Goal: Task Accomplishment & Management: Use online tool/utility

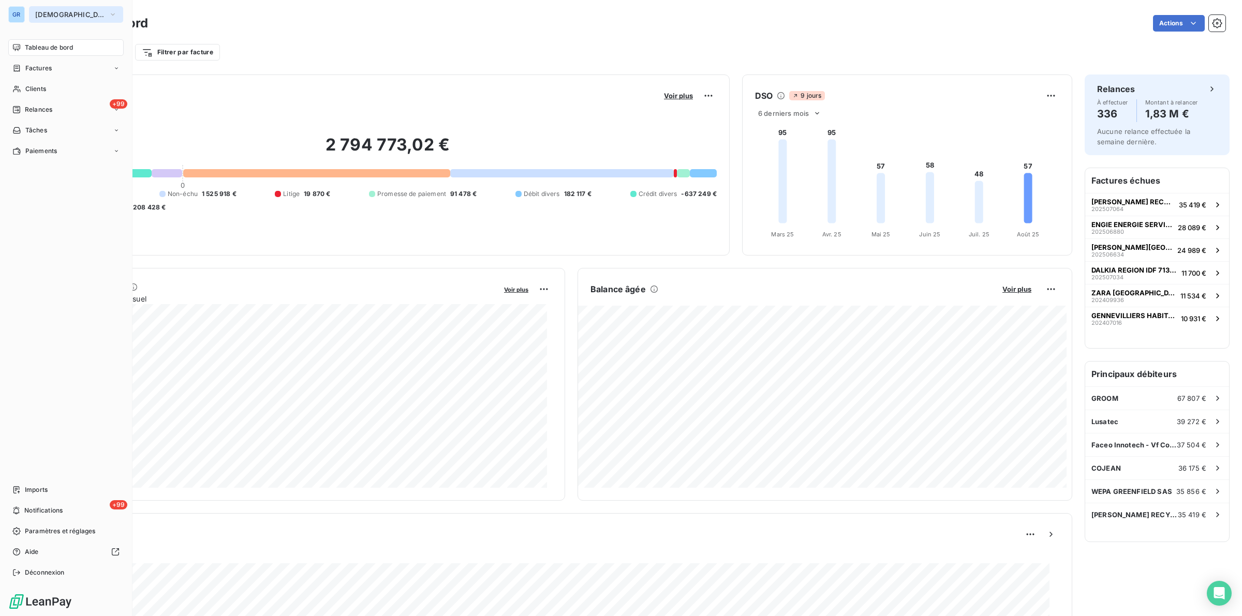
click at [69, 14] on span "[DEMOGRAPHIC_DATA]" at bounding box center [69, 14] width 69 height 8
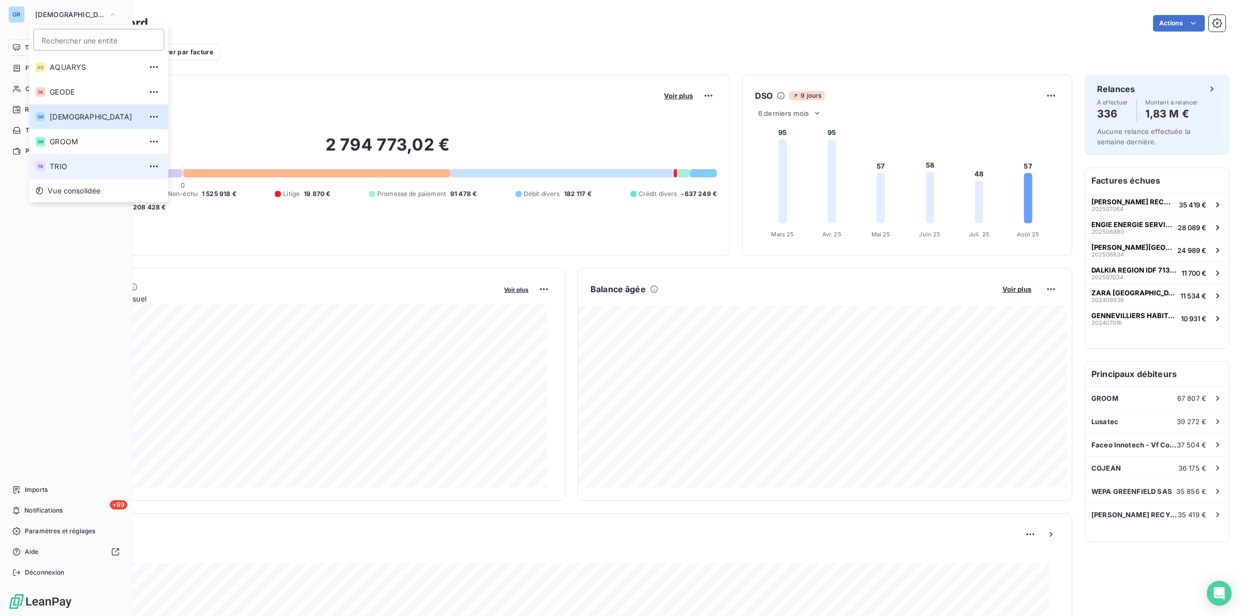
click at [60, 164] on span "TRIO" at bounding box center [96, 166] width 92 height 10
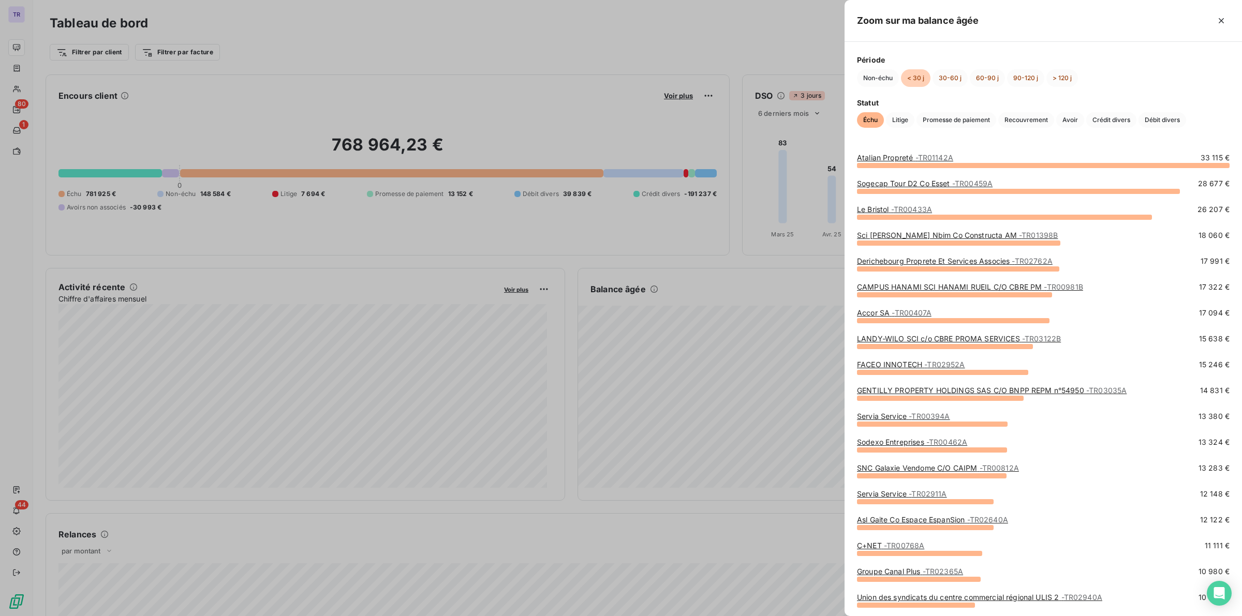
drag, startPoint x: 526, startPoint y: 232, endPoint x: 507, endPoint y: 232, distance: 18.6
click at [521, 232] on div at bounding box center [621, 308] width 1242 height 616
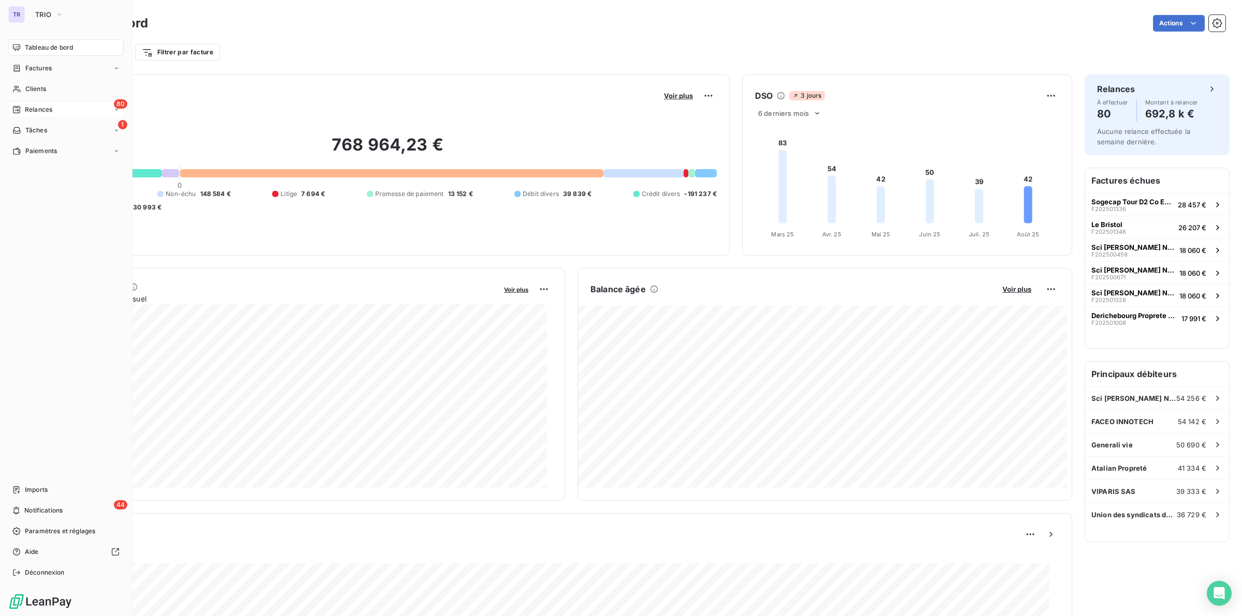
click at [39, 107] on span "Relances" at bounding box center [38, 109] width 27 height 9
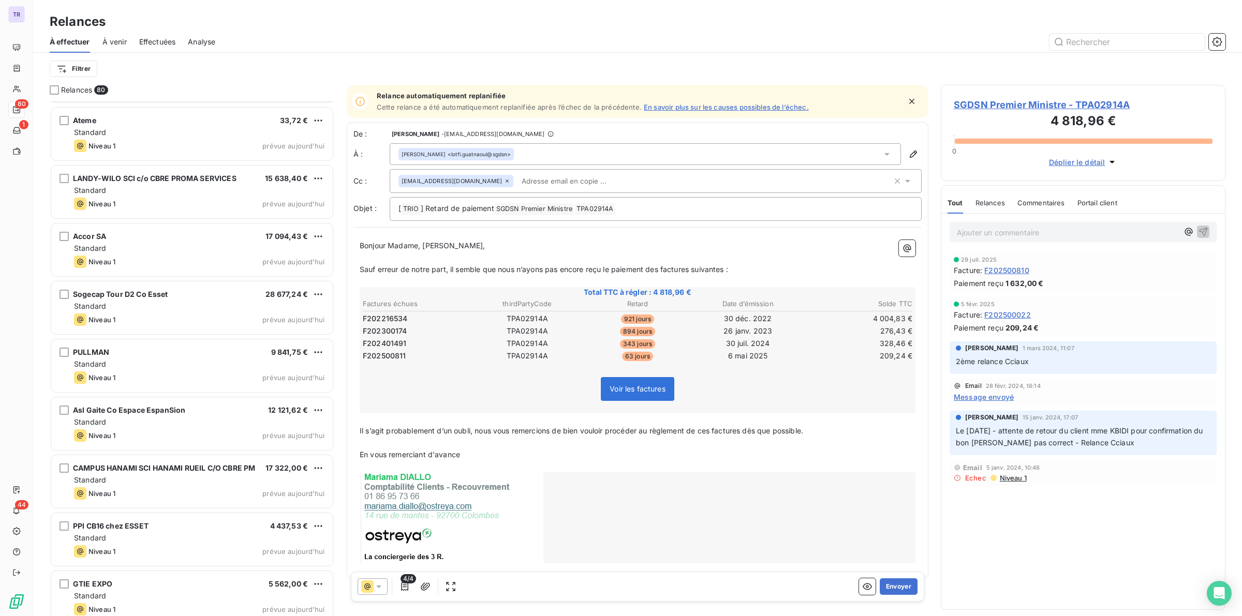
scroll to position [4122, 0]
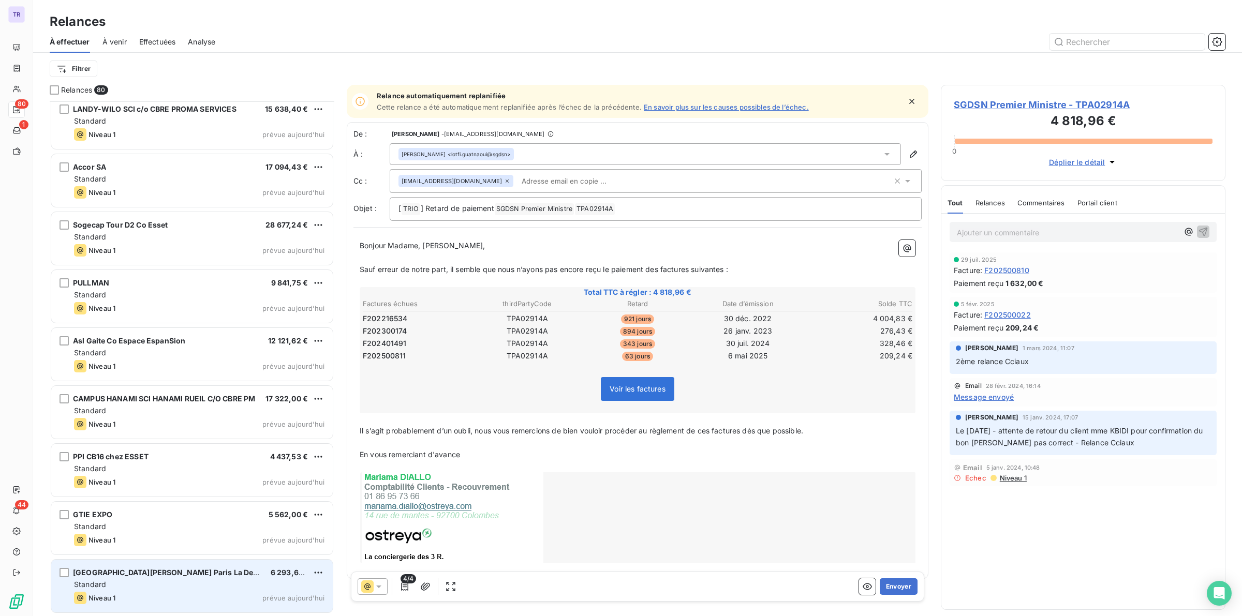
click at [247, 592] on div "Hotel Alexander, Melia Paris La Defense 6 293,66 € Standard Niveau 1 prévue auj…" at bounding box center [192, 586] width 282 height 53
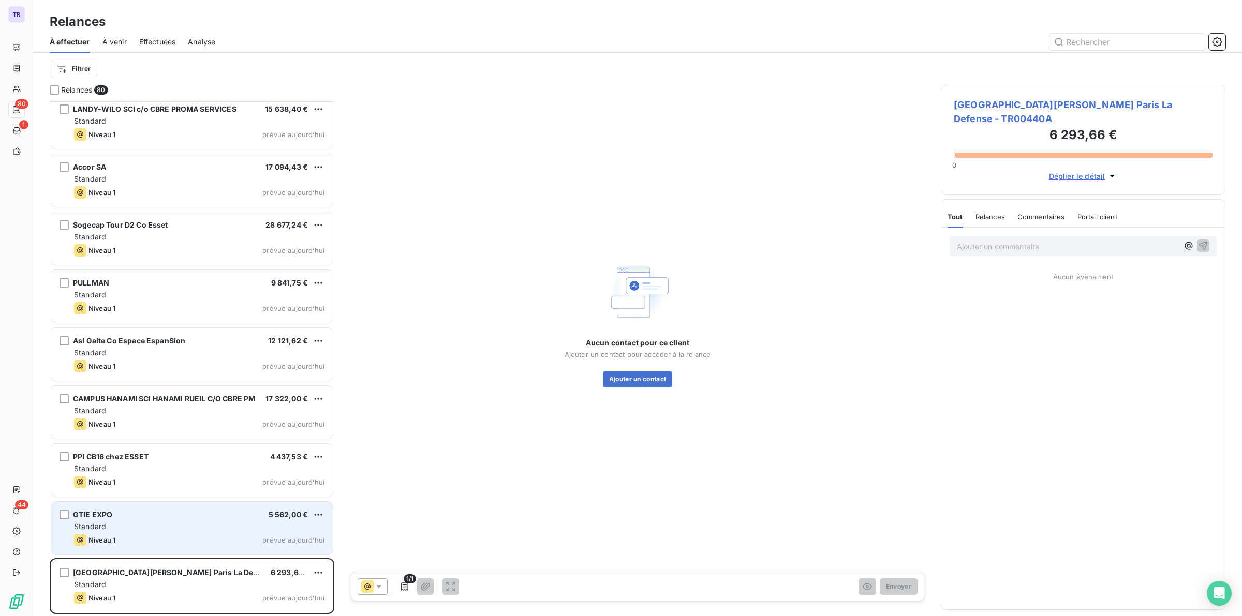
click at [201, 536] on div "Niveau 1 prévue aujourd’hui" at bounding box center [199, 540] width 250 height 12
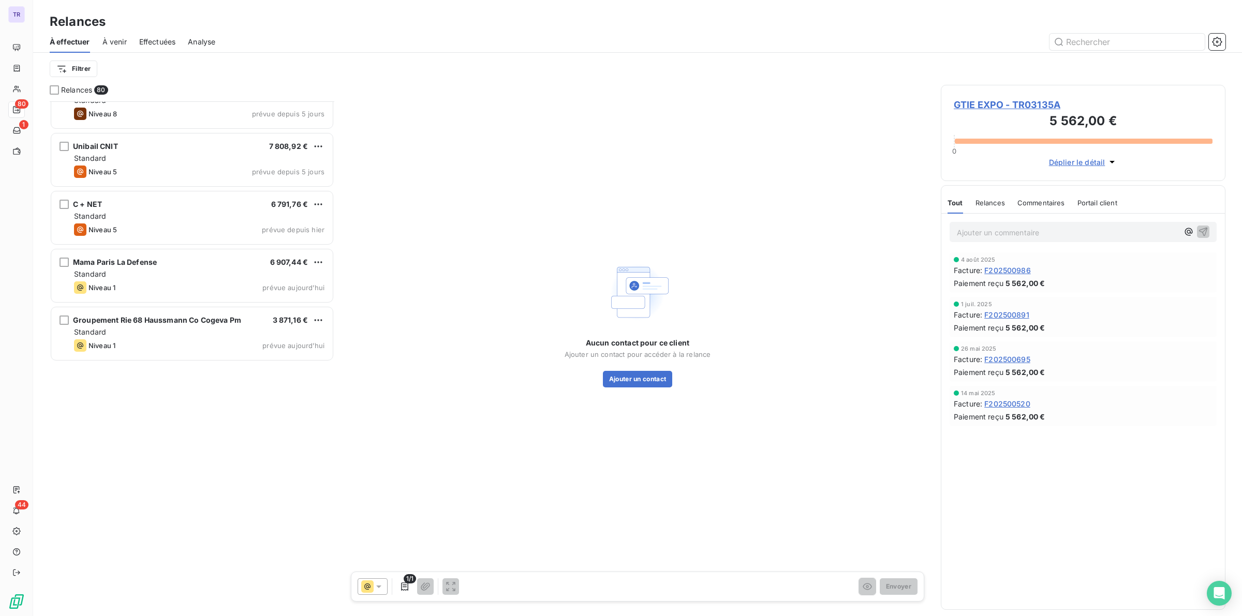
scroll to position [3023, 0]
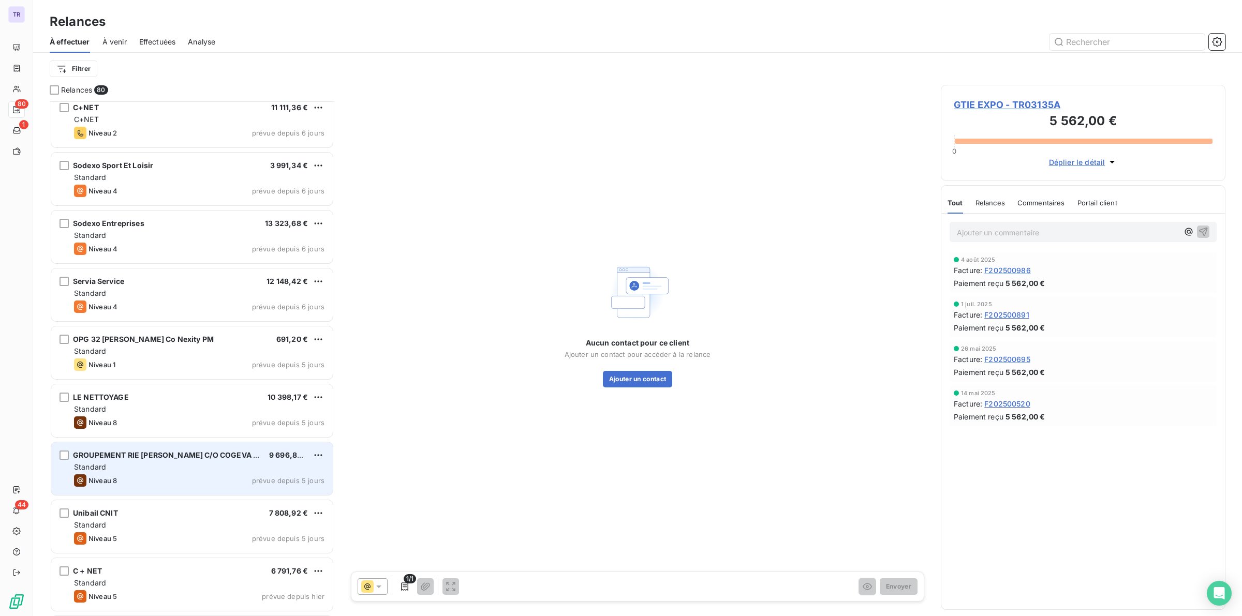
click at [144, 486] on div "Niveau 8 prévue depuis 5 jours" at bounding box center [199, 481] width 250 height 12
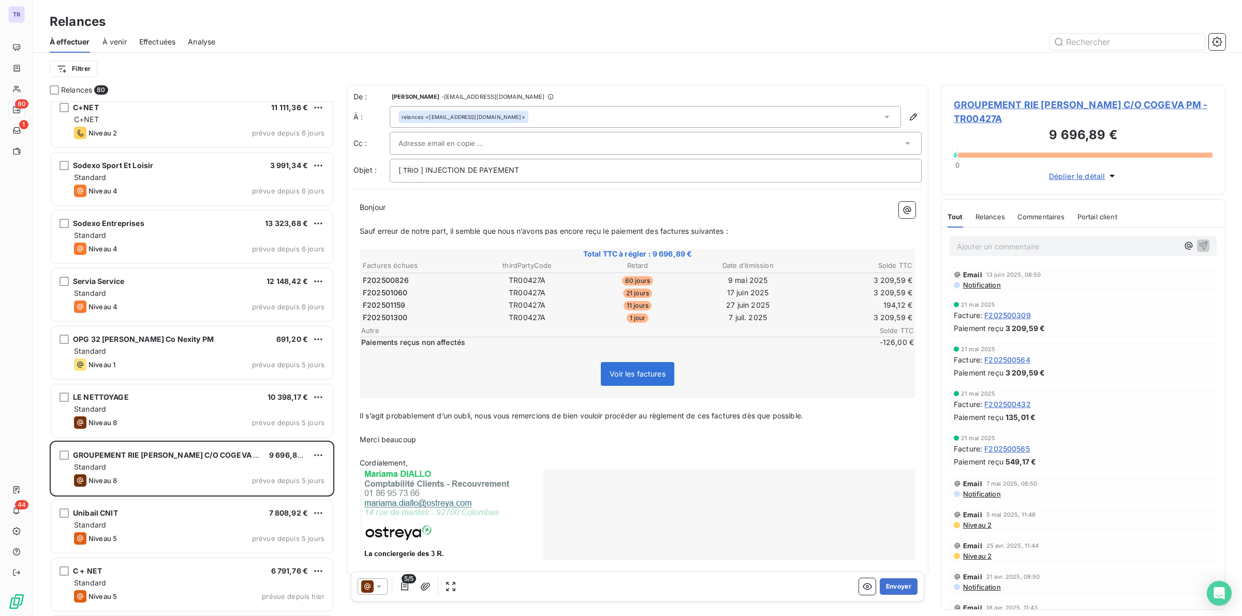
click at [378, 588] on icon at bounding box center [379, 587] width 10 height 10
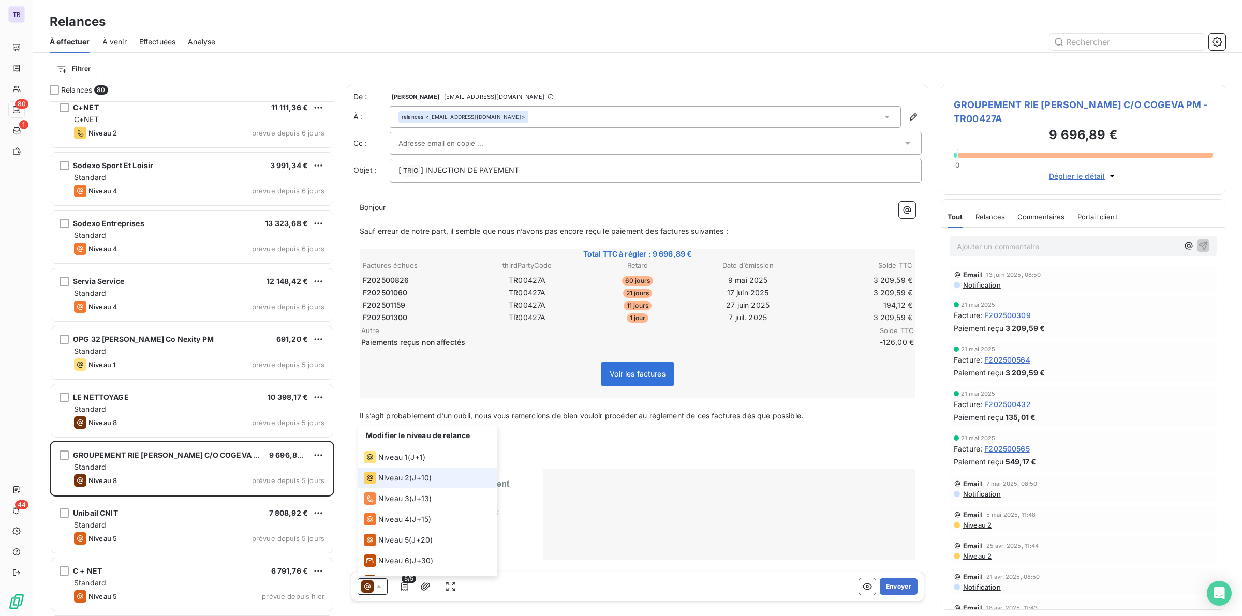
click at [407, 477] on span "Niveau 2" at bounding box center [393, 478] width 31 height 10
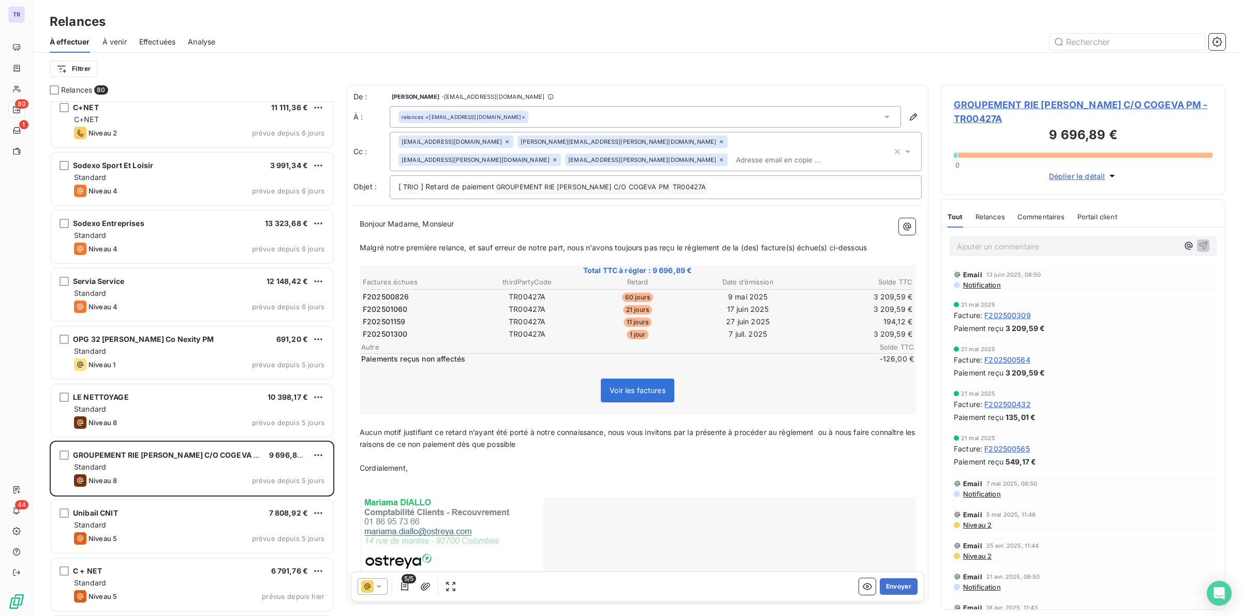
click at [383, 589] on icon at bounding box center [379, 587] width 10 height 10
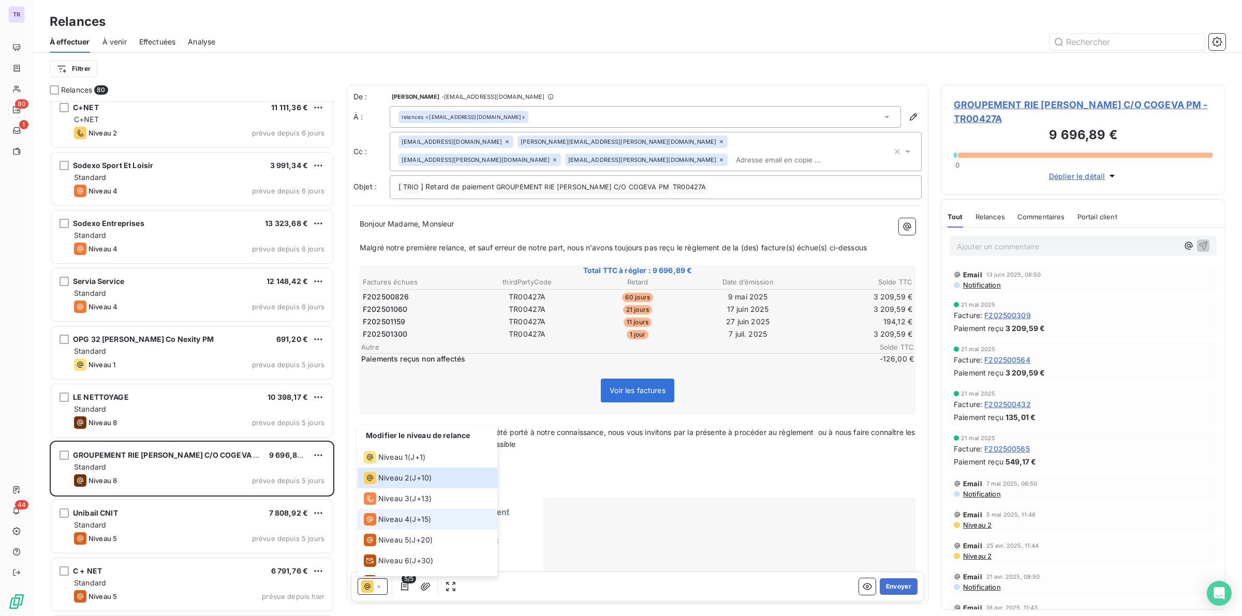
click at [403, 519] on span "Niveau 4" at bounding box center [393, 519] width 31 height 10
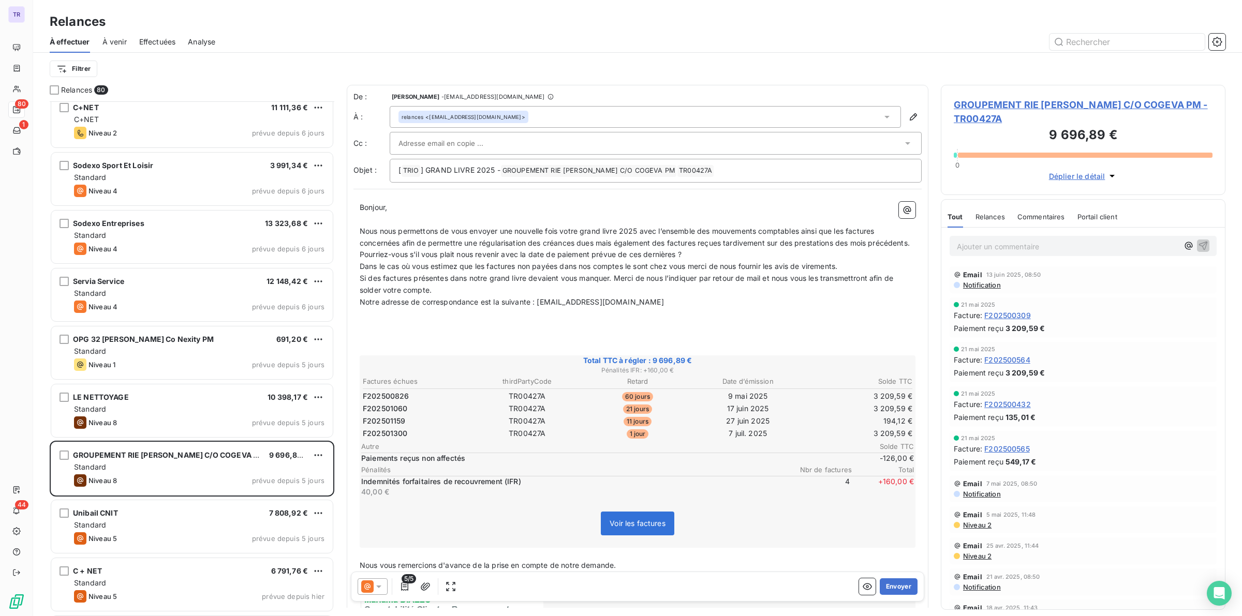
click at [664, 306] on span "Notre adresse de correspondance est la suivante : recouvrement@groupetgw-recycl…" at bounding box center [512, 302] width 304 height 9
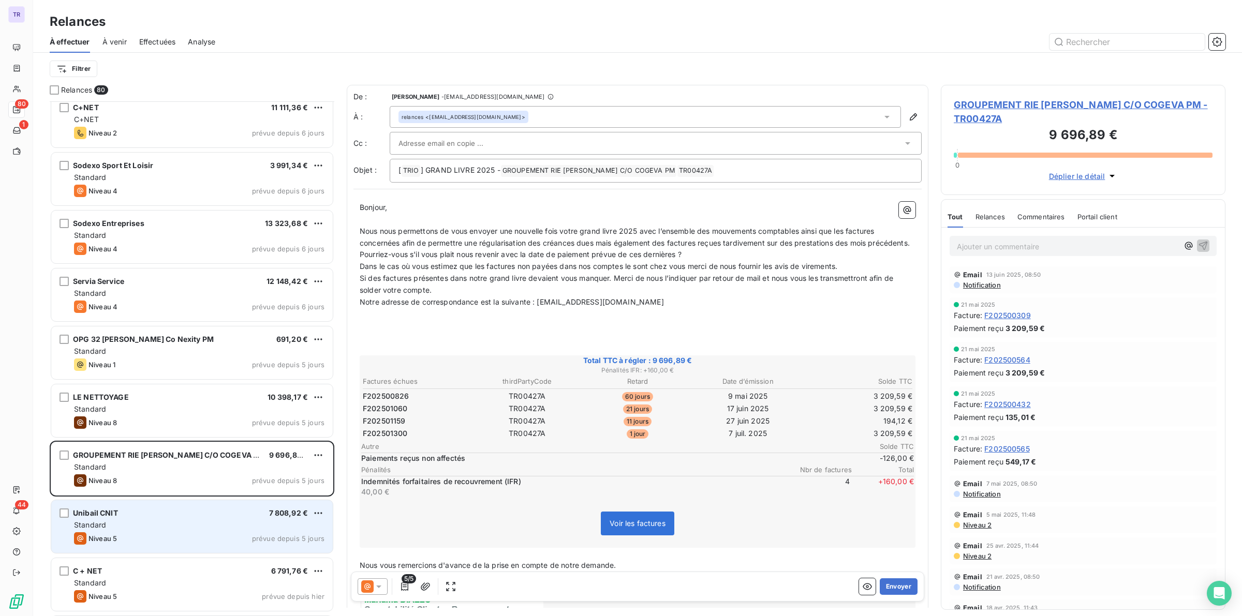
click at [231, 525] on div "Standard" at bounding box center [199, 525] width 250 height 10
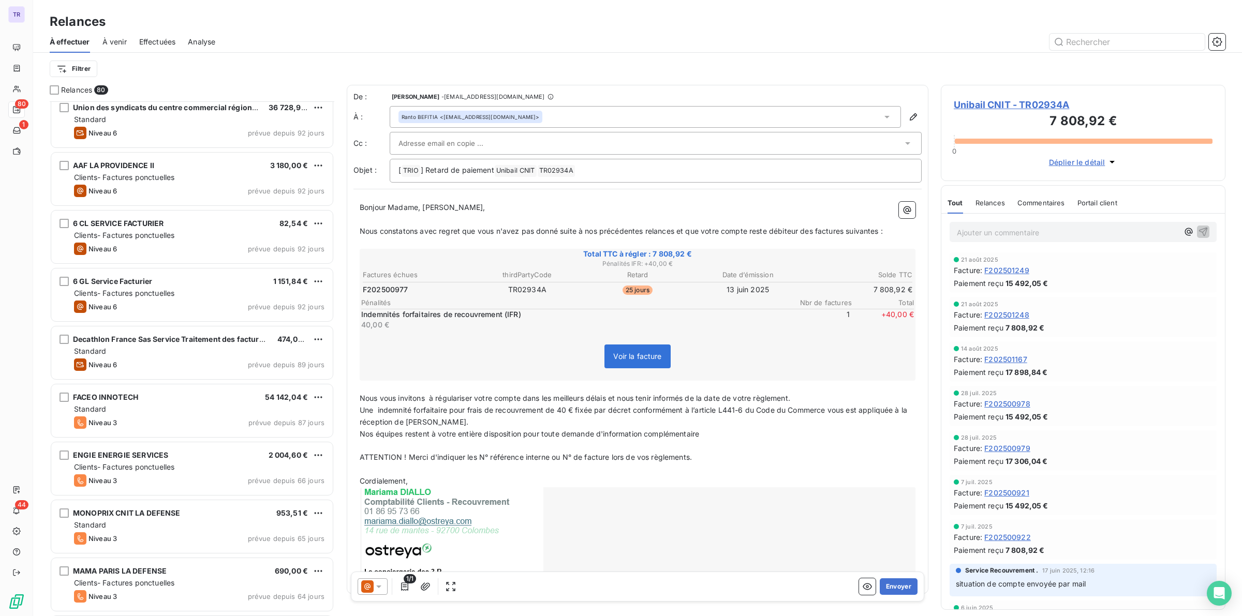
scroll to position [1341, 0]
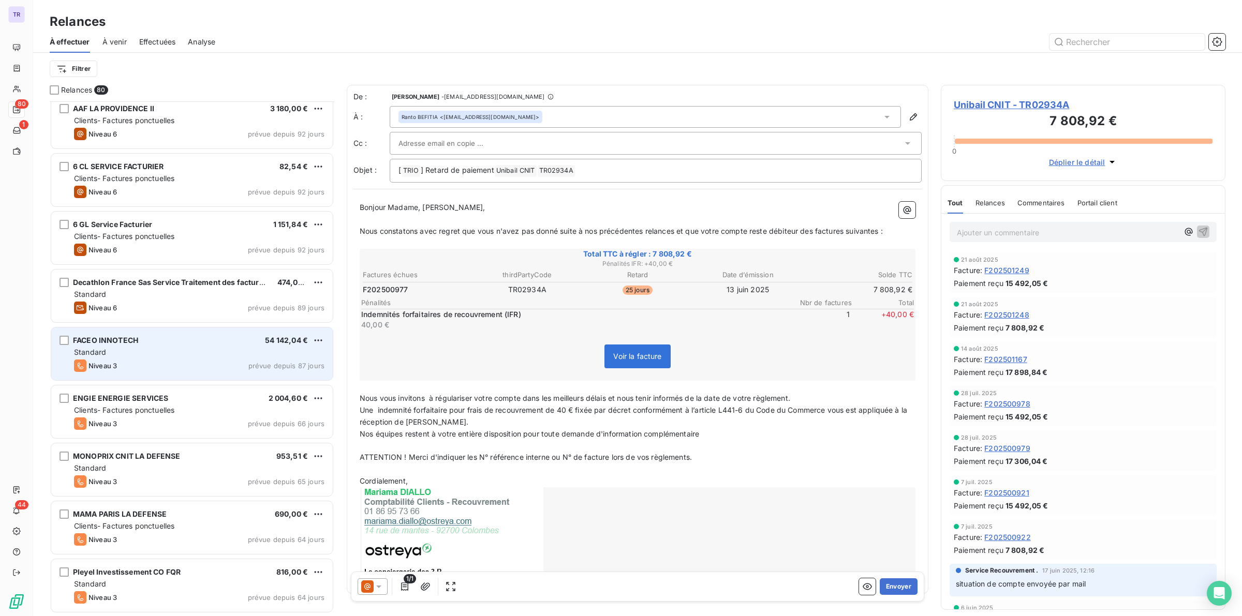
click at [253, 373] on div "FACEO INNOTECH 54 142,04 € Standard Niveau 3 prévue depuis 87 jours" at bounding box center [192, 354] width 282 height 53
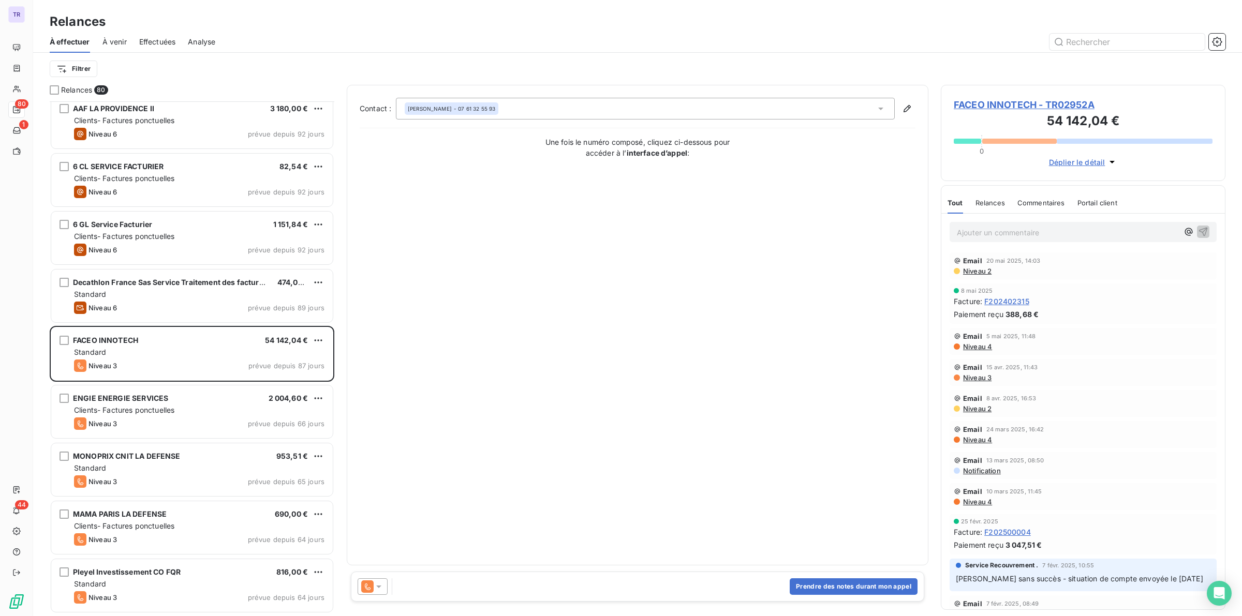
click at [687, 102] on div "Véronique DESHAYES - 07 61 32 55 93" at bounding box center [645, 109] width 499 height 22
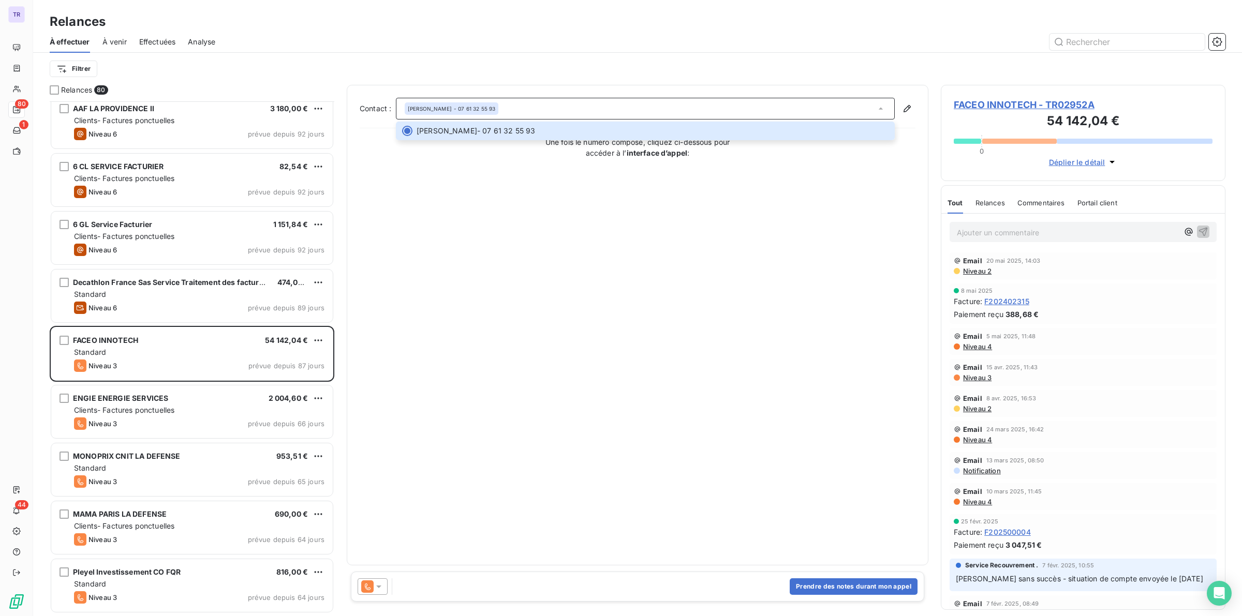
click at [979, 347] on span "Niveau 4" at bounding box center [977, 347] width 30 height 8
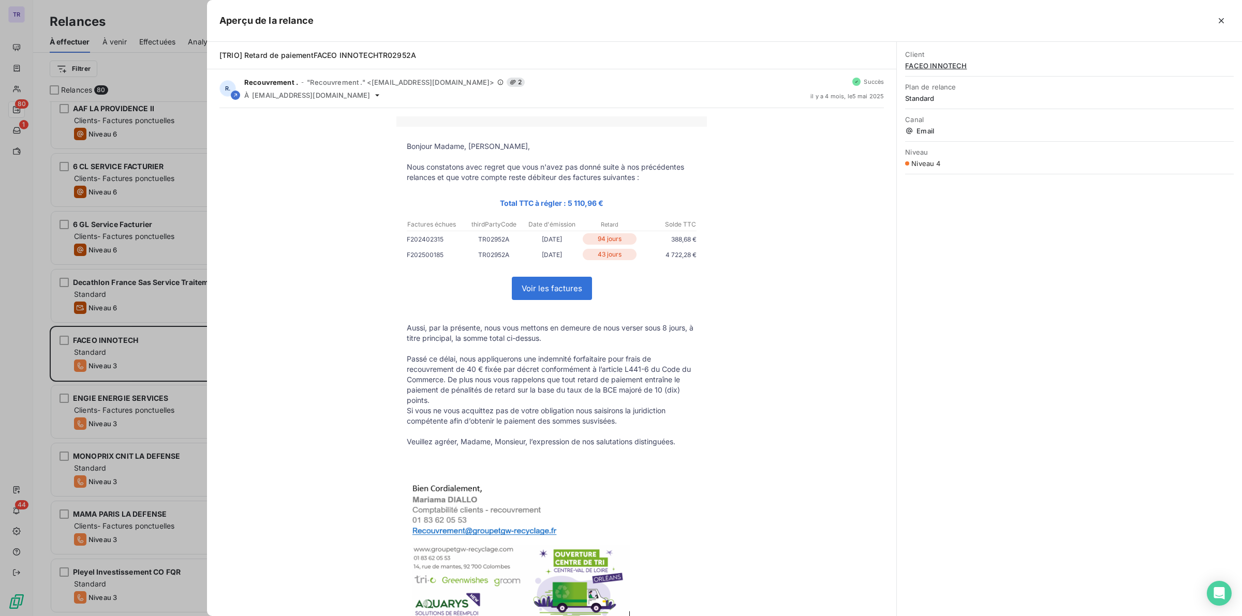
click at [190, 229] on div at bounding box center [621, 308] width 1242 height 616
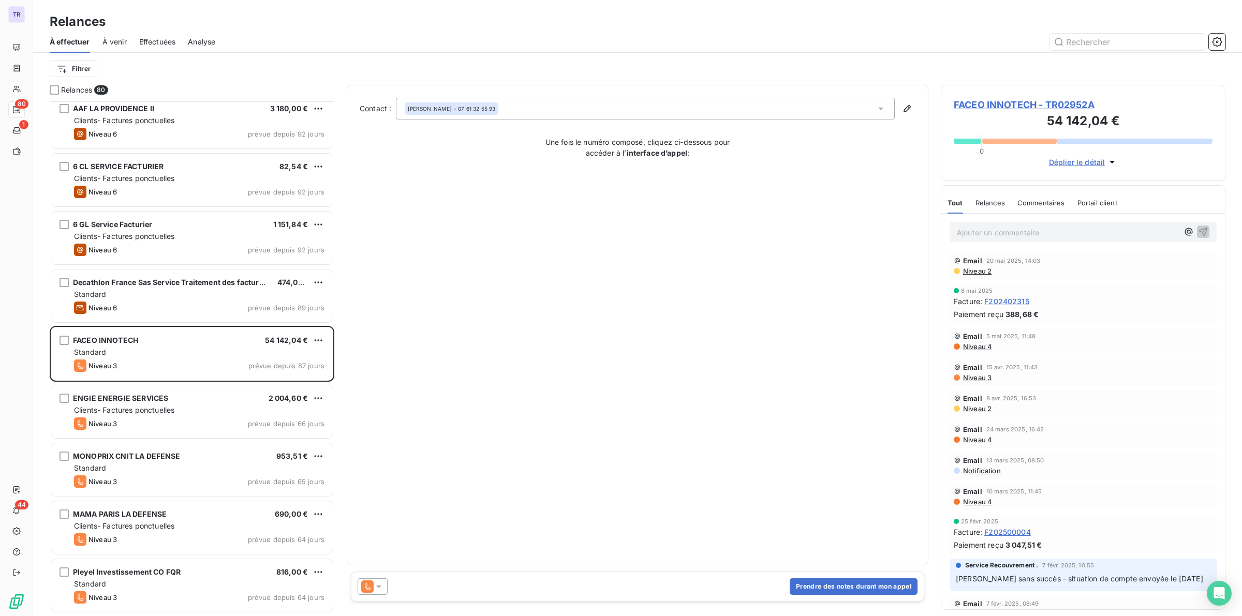
click at [528, 110] on div "Véronique DESHAYES - 07 61 32 55 93" at bounding box center [645, 109] width 499 height 22
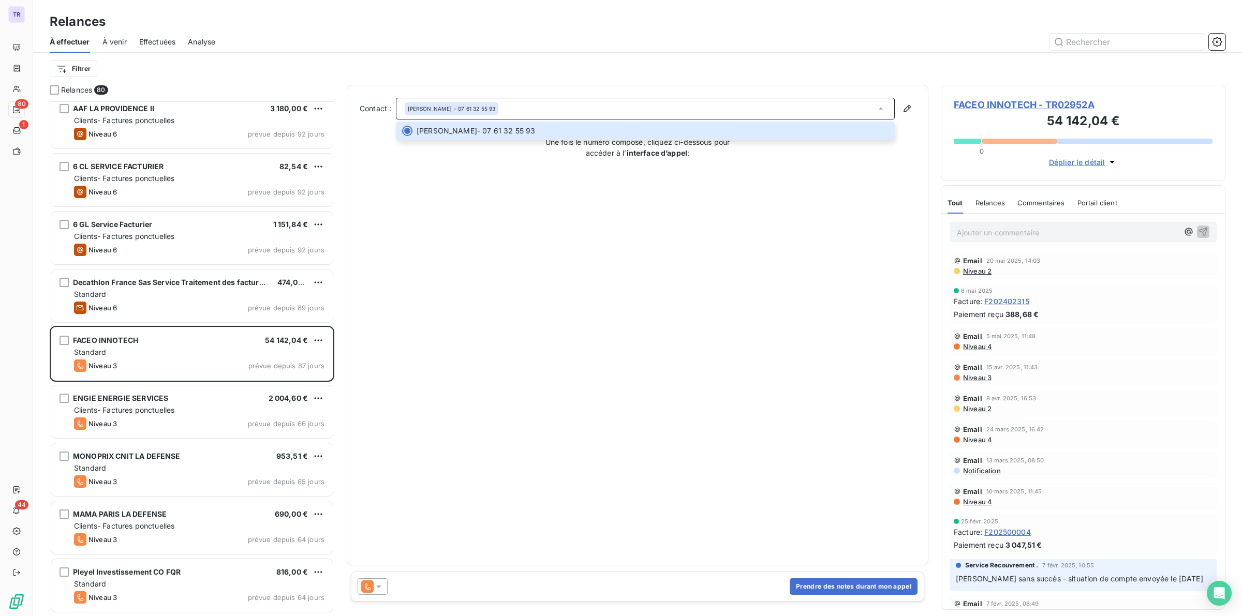
click at [374, 586] on icon at bounding box center [379, 587] width 10 height 10
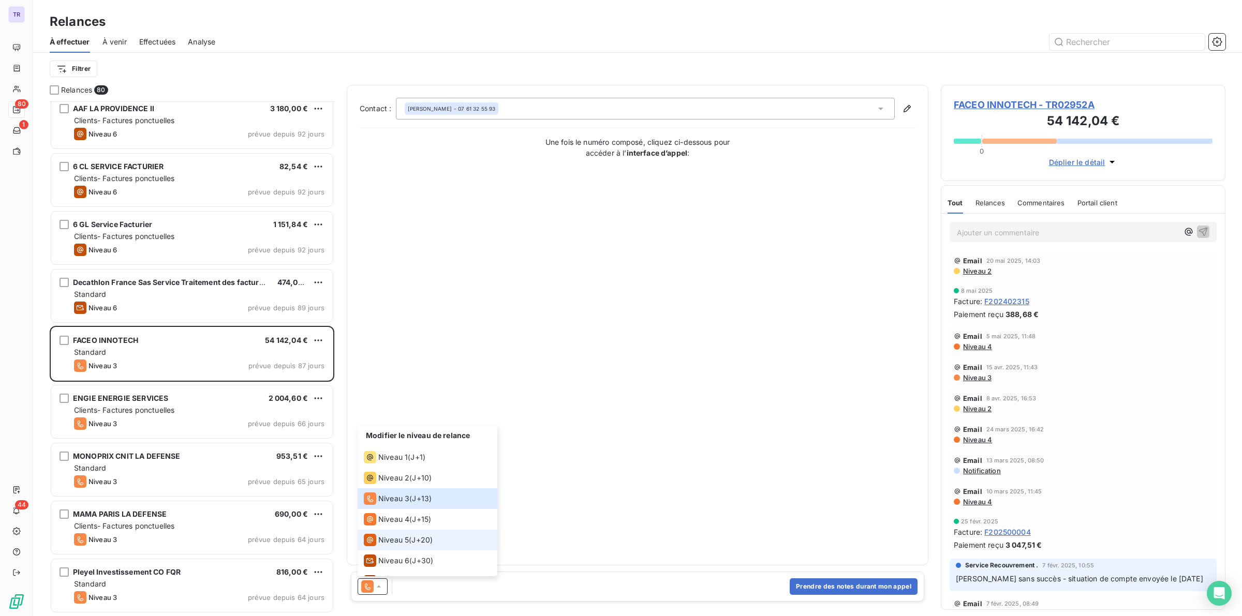
click at [397, 543] on span "Niveau 5" at bounding box center [393, 540] width 31 height 10
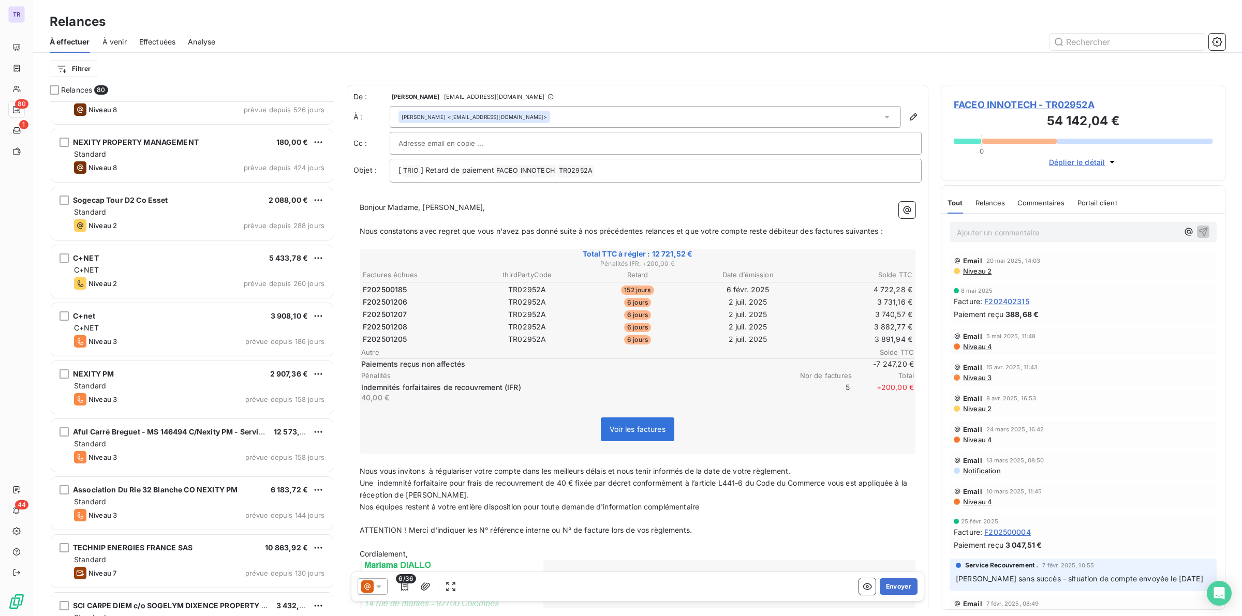
scroll to position [112, 0]
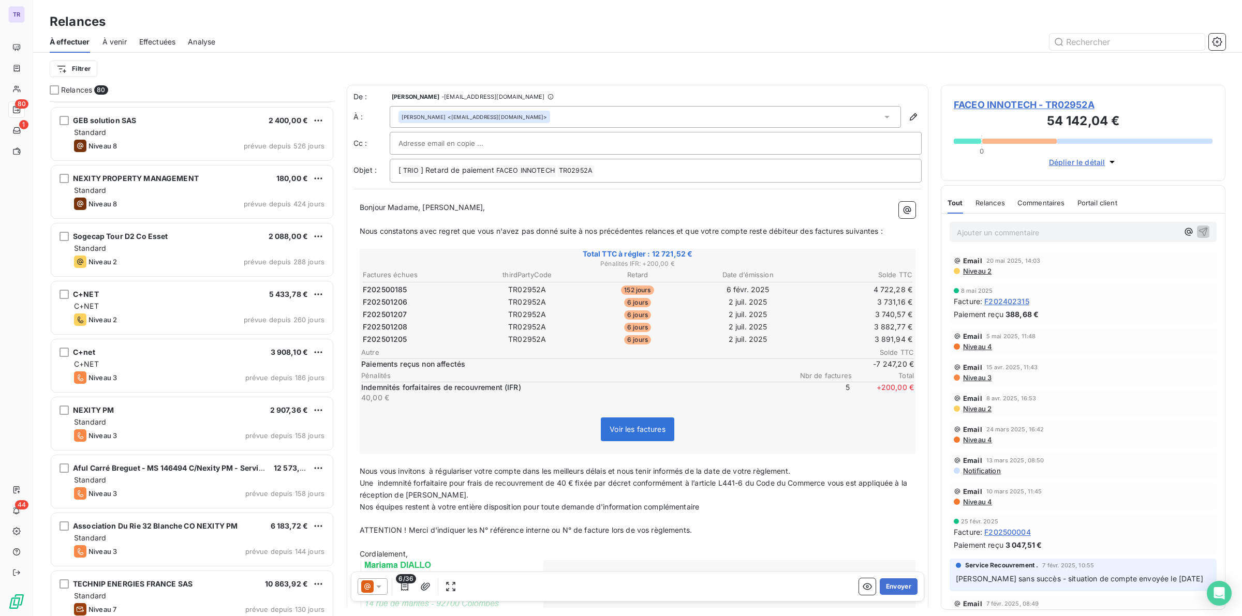
click at [375, 586] on icon at bounding box center [379, 587] width 10 height 10
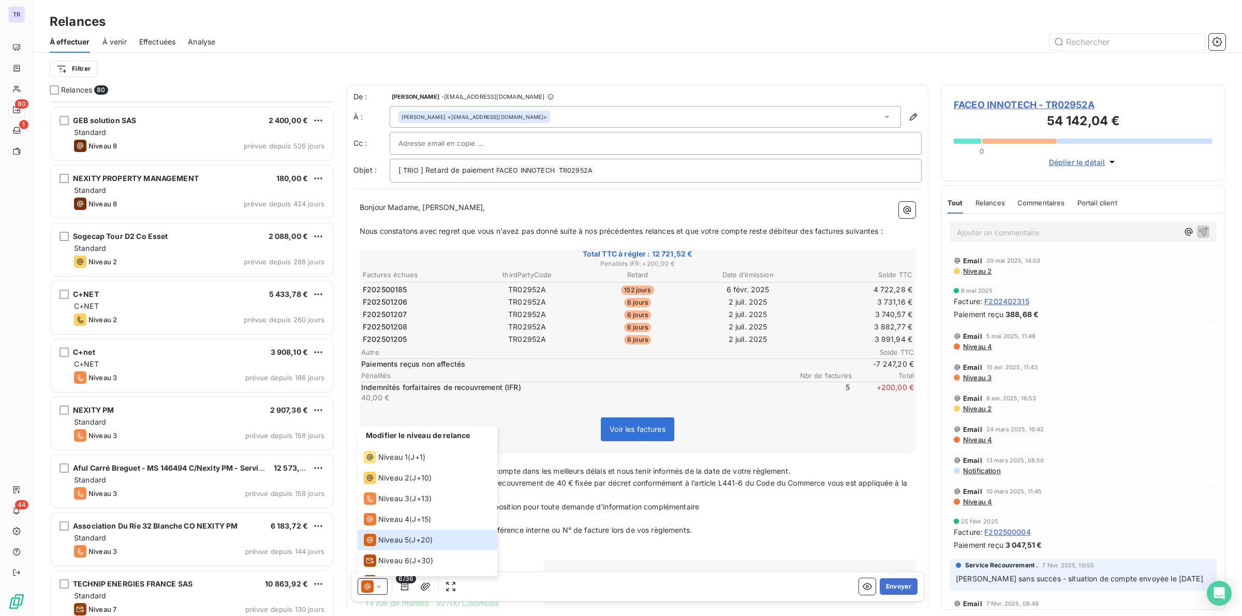
scroll to position [0, 0]
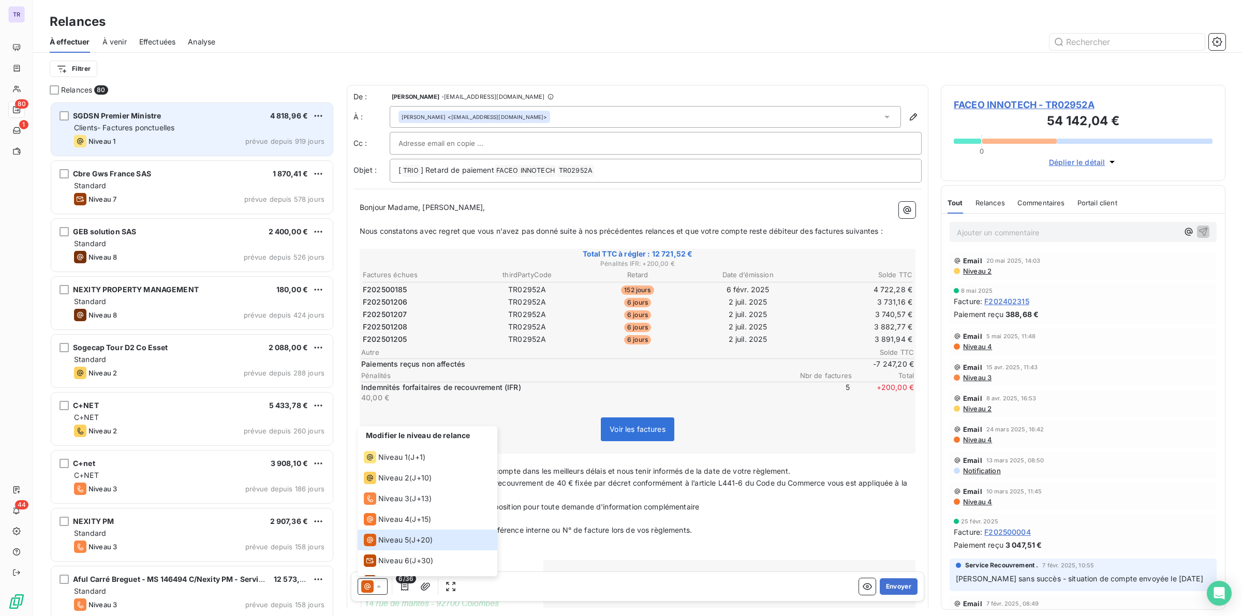
click at [175, 112] on div "SGDSN Premier Ministre 4 818,96 €" at bounding box center [199, 115] width 250 height 9
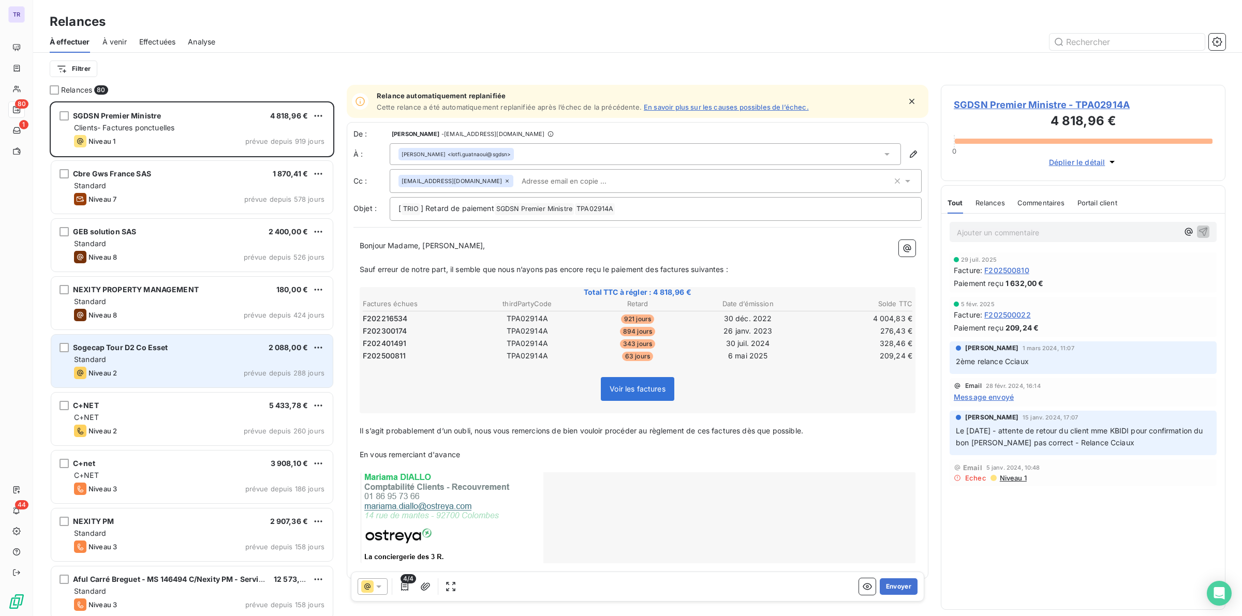
click at [192, 362] on div "Standard" at bounding box center [199, 359] width 250 height 10
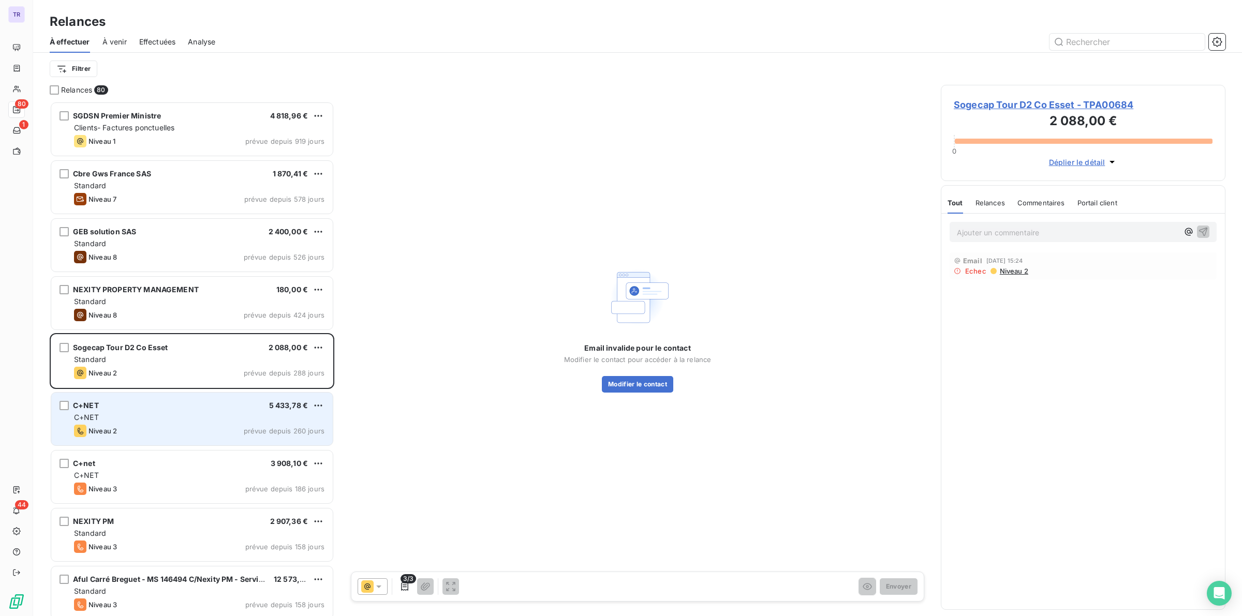
click at [171, 411] on div "C+NET 5 433,78 € C+NET Niveau 2 prévue depuis 260 jours" at bounding box center [192, 419] width 282 height 53
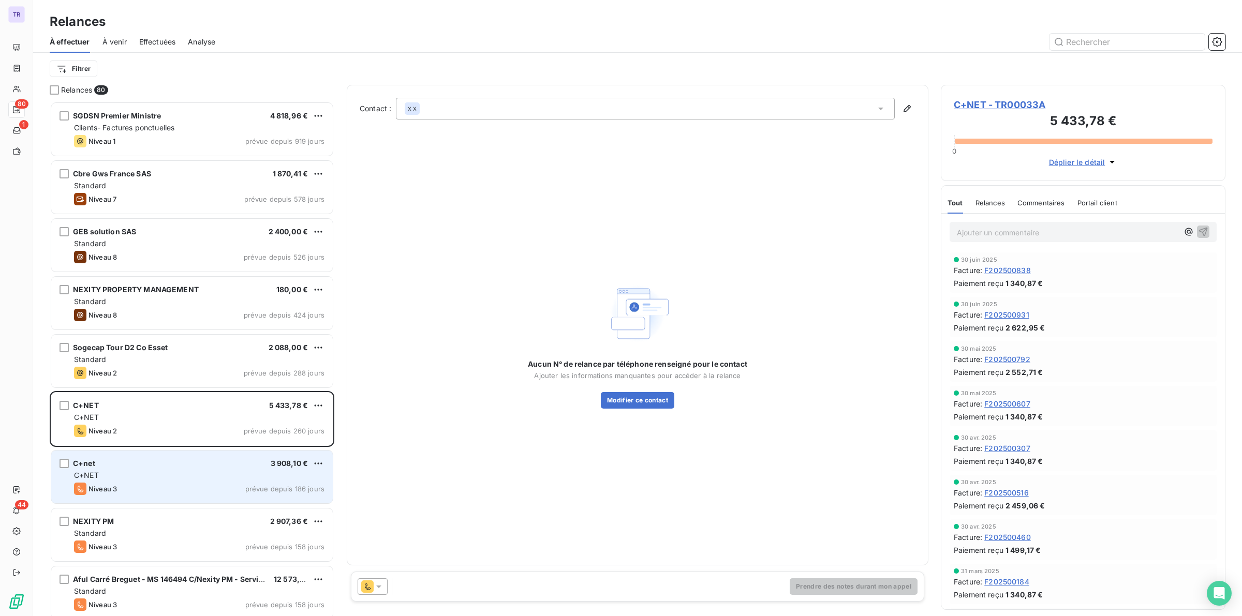
click at [187, 483] on div "Niveau 3 prévue depuis 186 jours" at bounding box center [199, 489] width 250 height 12
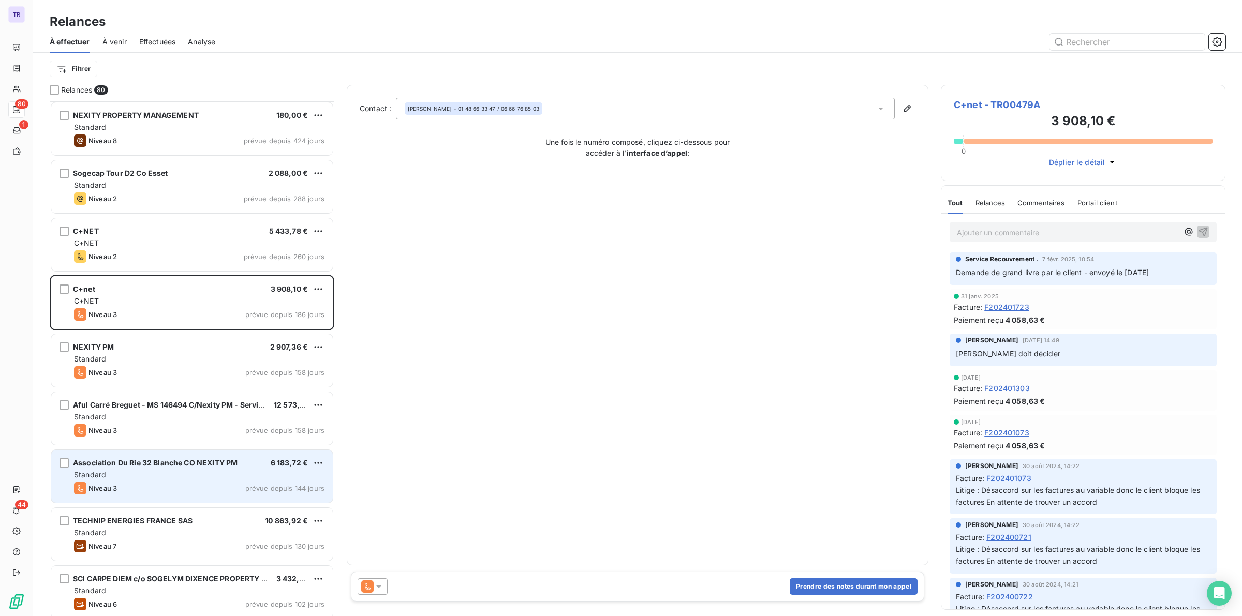
scroll to position [259, 0]
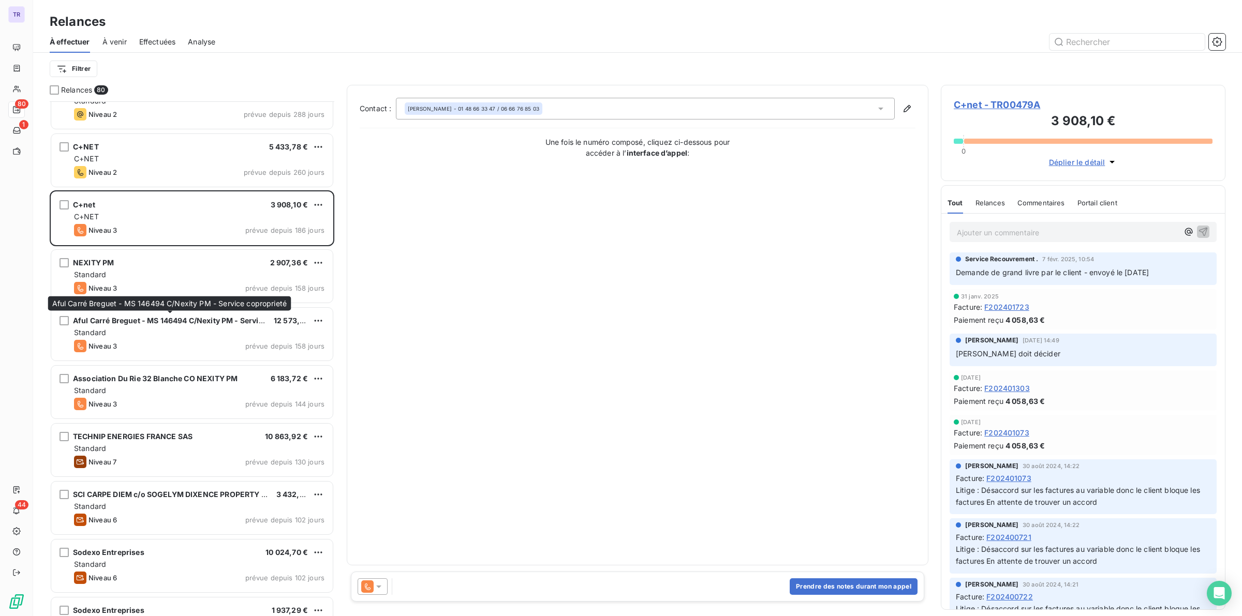
click at [223, 306] on span "Aful Carré Breguet - MS 146494 C/Nexity PM - Service coproprieté" at bounding box center [169, 303] width 235 height 9
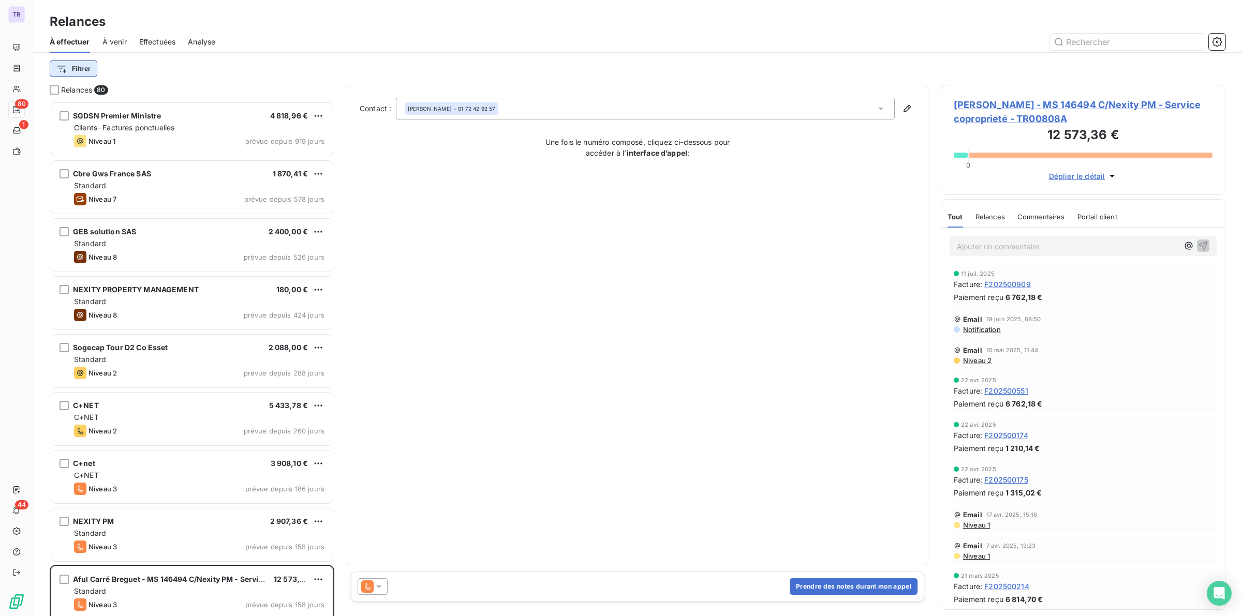
click at [68, 72] on html "TR 80 1 44 Relances À effectuer À venir Effectuées Analyse Filtrer Relances 80 …" at bounding box center [621, 308] width 1242 height 616
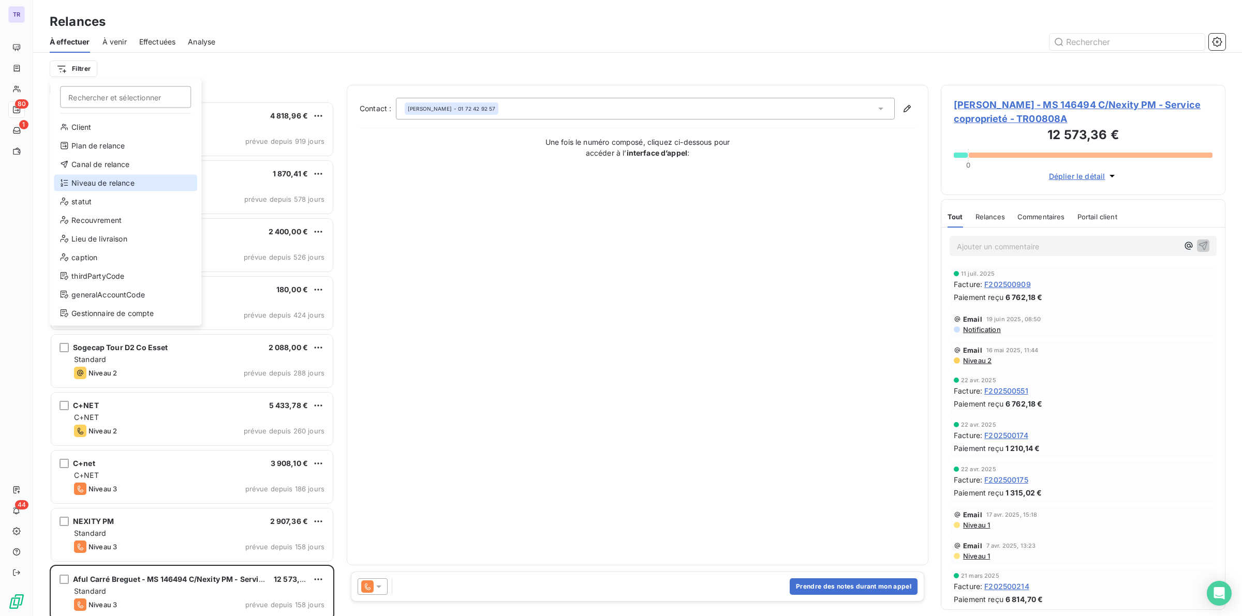
click at [120, 180] on div "Niveau de relance" at bounding box center [125, 183] width 143 height 17
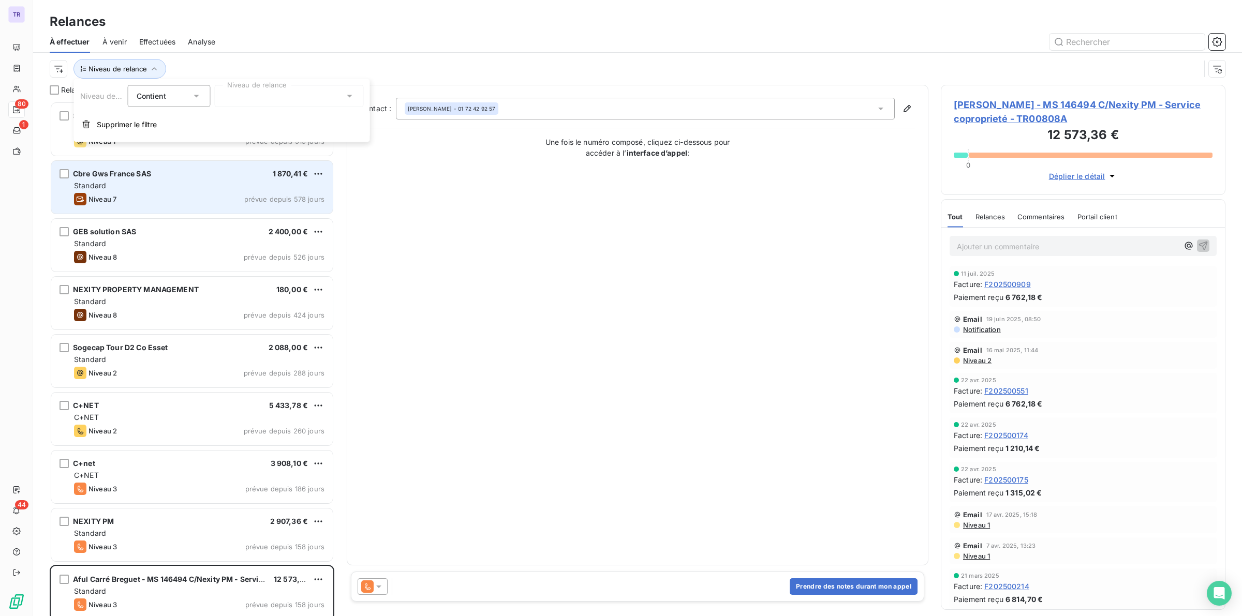
scroll to position [505, 275]
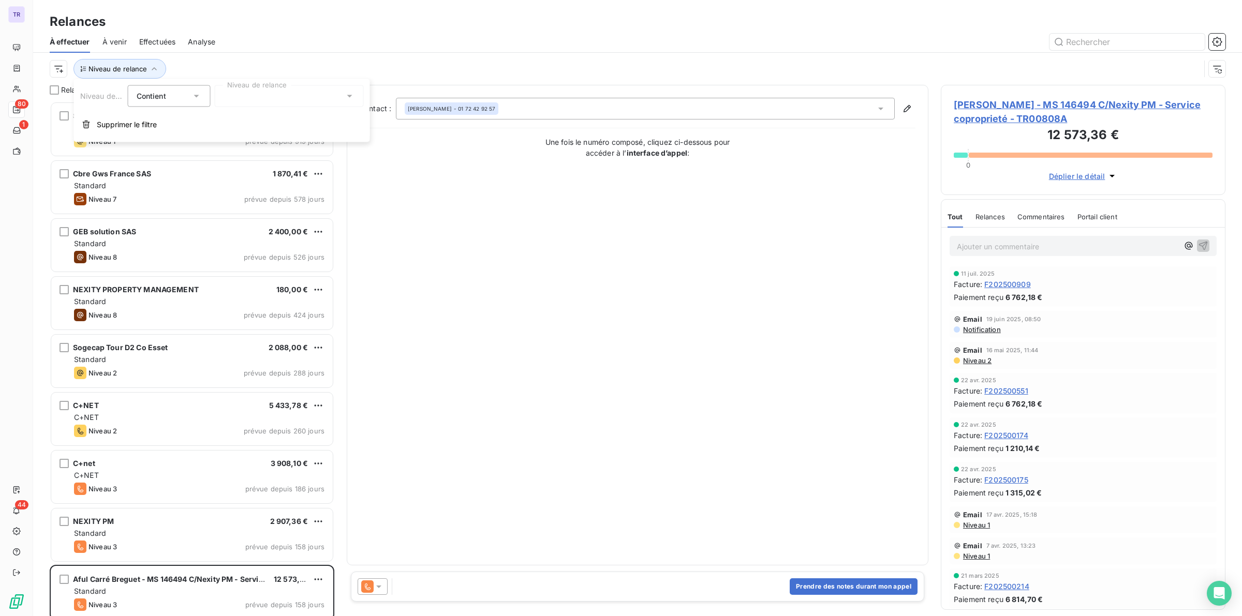
click at [283, 100] on div at bounding box center [289, 96] width 149 height 22
click at [258, 171] on span "Niveau 3" at bounding box center [249, 174] width 31 height 10
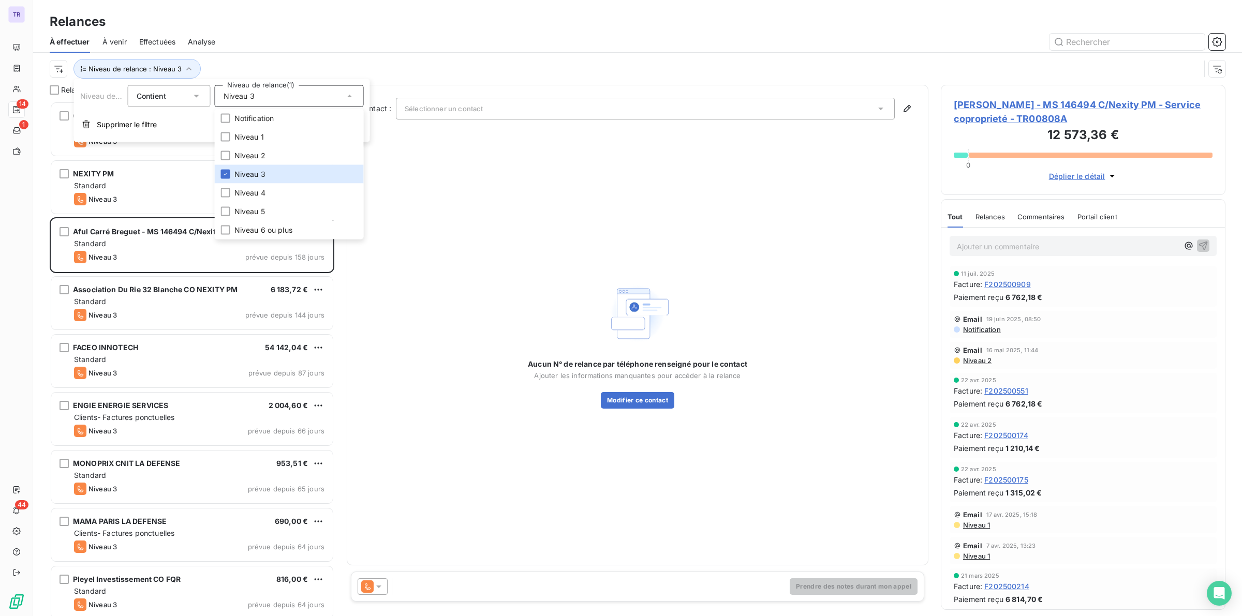
click at [479, 35] on div at bounding box center [727, 42] width 998 height 17
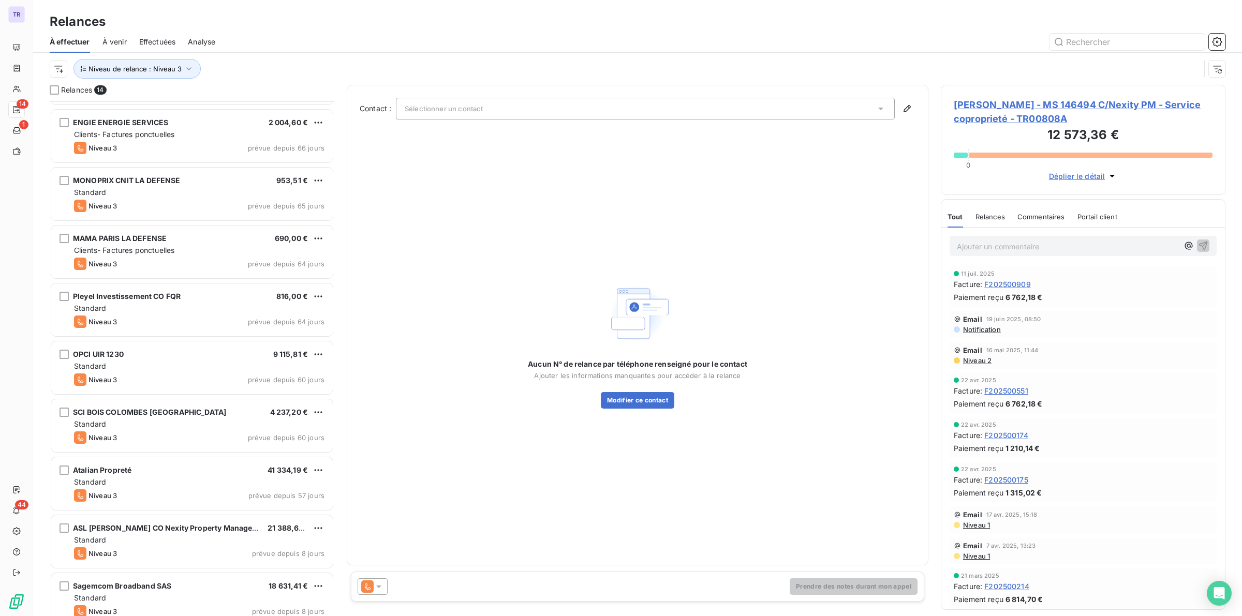
scroll to position [297, 0]
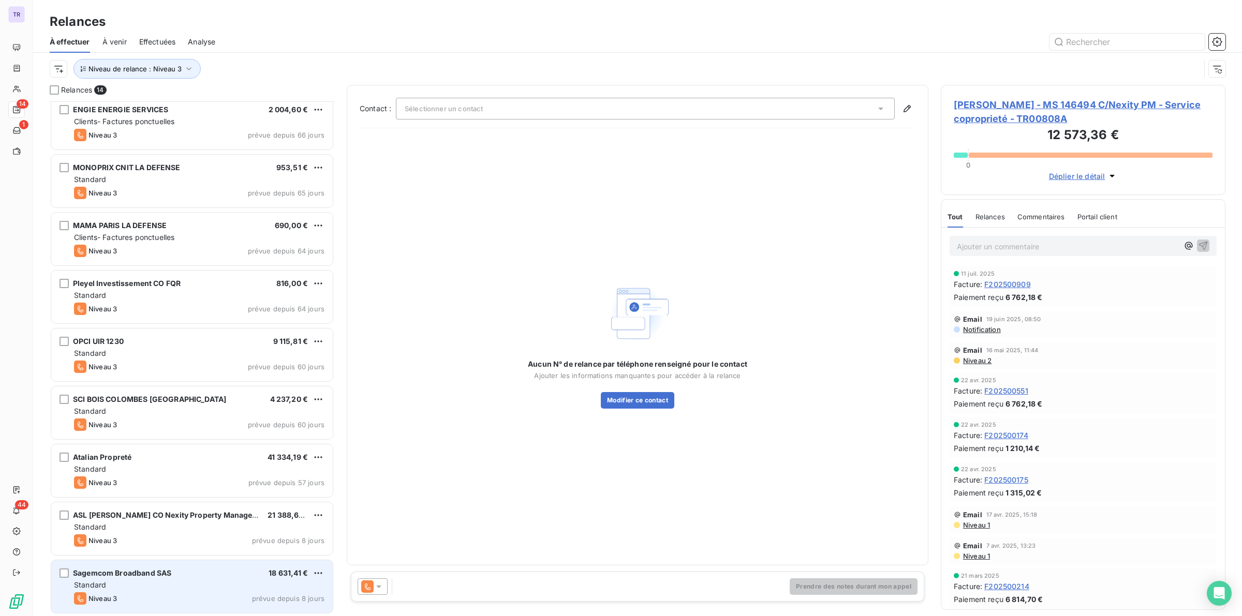
click at [190, 574] on div "Sagemcom Broadband SAS 18 631,41 €" at bounding box center [199, 573] width 250 height 9
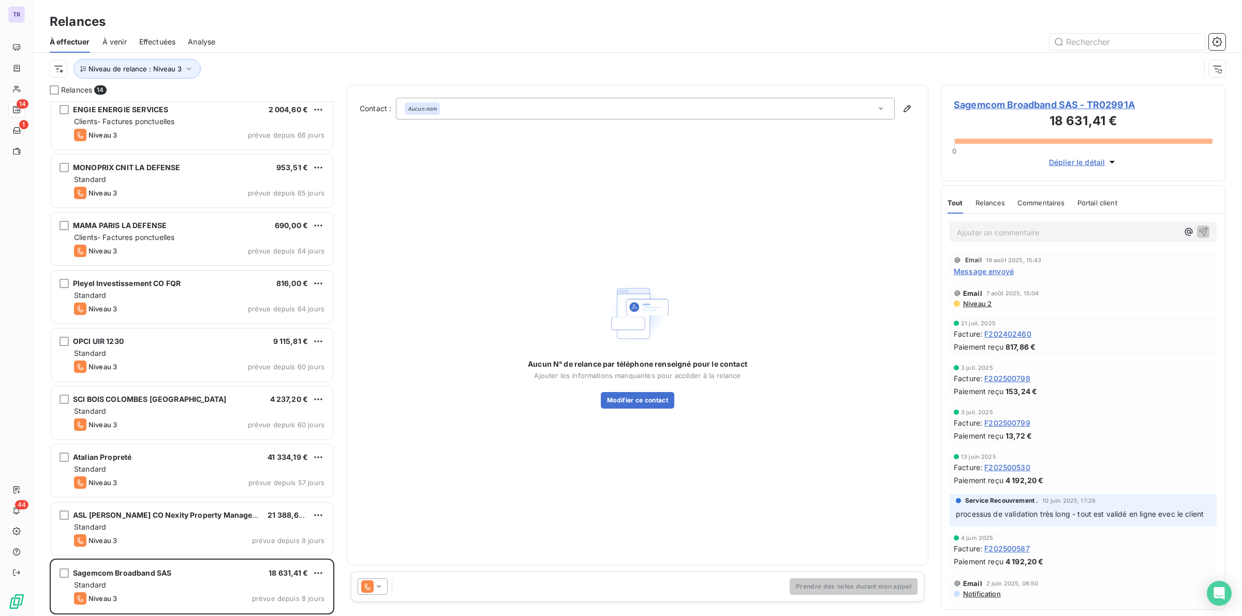
click at [502, 112] on div "Aucun nom" at bounding box center [645, 109] width 499 height 22
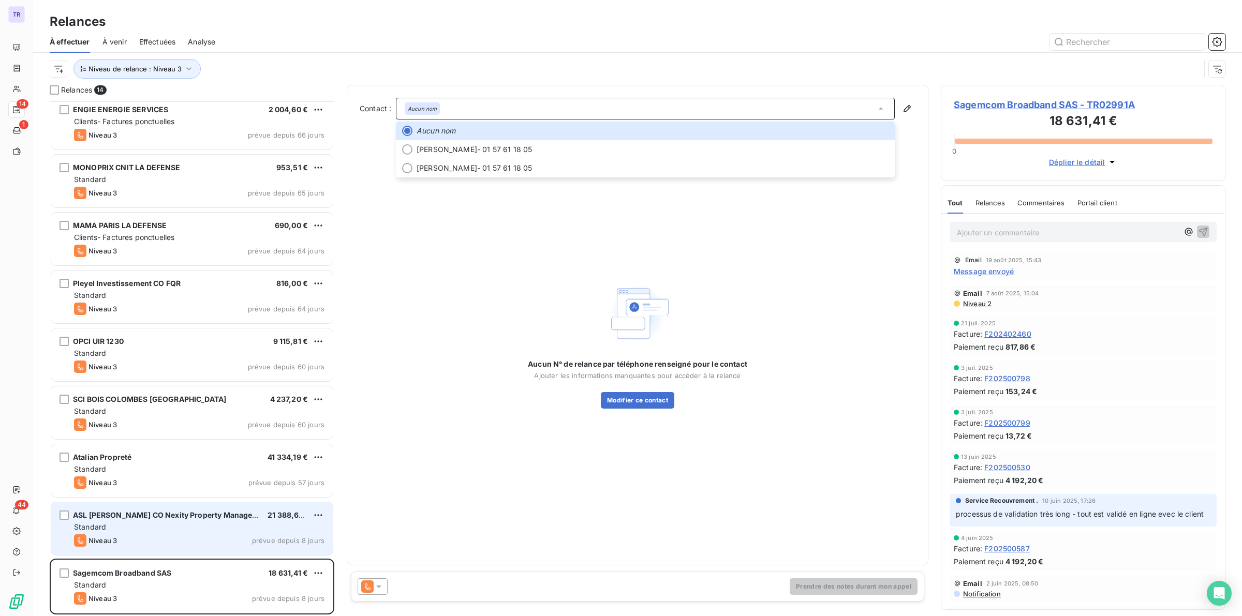
click at [245, 524] on div "Standard" at bounding box center [199, 527] width 250 height 10
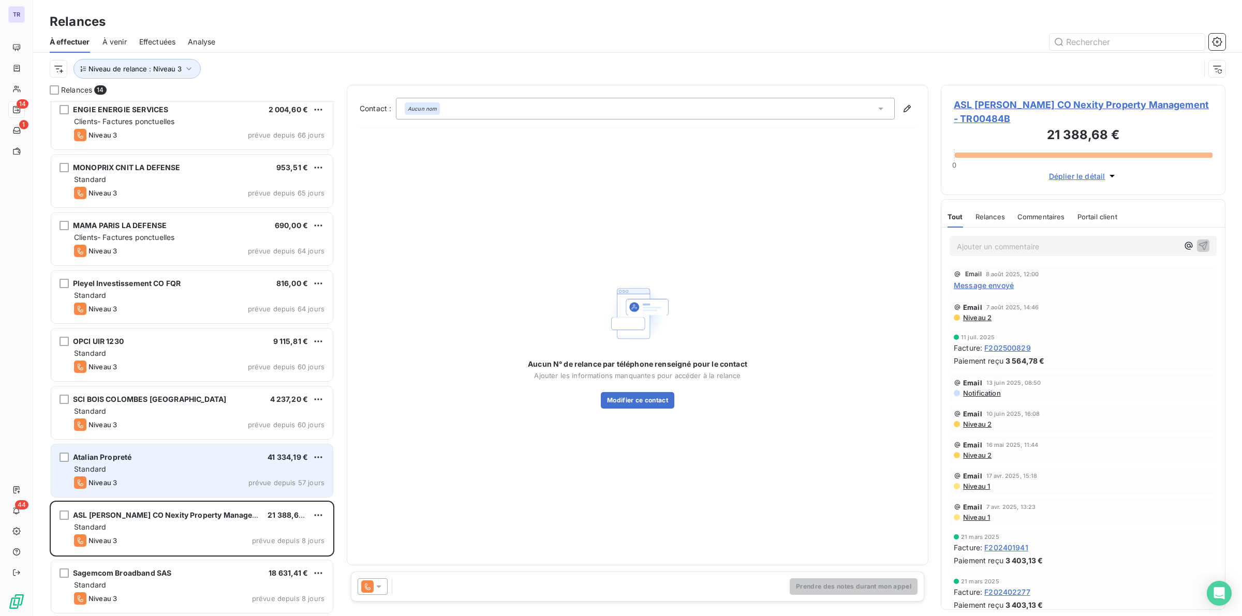
click at [244, 483] on div "Niveau 3 prévue depuis 57 jours" at bounding box center [199, 483] width 250 height 12
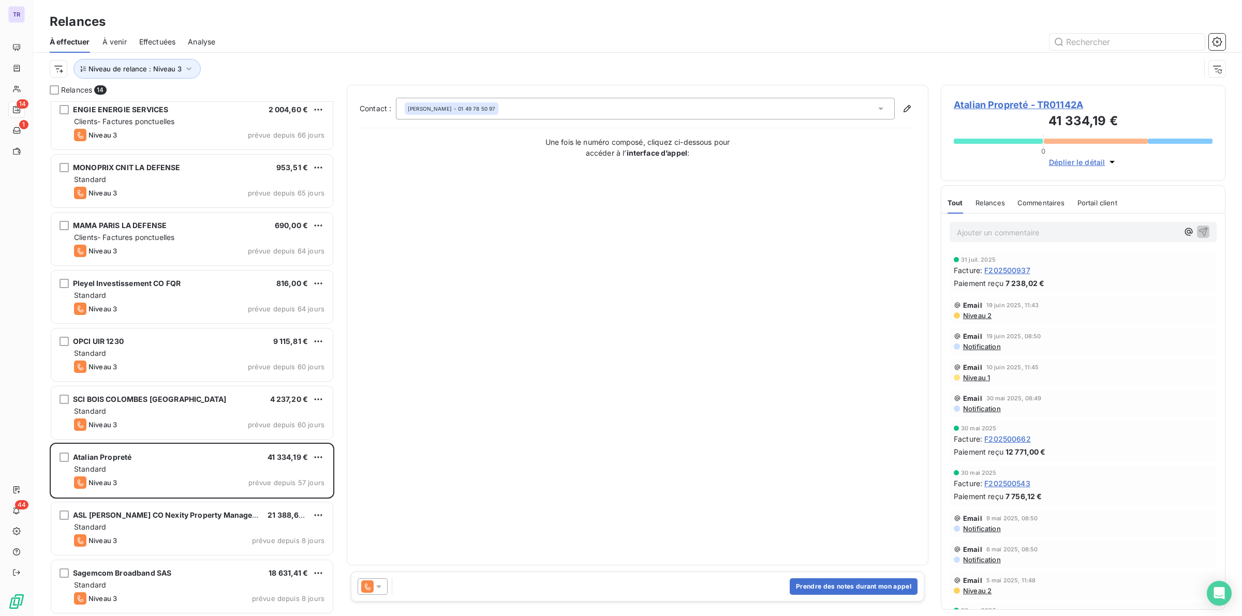
click at [617, 109] on div "Thierry ARZ - 01 49 78 50 97" at bounding box center [645, 109] width 499 height 22
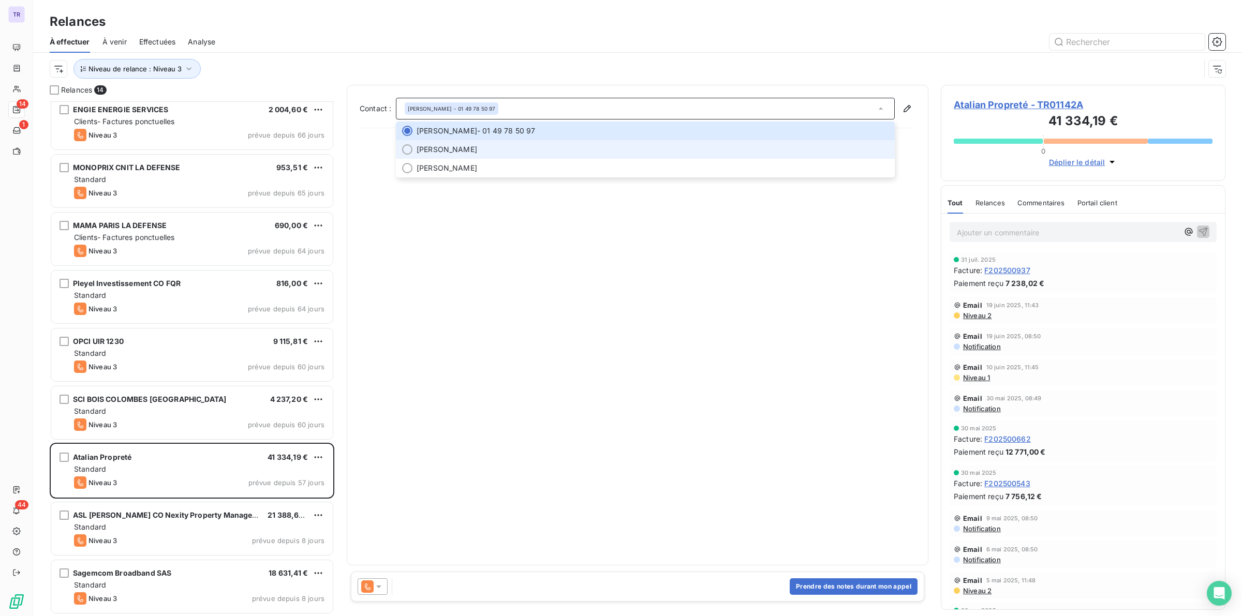
click at [460, 152] on span "Christiane BIDAULT" at bounding box center [447, 149] width 61 height 10
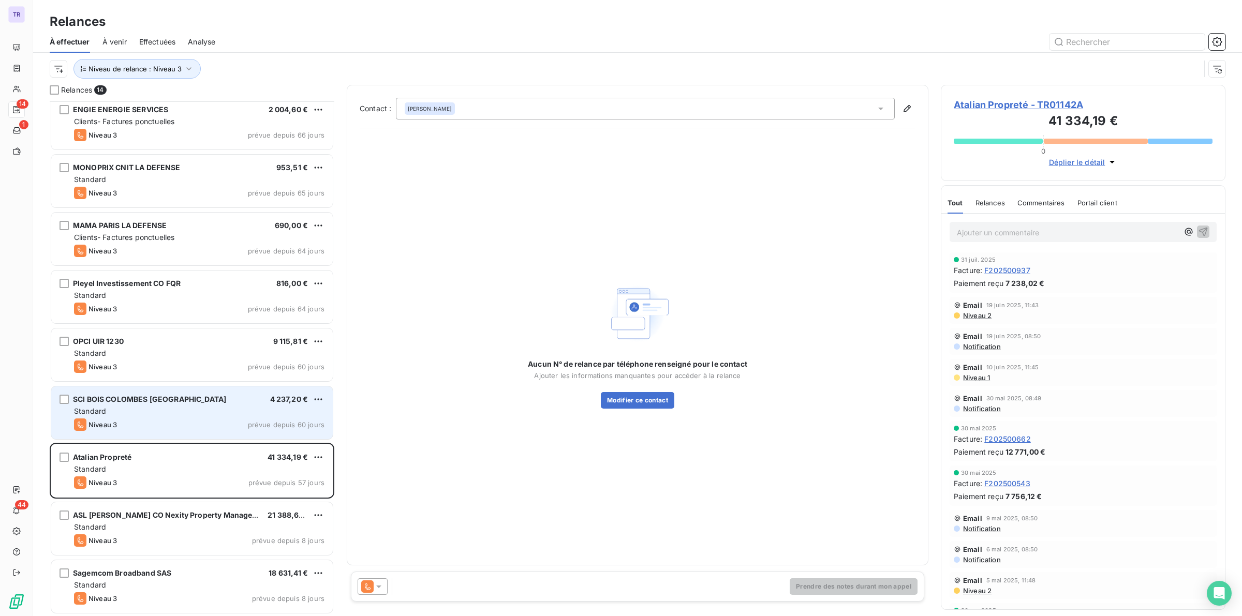
click at [152, 417] on div "SCI BOIS COLOMBES EUROPE AVENUE 4 237,20 € Standard Niveau 3 prévue depuis 60 j…" at bounding box center [192, 413] width 282 height 53
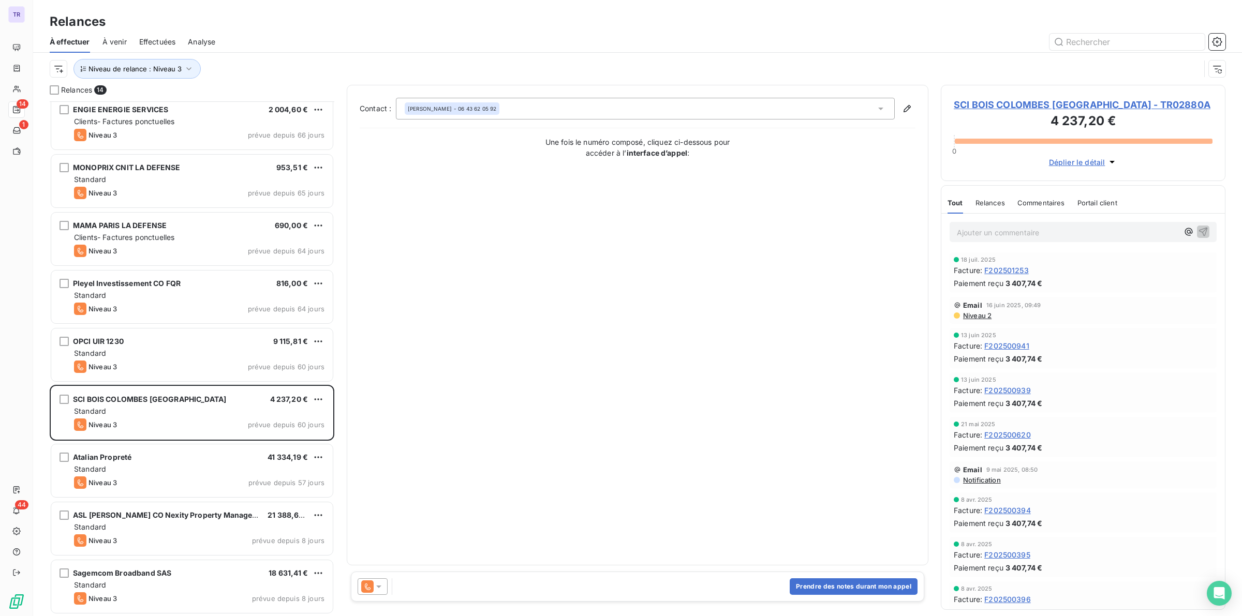
click at [466, 111] on div "NAIMA NARCISSE - 06 43 62 05 92" at bounding box center [452, 108] width 88 height 7
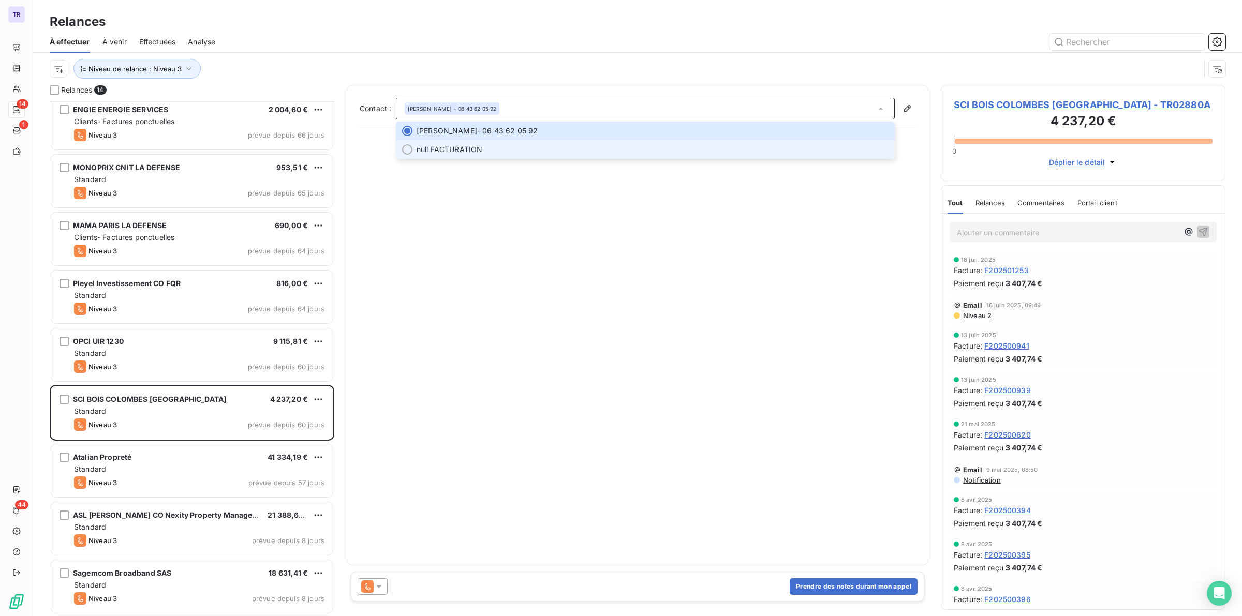
click at [474, 149] on span "null FACTURATION" at bounding box center [450, 149] width 66 height 10
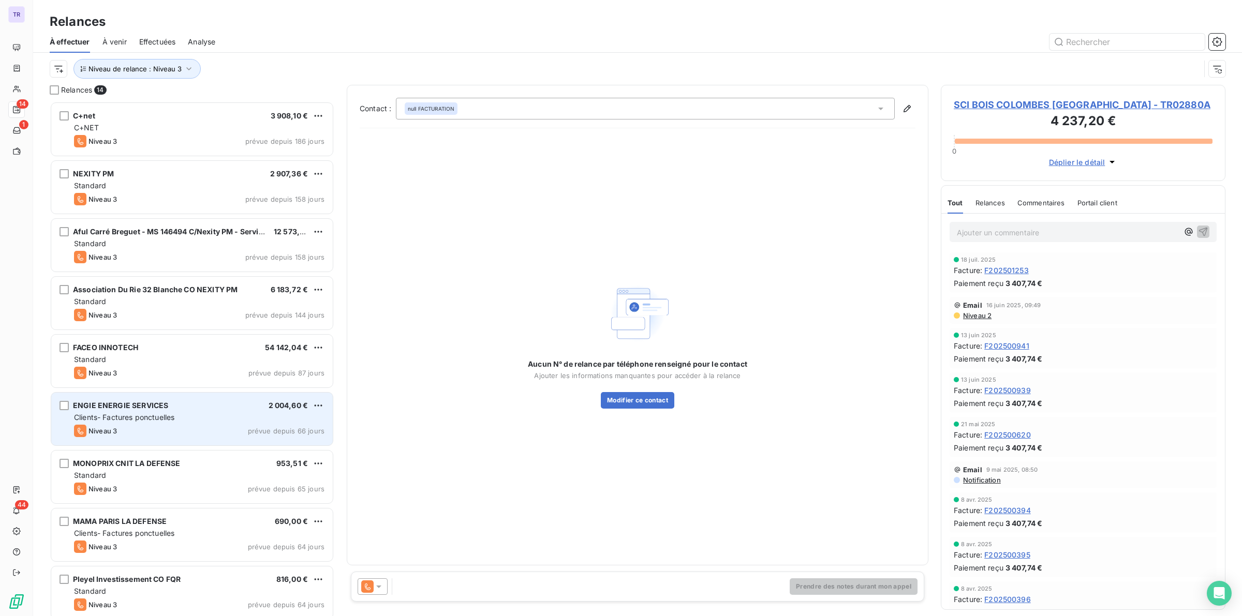
click at [249, 423] on div "ENGIE ENERGIE SERVICES 2 004,60 € Clients- Factures ponctuelles Niveau 3 prévue…" at bounding box center [192, 419] width 282 height 53
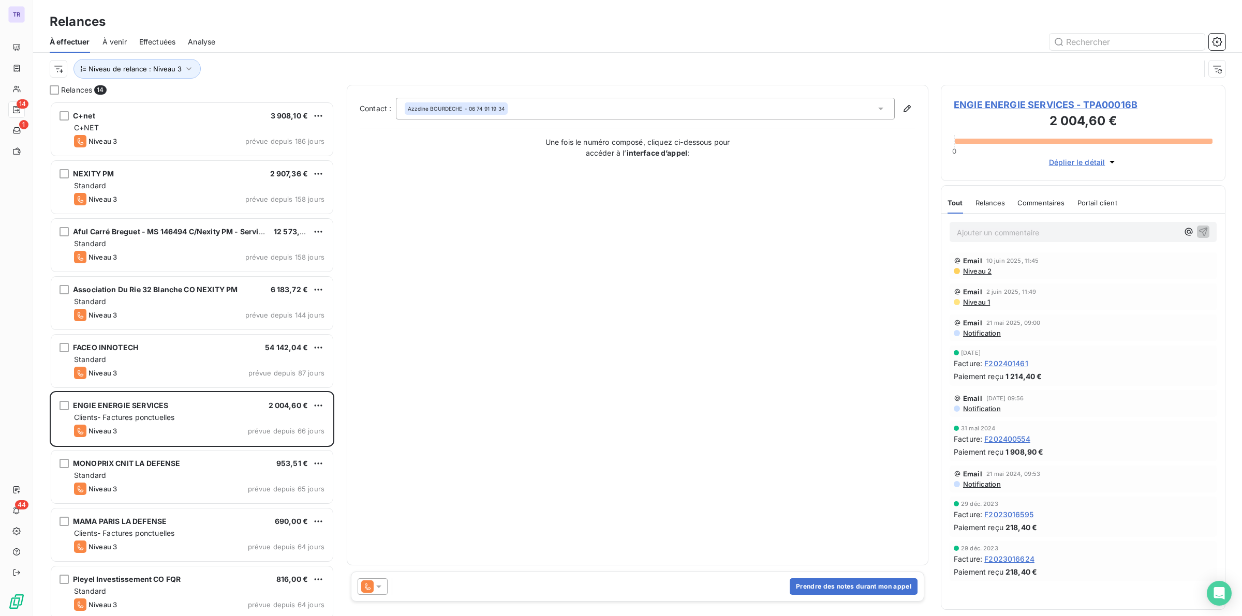
click at [658, 117] on div "Azzdine BOURDECHE - 06 74 91 19 34" at bounding box center [645, 109] width 499 height 22
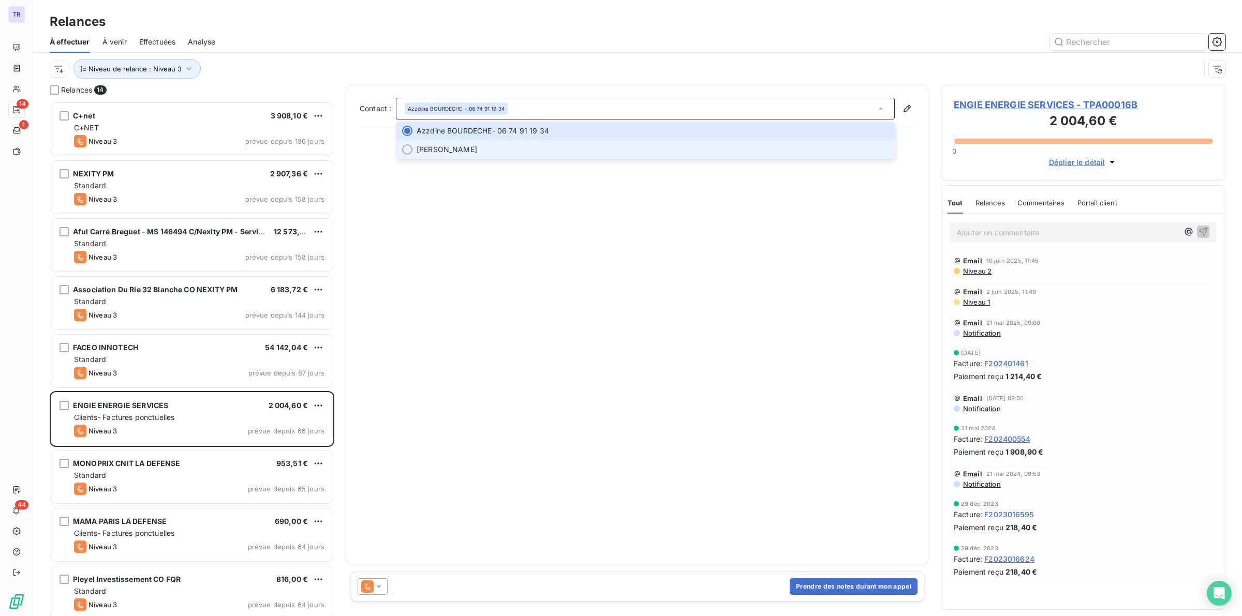
click at [503, 155] on li "Paul NYEMEK" at bounding box center [645, 149] width 499 height 19
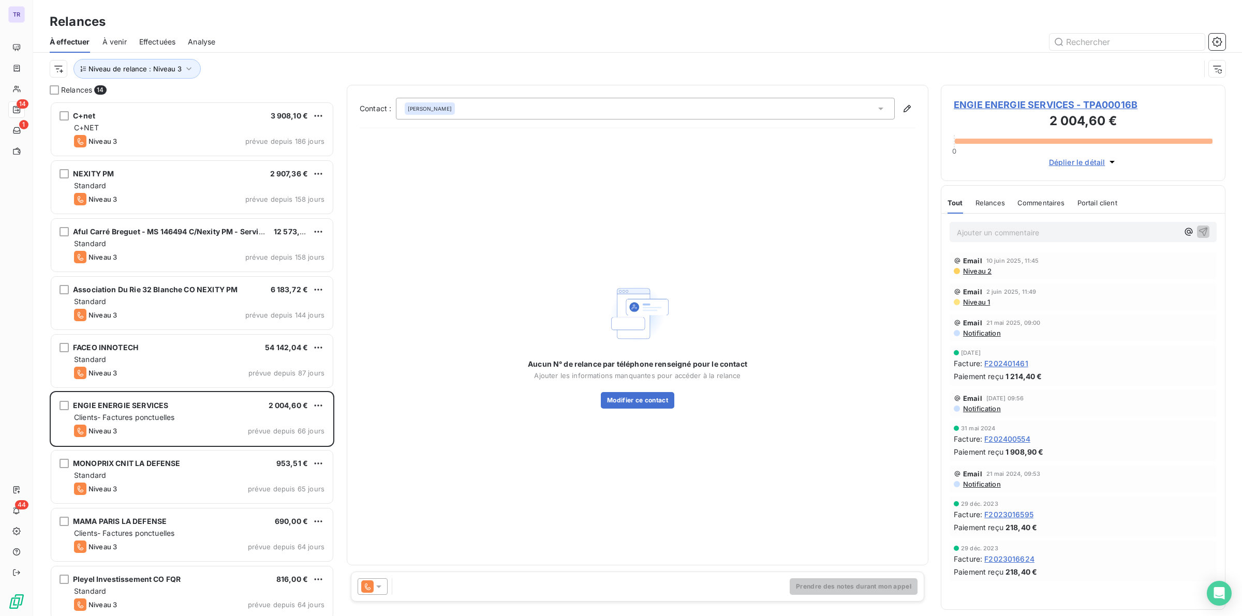
click at [377, 593] on div at bounding box center [373, 587] width 30 height 17
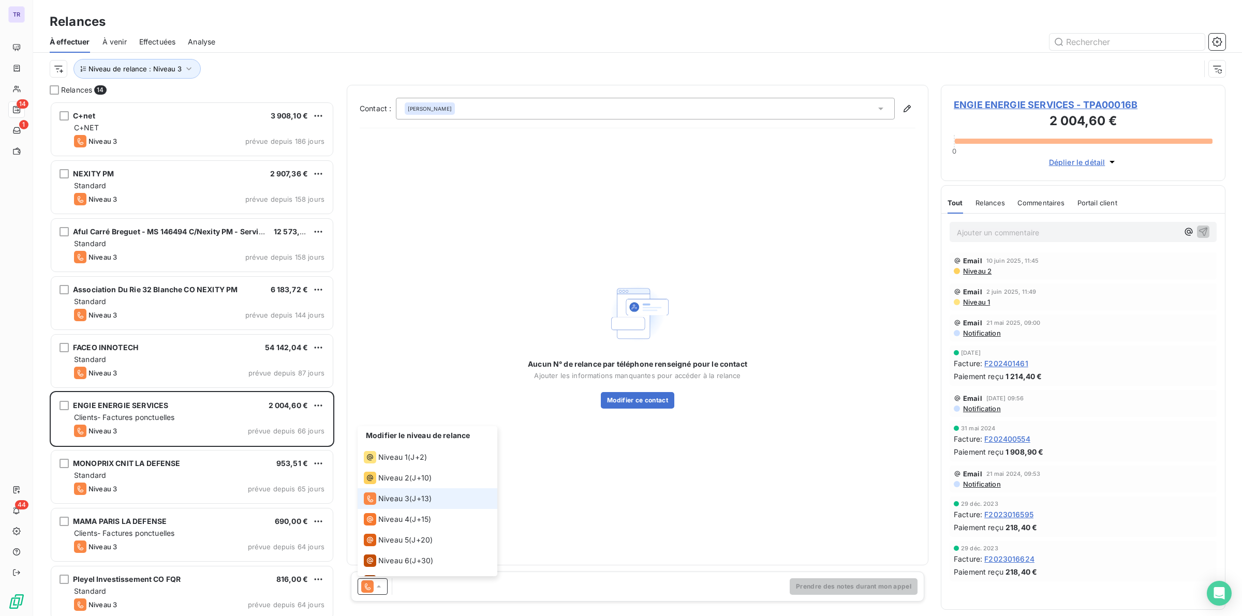
click at [398, 489] on li "Niveau 3 ( J+13 )" at bounding box center [428, 499] width 140 height 21
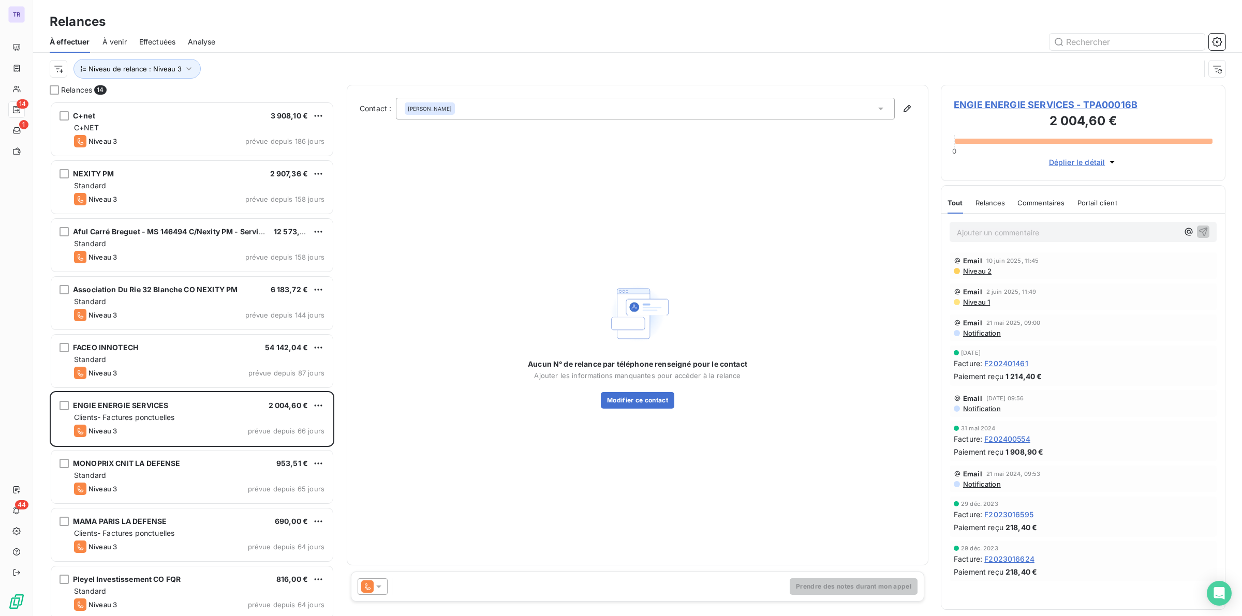
click at [377, 589] on icon at bounding box center [379, 587] width 10 height 10
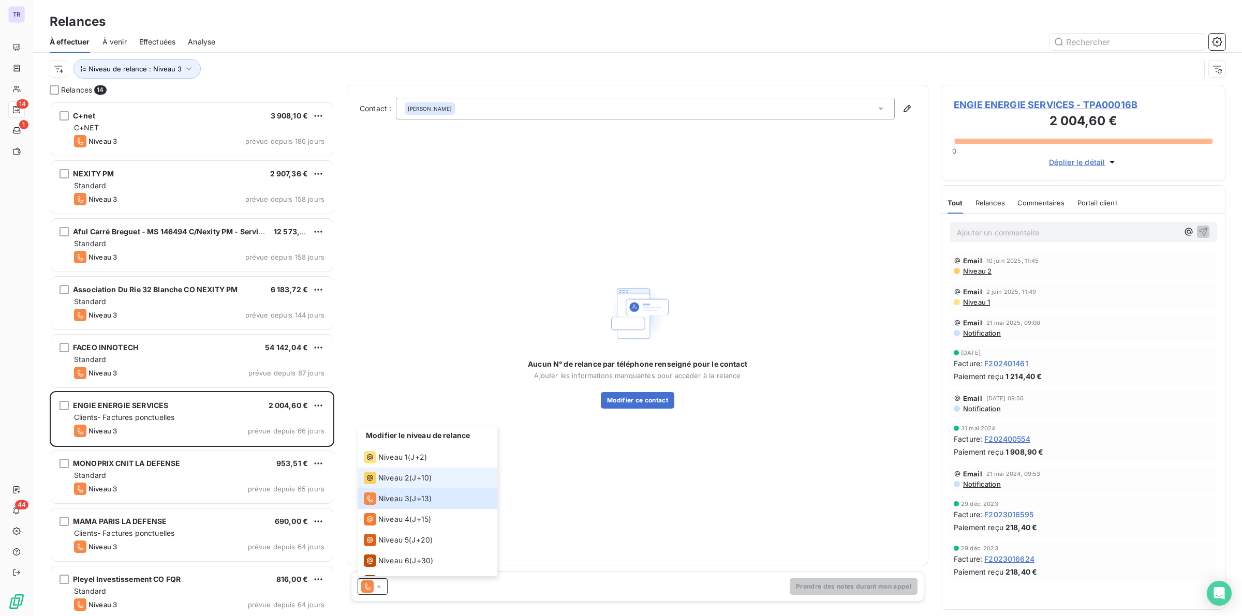
click at [412, 479] on div "Niveau 2 ( J+10 )" at bounding box center [398, 478] width 68 height 12
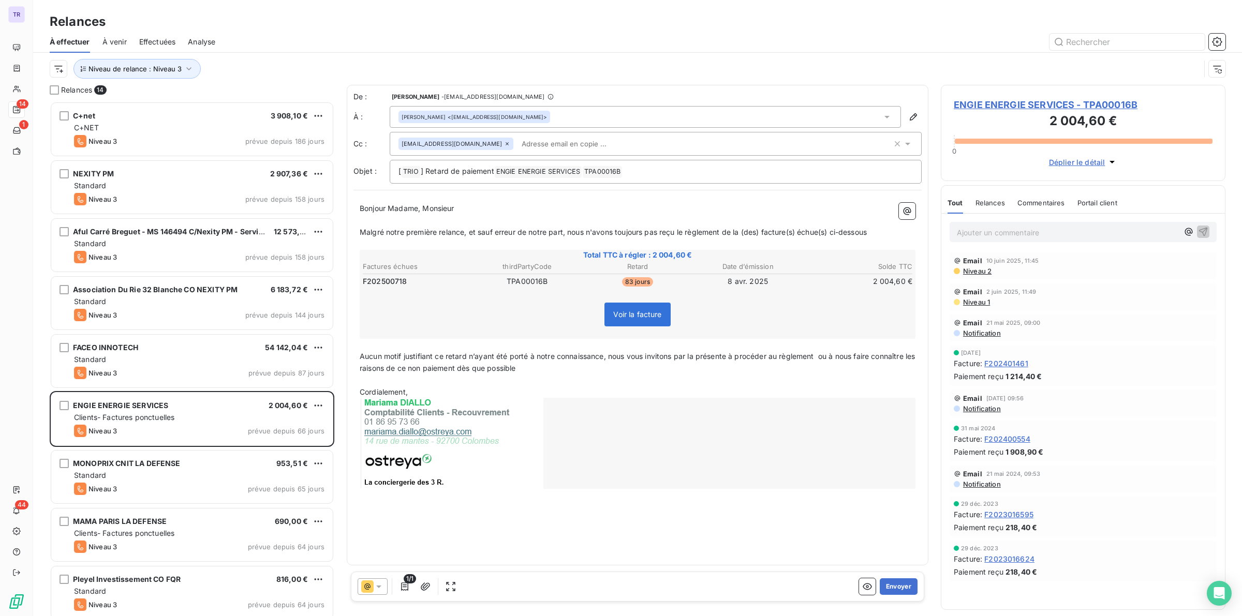
click at [381, 579] on div at bounding box center [373, 587] width 30 height 17
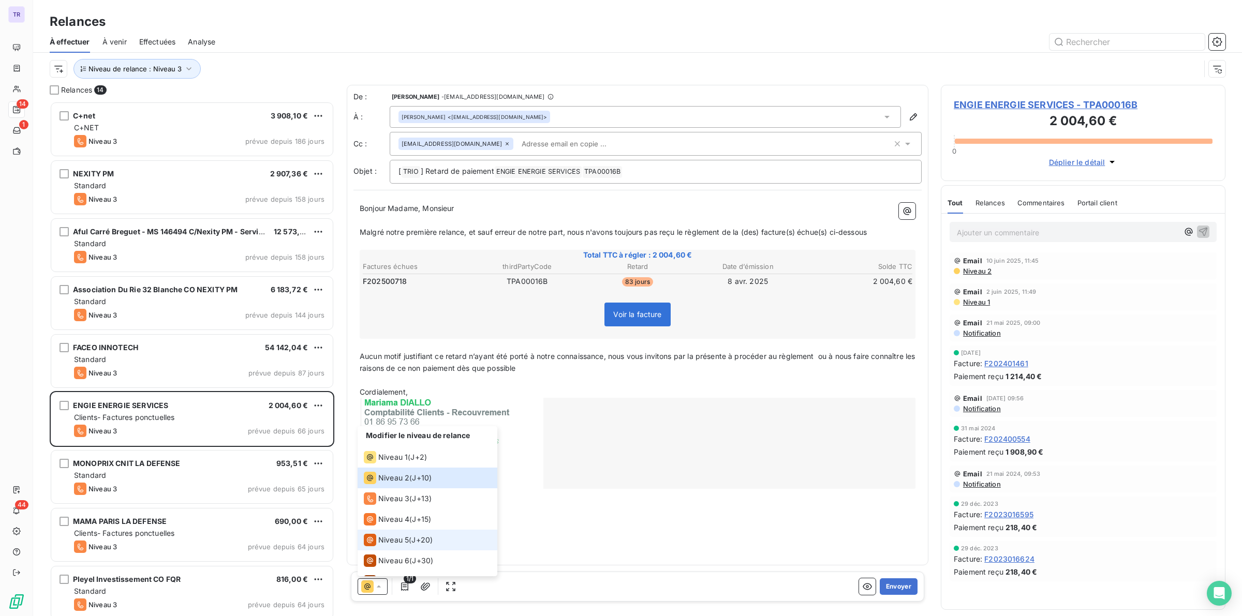
click at [394, 537] on span "Niveau 5" at bounding box center [393, 540] width 31 height 10
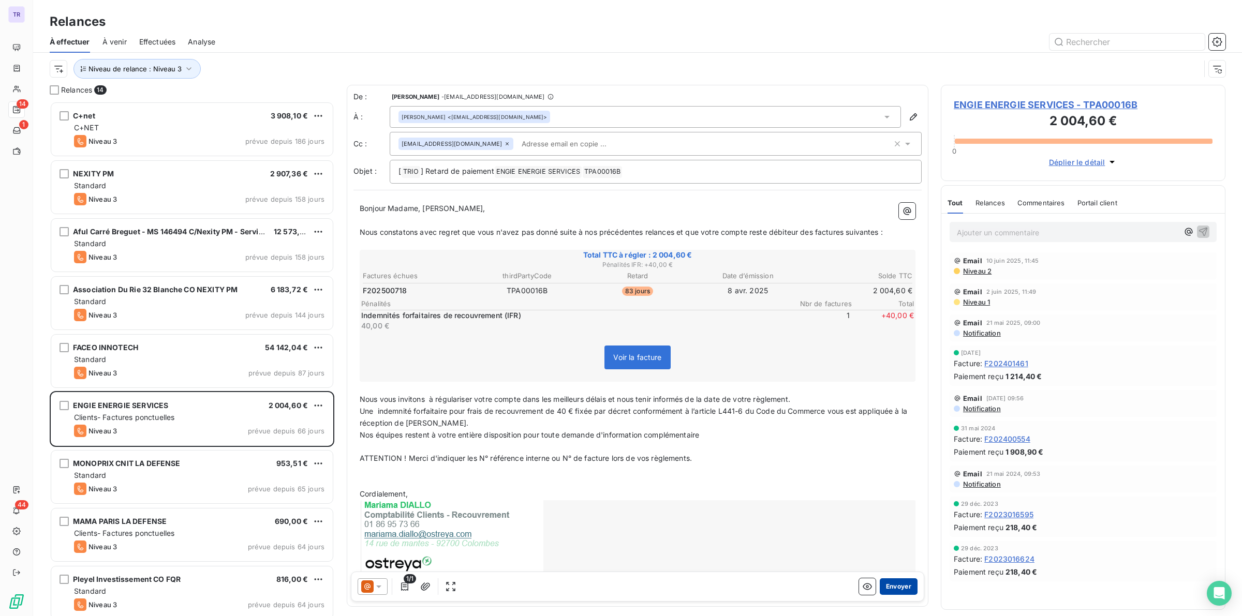
click at [895, 586] on button "Envoyer" at bounding box center [899, 587] width 38 height 17
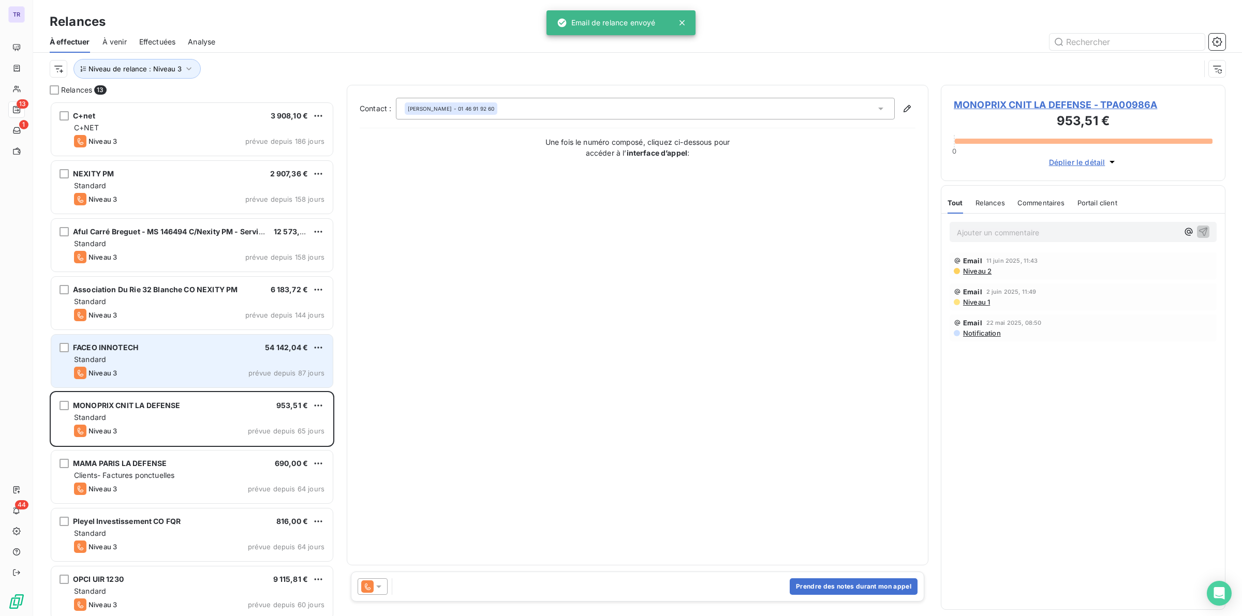
click at [269, 366] on div "FACEO INNOTECH 54 142,04 € Standard Niveau 3 prévue depuis 87 jours" at bounding box center [192, 361] width 282 height 53
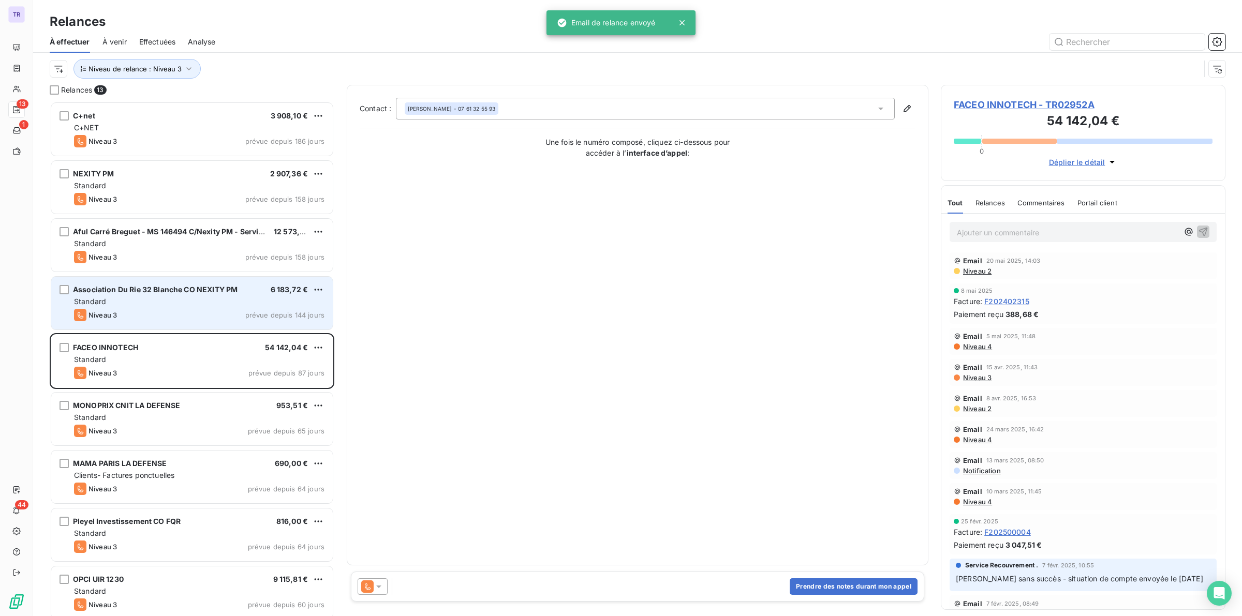
click at [247, 316] on span "prévue depuis 144 jours" at bounding box center [284, 315] width 79 height 8
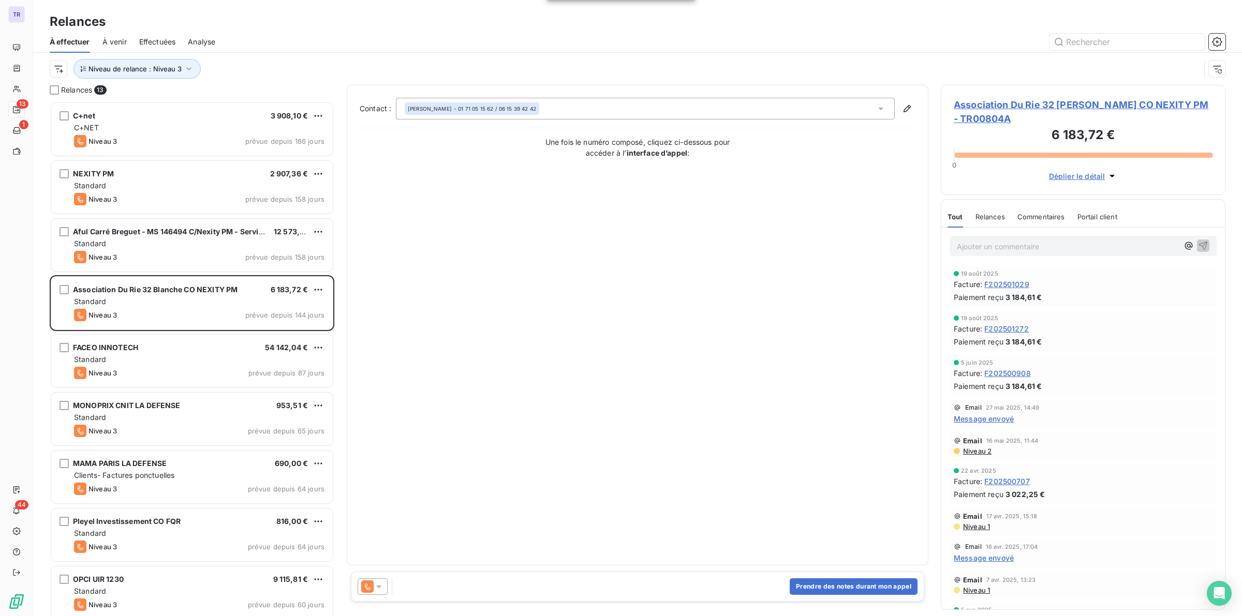
click at [374, 591] on icon at bounding box center [379, 587] width 10 height 10
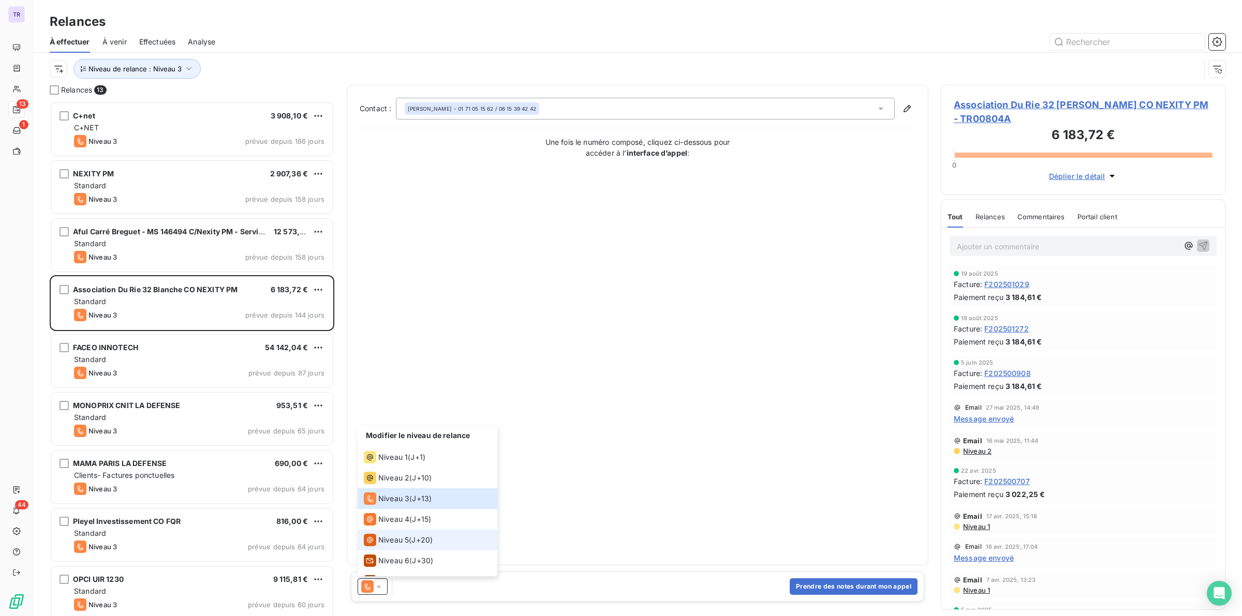
click at [397, 540] on span "Niveau 5" at bounding box center [393, 540] width 31 height 10
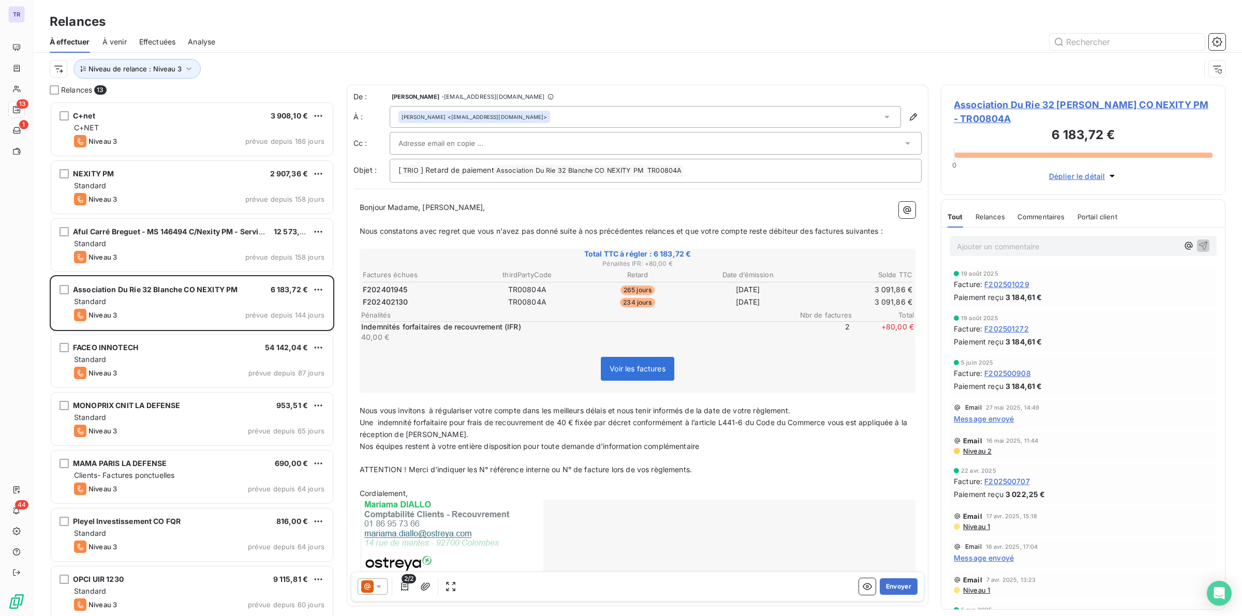
click at [997, 419] on span "Message envoyé" at bounding box center [984, 418] width 60 height 11
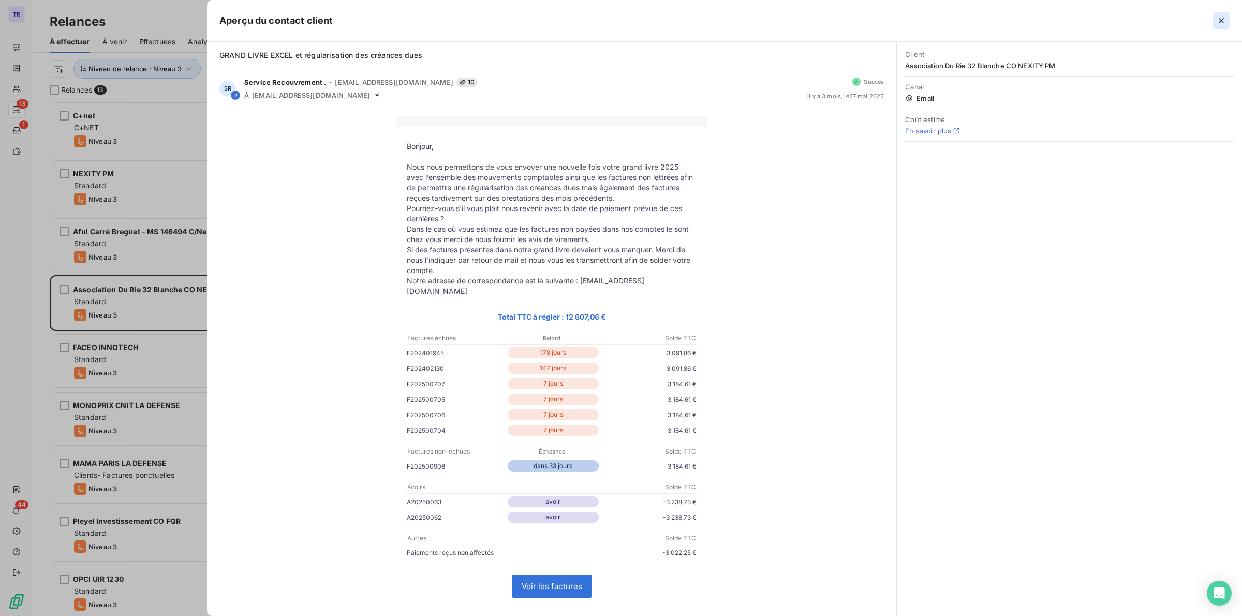
click at [1219, 24] on icon "button" at bounding box center [1221, 21] width 10 height 10
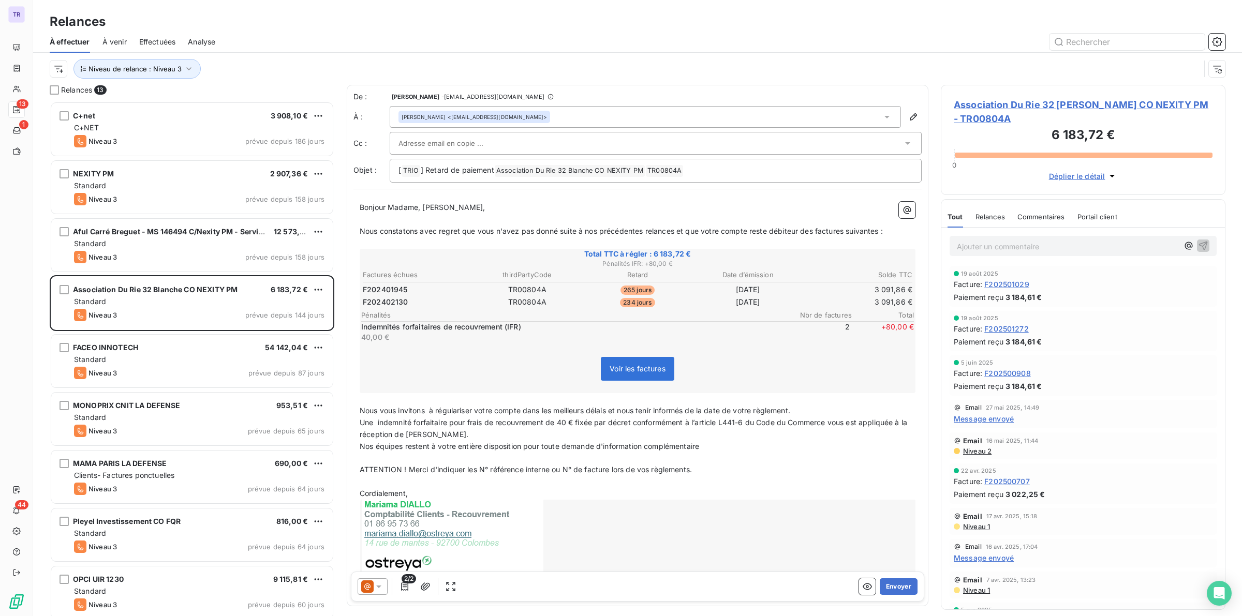
click at [889, 578] on div "2/2 Envoyer" at bounding box center [637, 587] width 573 height 30
click at [888, 588] on button "Envoyer" at bounding box center [899, 587] width 38 height 17
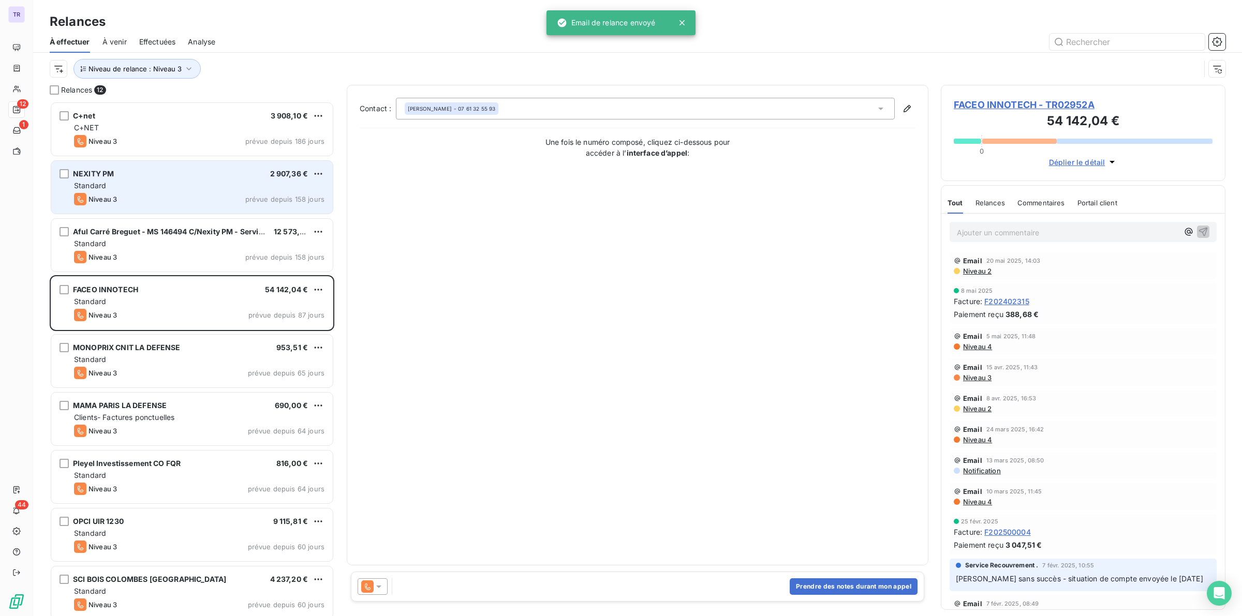
click at [234, 202] on div "Niveau 3 prévue depuis 158 jours" at bounding box center [199, 199] width 250 height 12
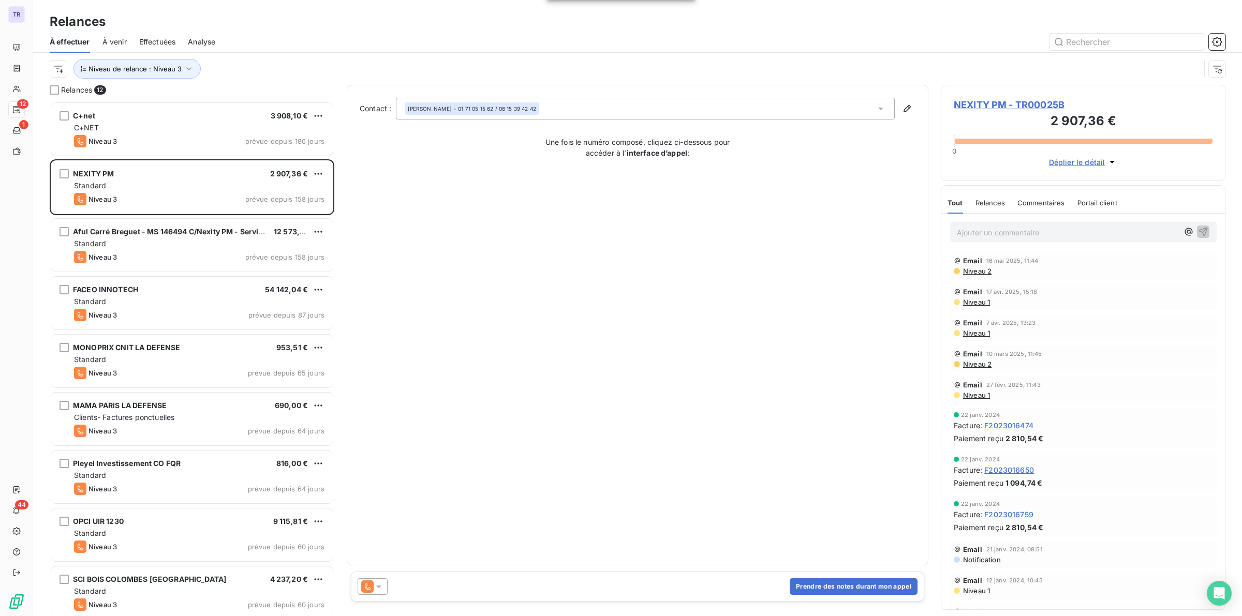
click at [570, 110] on div "olivier ORECASENS - 01 71 05 15 62 / 06 15 39 42 42" at bounding box center [645, 109] width 499 height 22
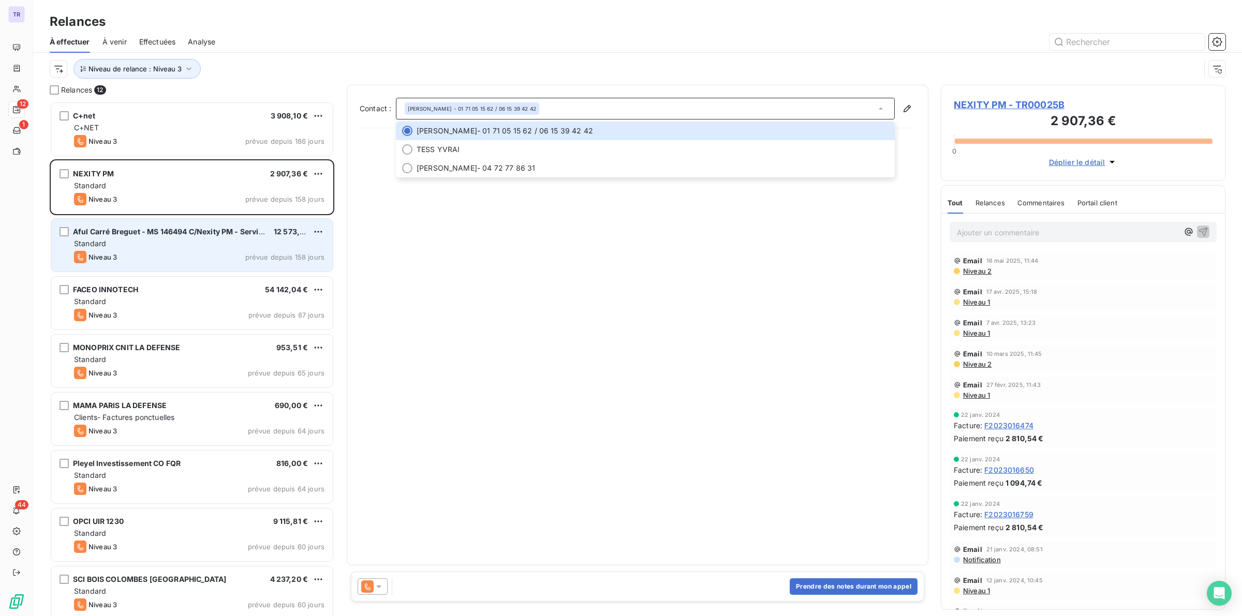
click at [235, 246] on div "Standard" at bounding box center [199, 244] width 250 height 10
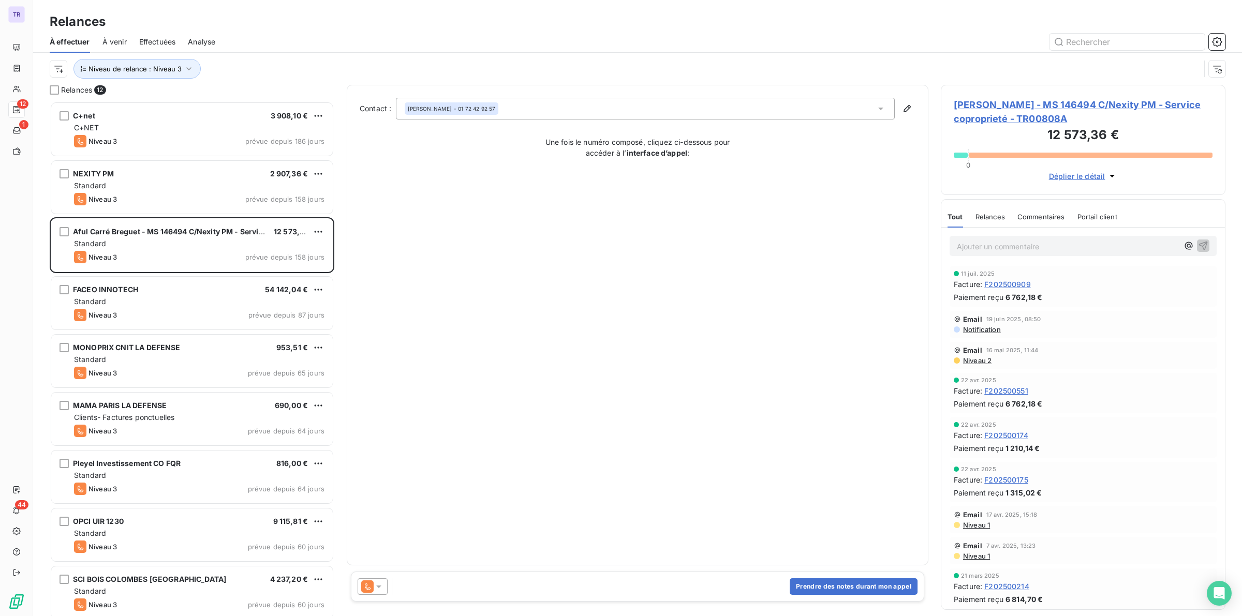
click at [576, 112] on div "CELINE LE ROUX - 01 72 42 92 57" at bounding box center [645, 109] width 499 height 22
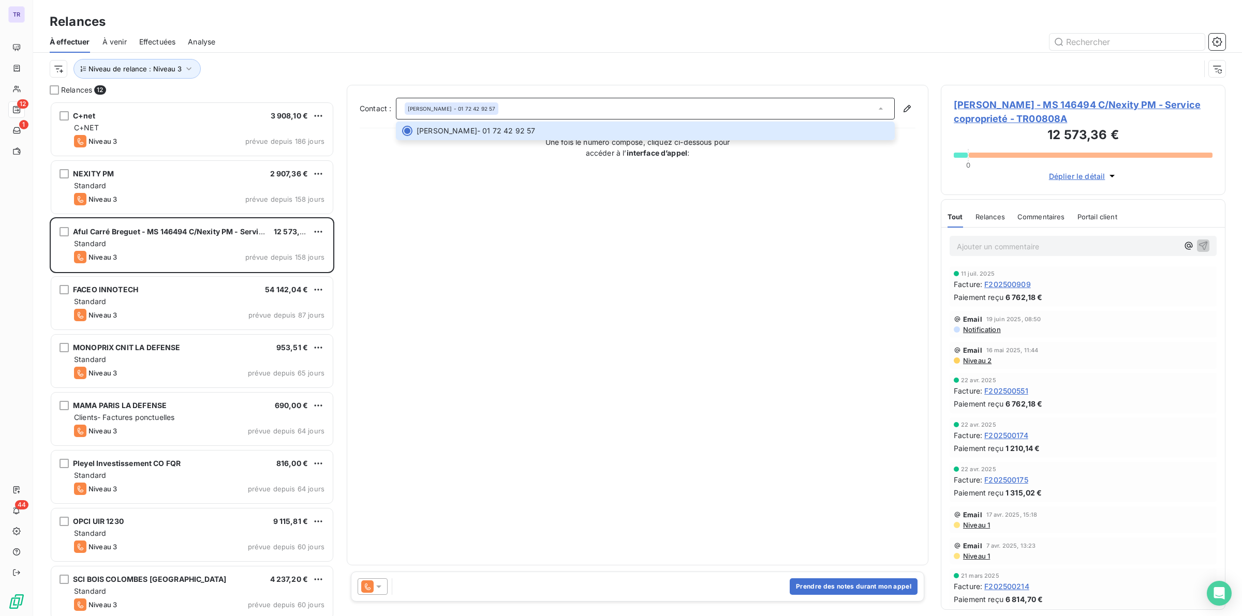
click at [365, 588] on icon at bounding box center [367, 587] width 12 height 12
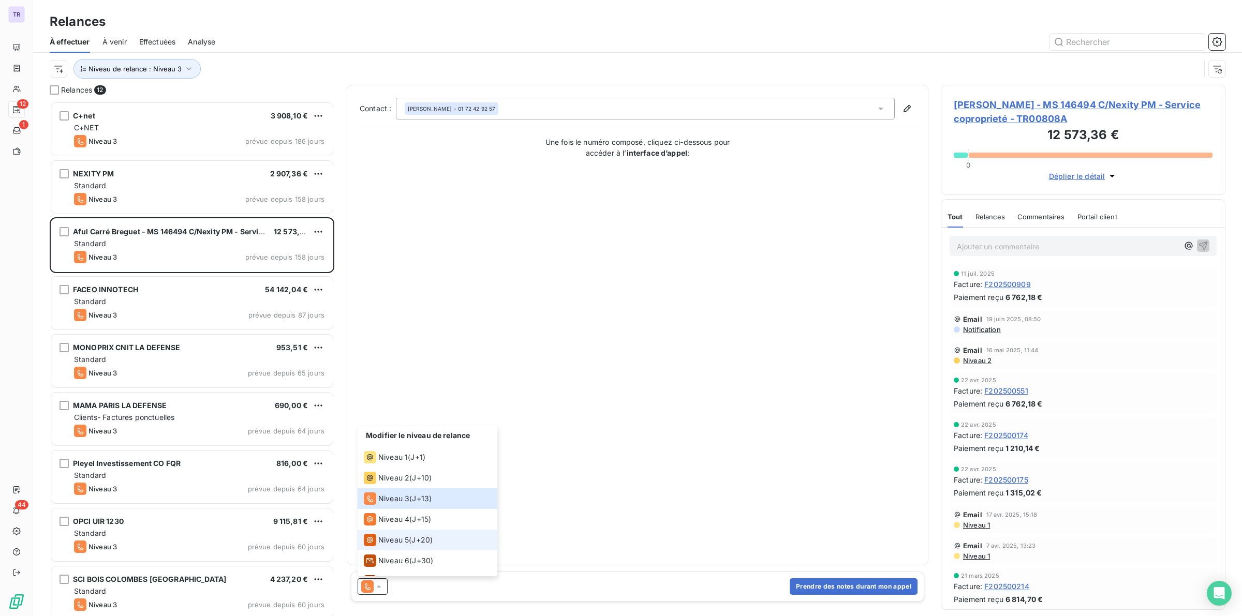
click at [396, 536] on span "Niveau 5" at bounding box center [393, 540] width 31 height 10
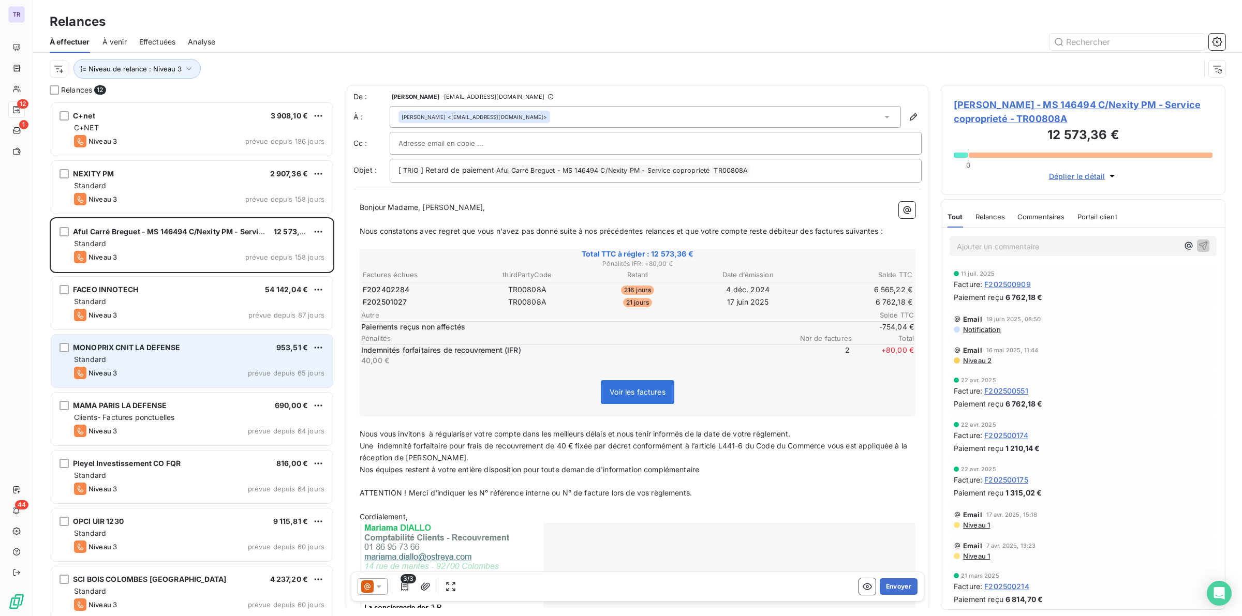
click at [185, 362] on div "Standard" at bounding box center [199, 359] width 250 height 10
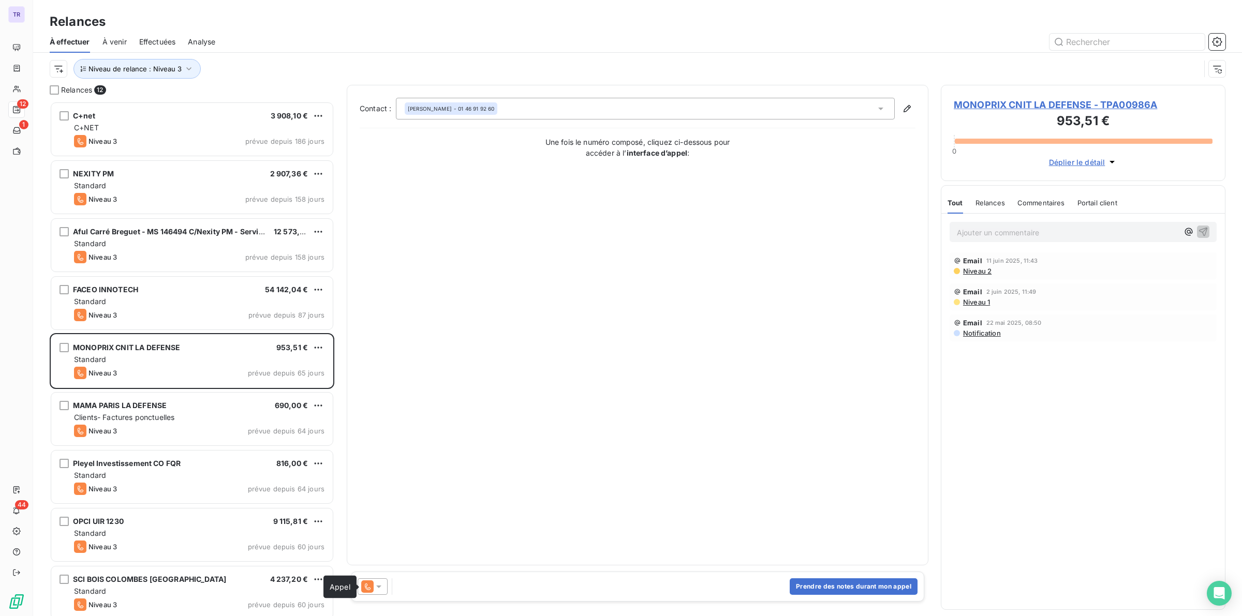
click at [367, 589] on icon at bounding box center [367, 587] width 12 height 12
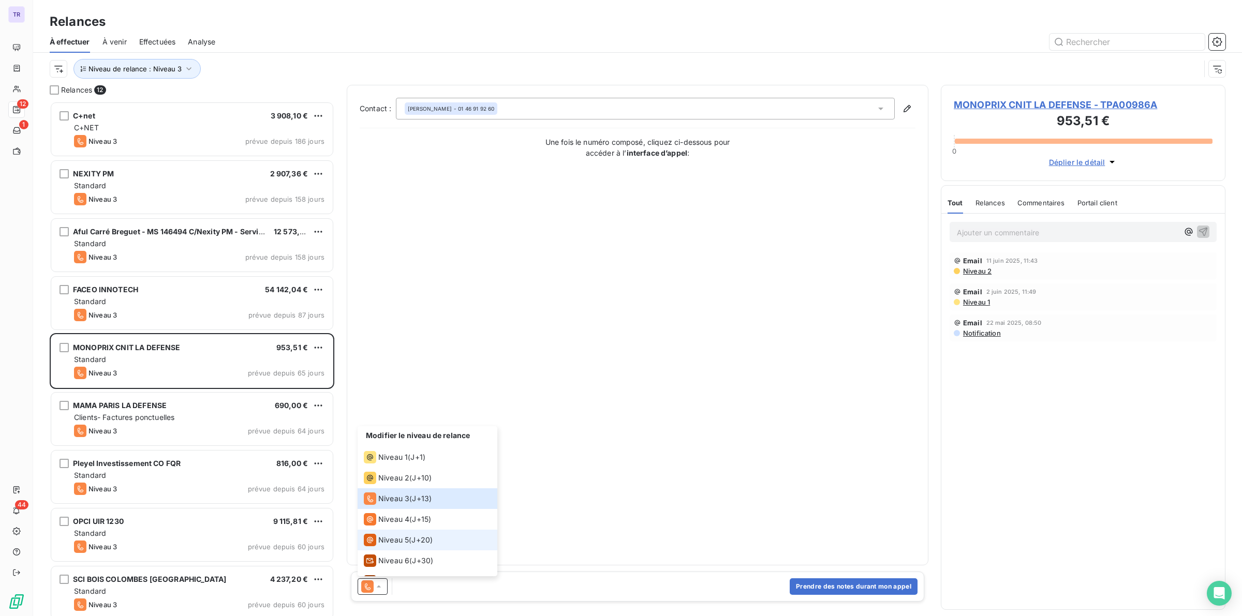
click at [396, 537] on span "Niveau 5" at bounding box center [393, 540] width 31 height 10
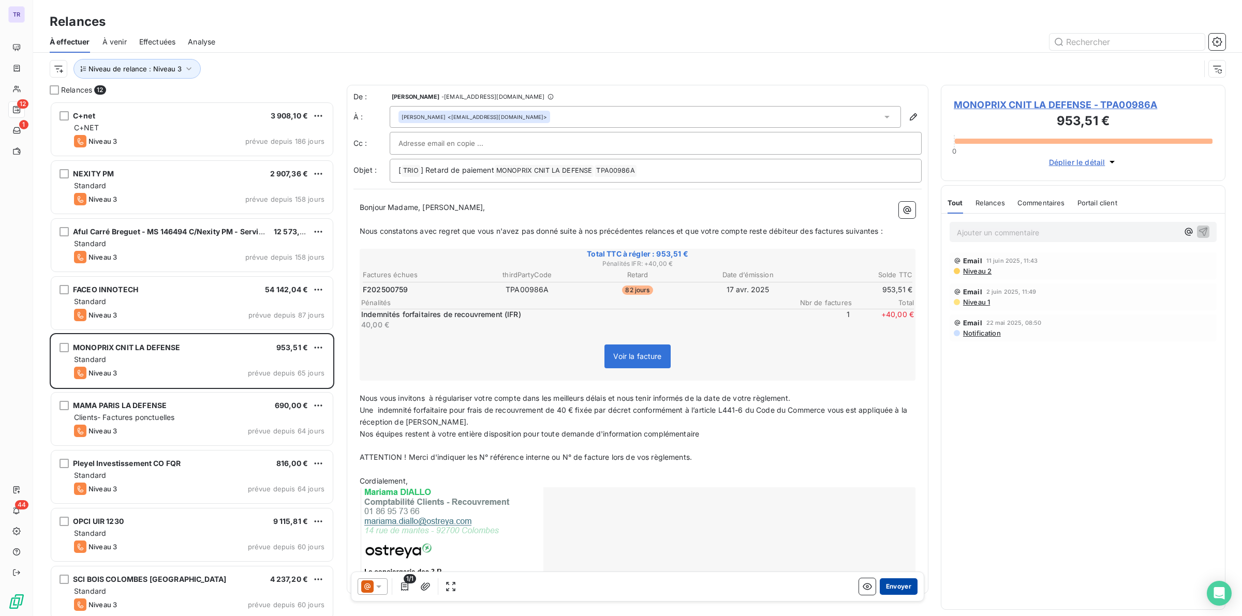
click at [888, 586] on button "Envoyer" at bounding box center [899, 587] width 38 height 17
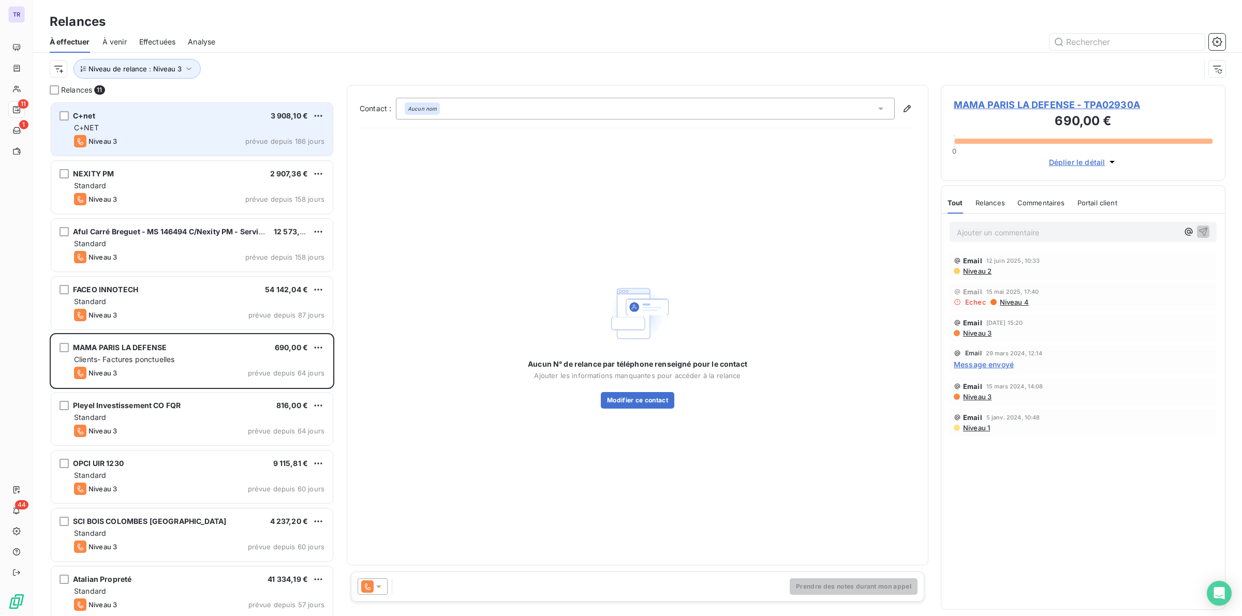
click at [214, 117] on div "C+net 3 908,10 €" at bounding box center [199, 115] width 250 height 9
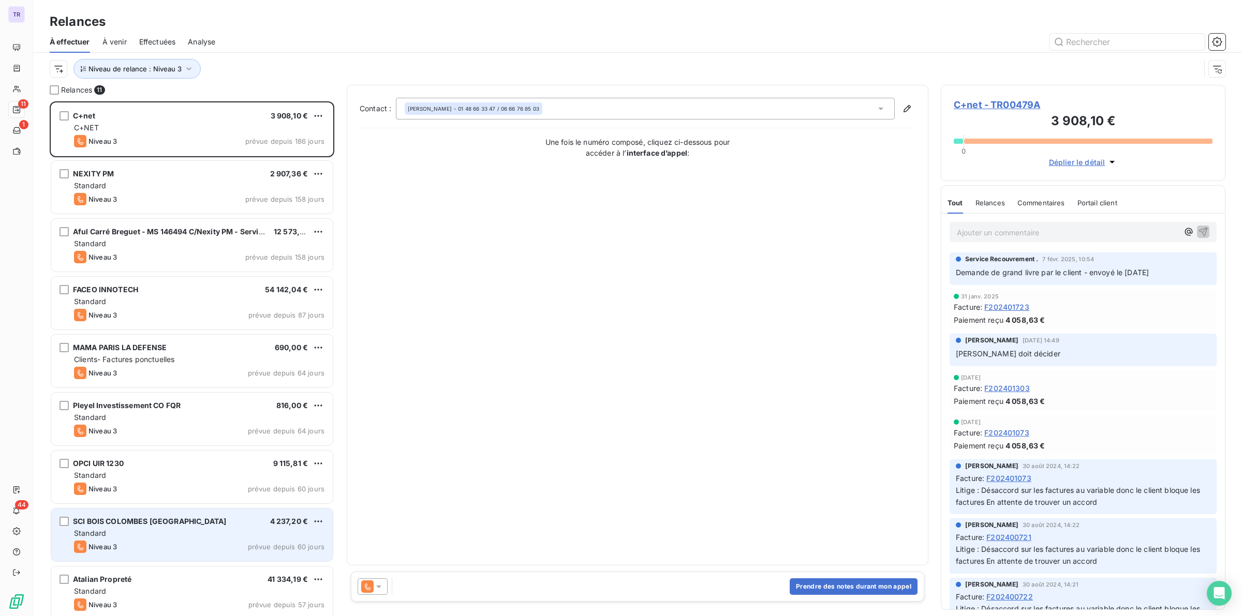
click at [201, 529] on div "Standard" at bounding box center [199, 533] width 250 height 10
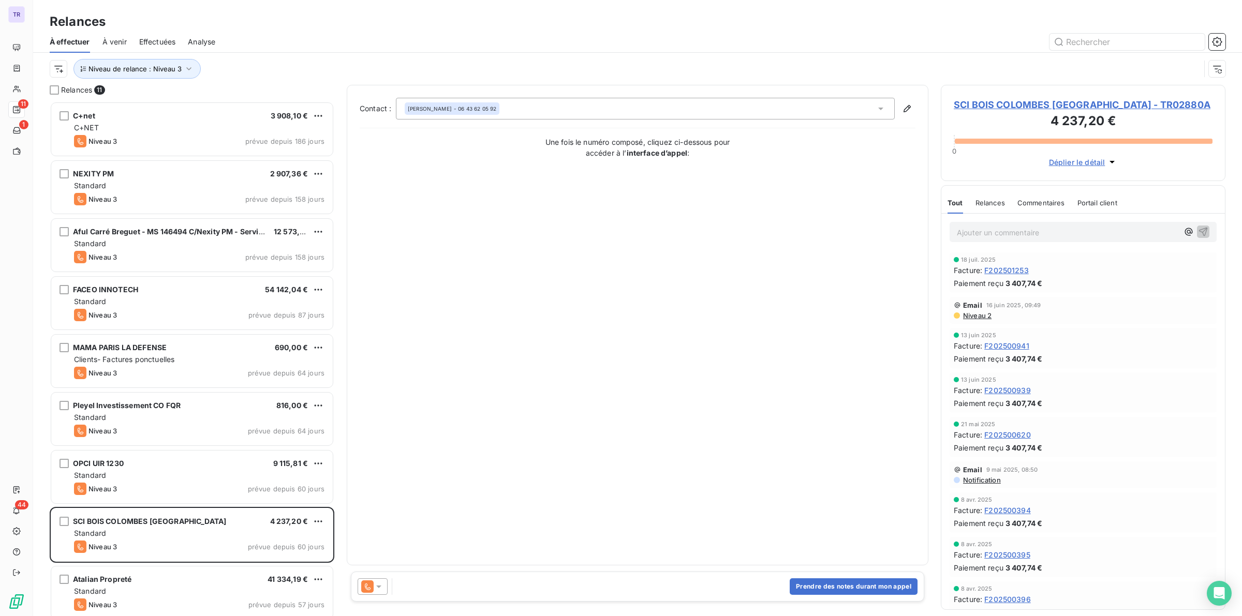
click at [521, 114] on div "NAIMA NARCISSE - 06 43 62 05 92" at bounding box center [645, 109] width 499 height 22
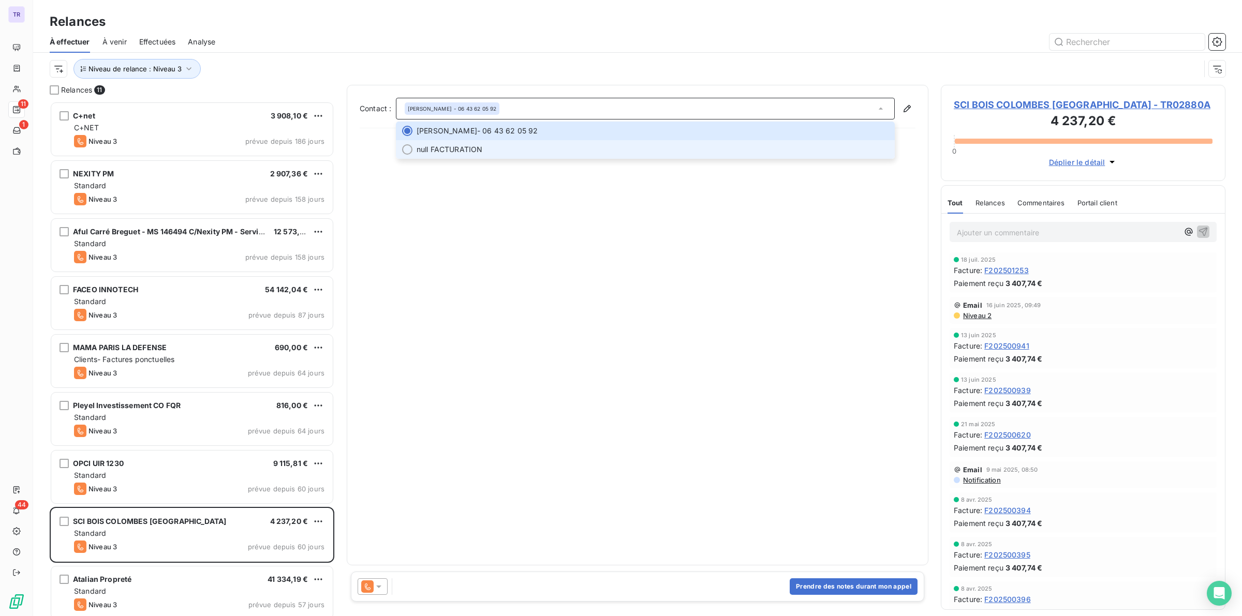
click at [508, 151] on span "null FACTURATION" at bounding box center [653, 149] width 472 height 10
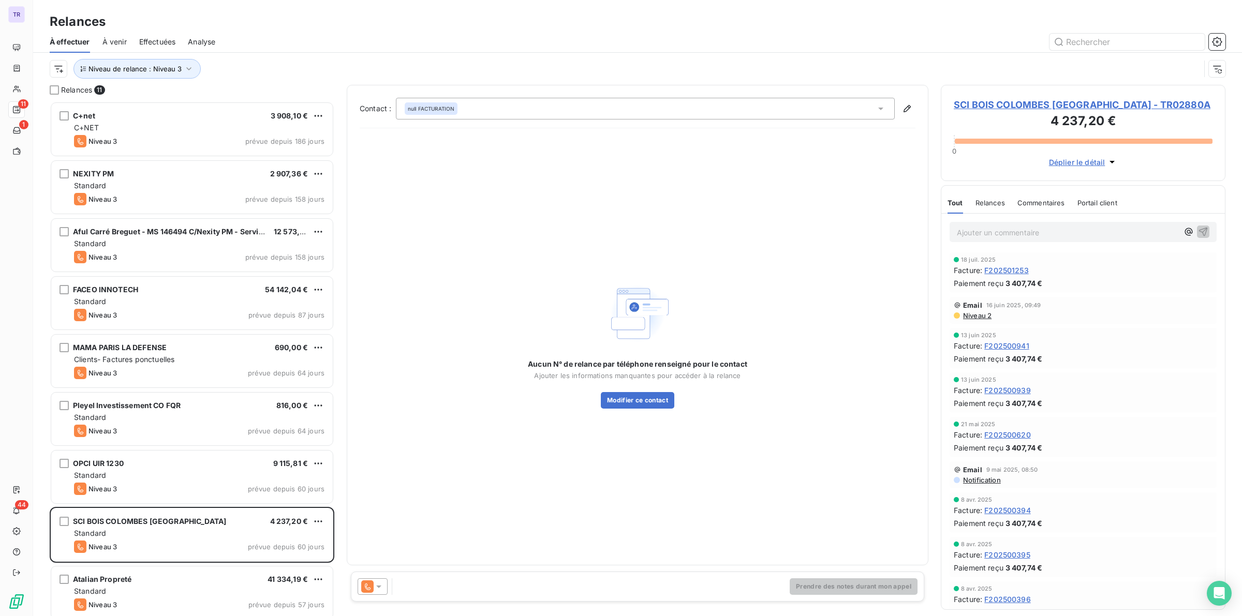
drag, startPoint x: 373, startPoint y: 589, endPoint x: 383, endPoint y: 578, distance: 15.4
click at [373, 588] on icon at bounding box center [367, 587] width 12 height 12
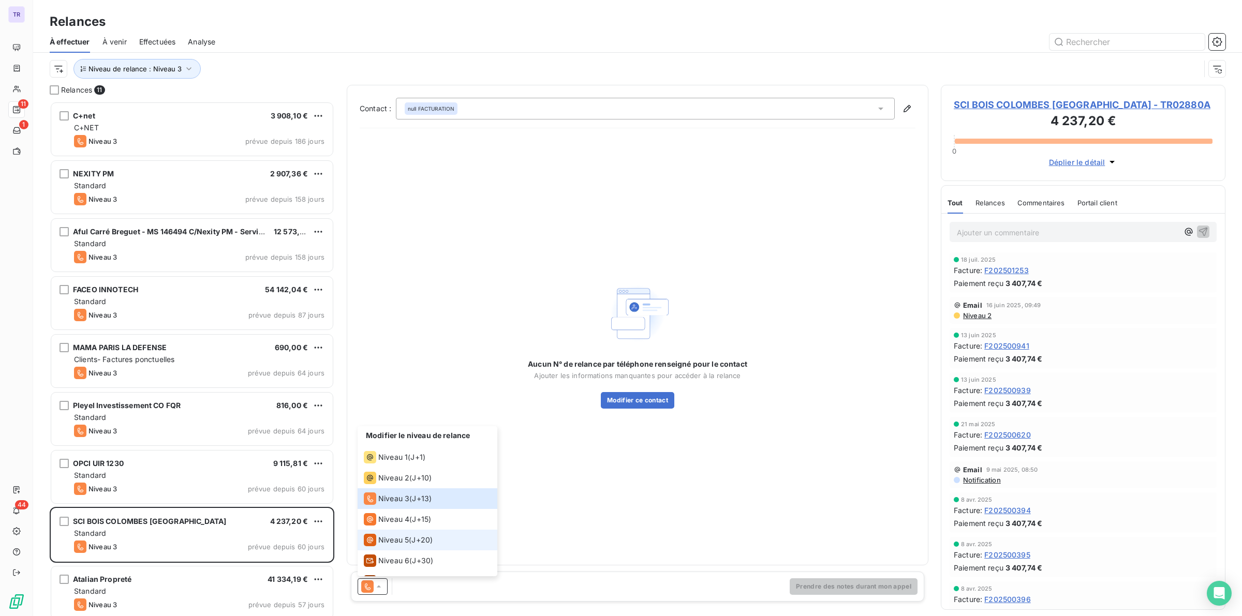
click at [394, 541] on span "Niveau 5" at bounding box center [393, 540] width 31 height 10
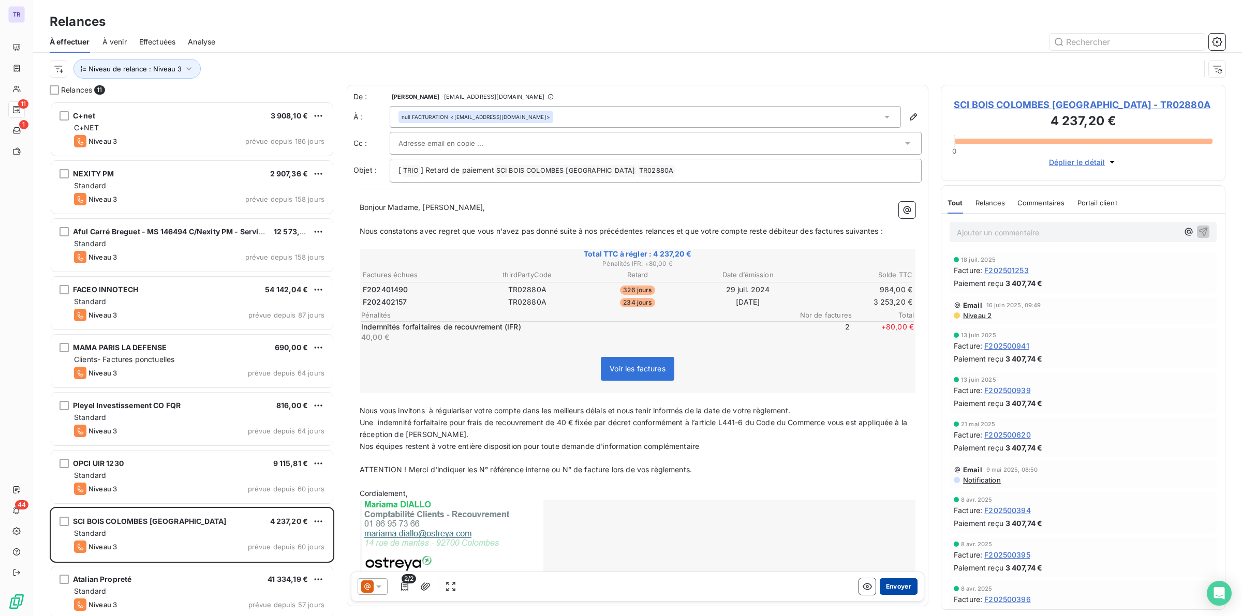
click at [888, 580] on button "Envoyer" at bounding box center [899, 587] width 38 height 17
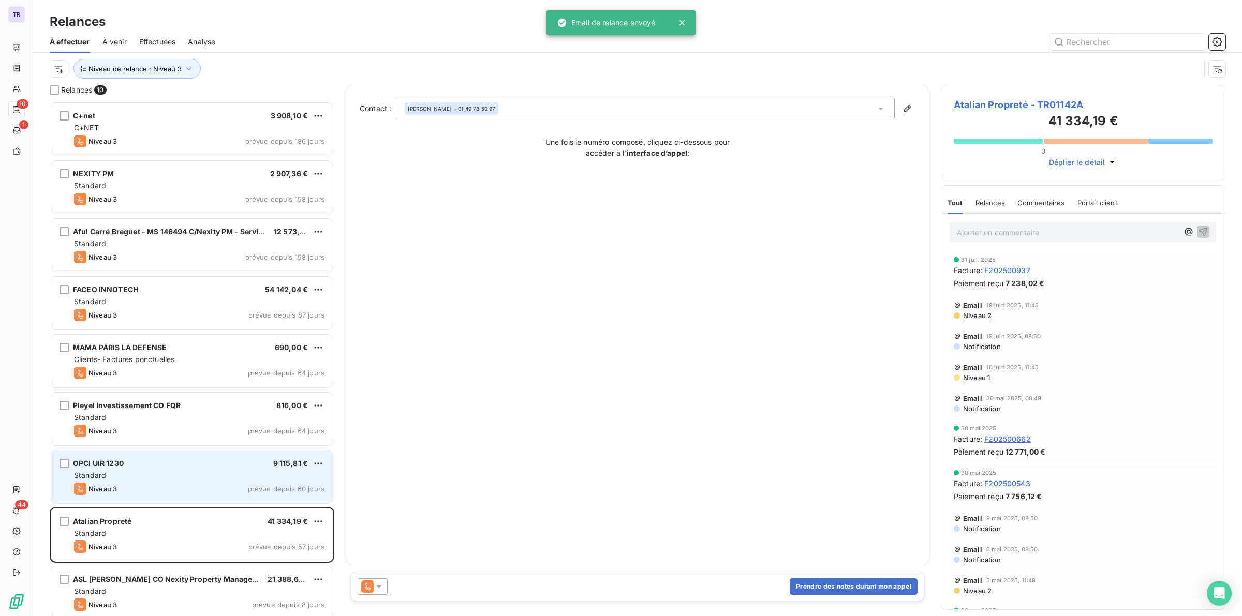
click at [178, 479] on div "Standard" at bounding box center [199, 475] width 250 height 10
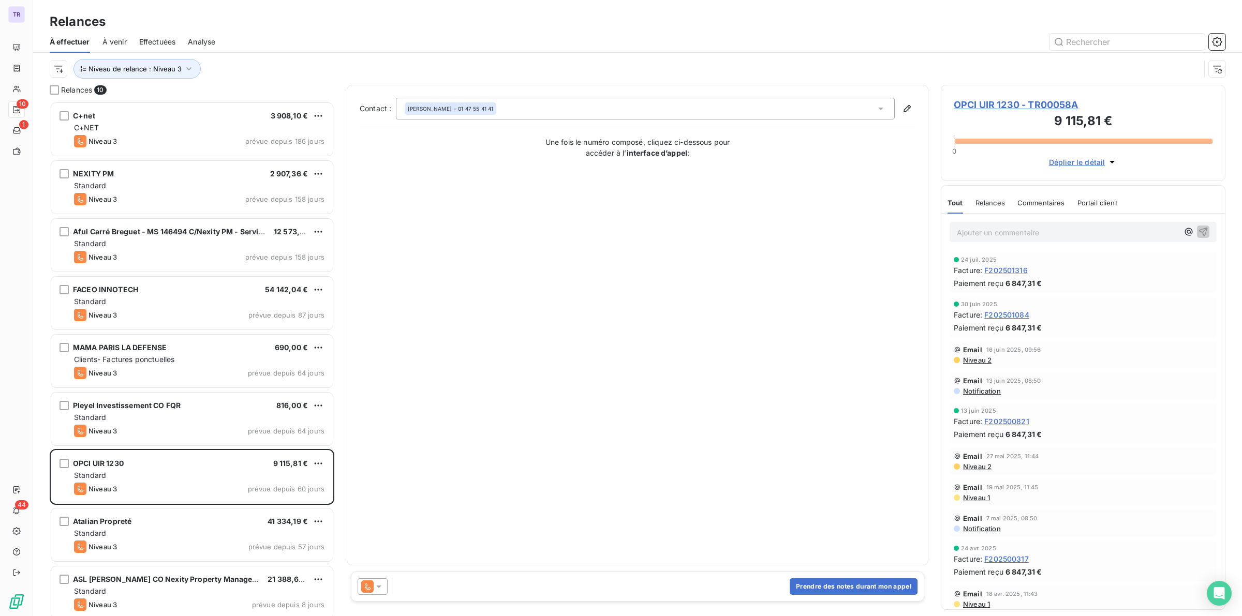
click at [380, 592] on icon at bounding box center [379, 587] width 10 height 10
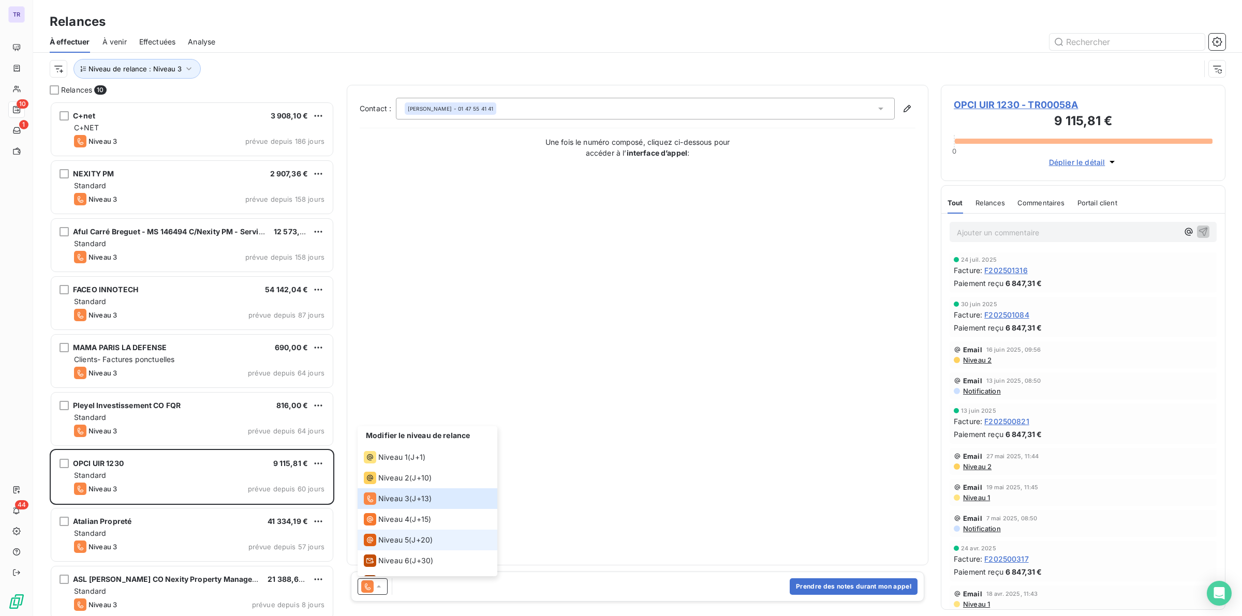
click at [405, 540] on span "Niveau 5" at bounding box center [393, 540] width 31 height 10
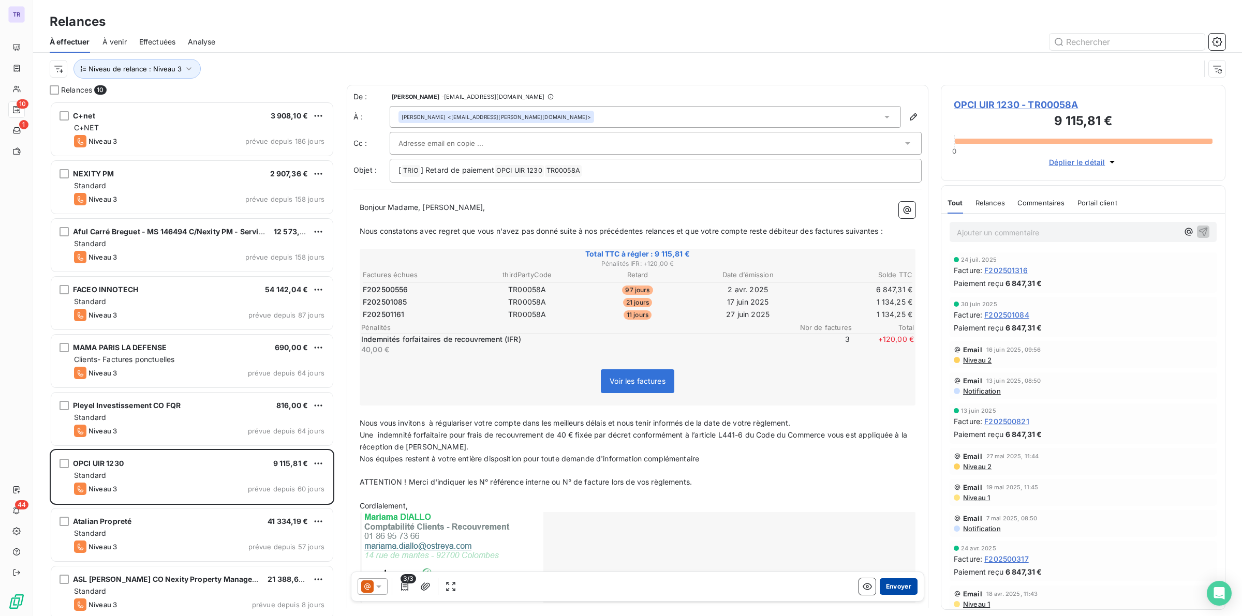
click at [884, 583] on button "Envoyer" at bounding box center [899, 587] width 38 height 17
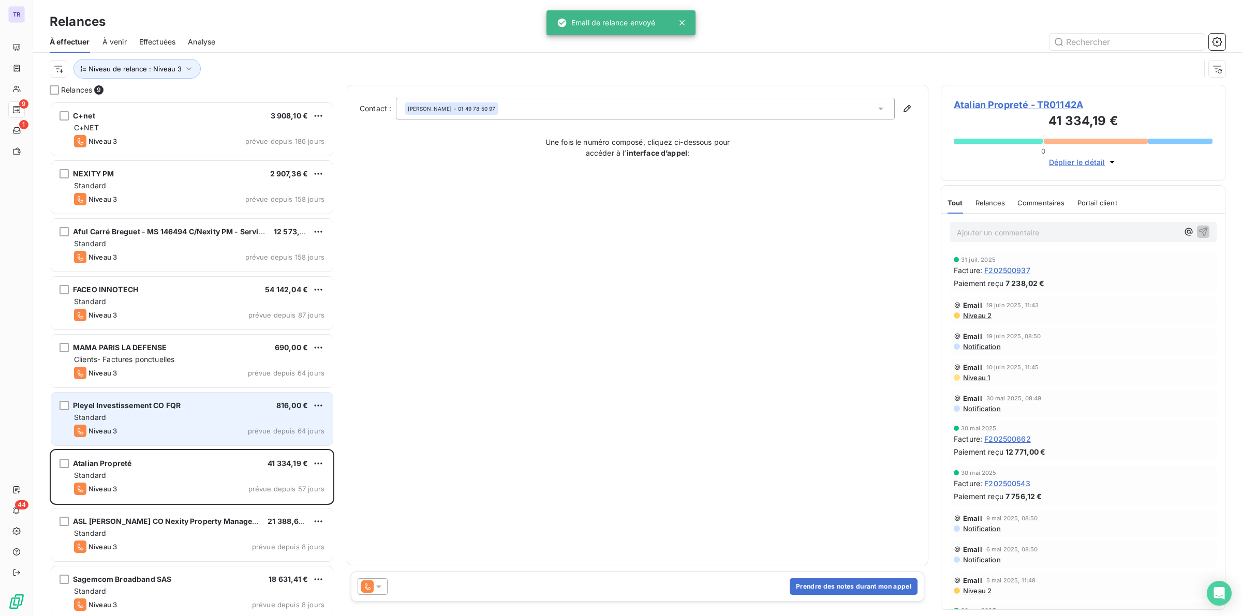
click at [205, 418] on div "Standard" at bounding box center [199, 417] width 250 height 10
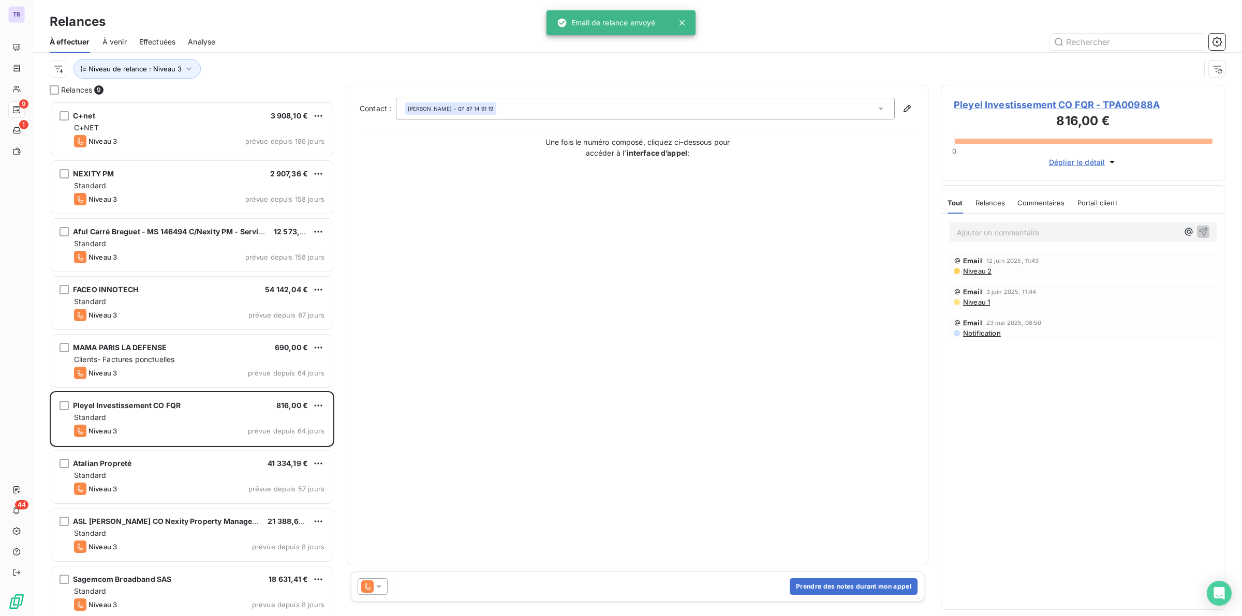
click at [378, 590] on icon at bounding box center [379, 587] width 10 height 10
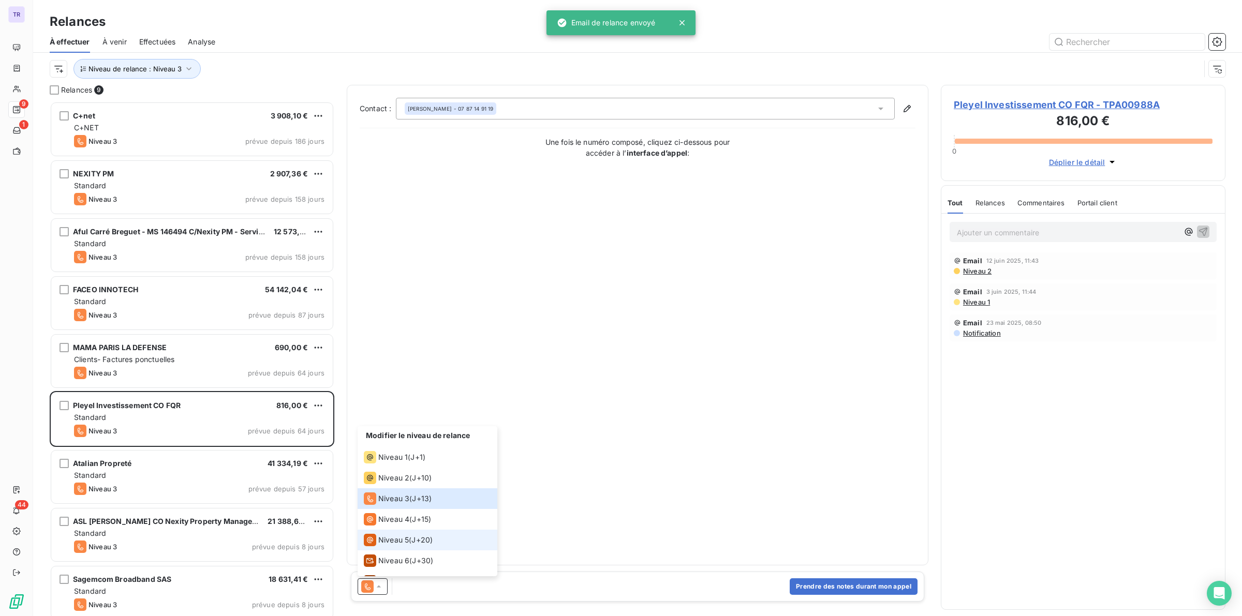
click at [405, 539] on span "Niveau 5" at bounding box center [393, 540] width 31 height 10
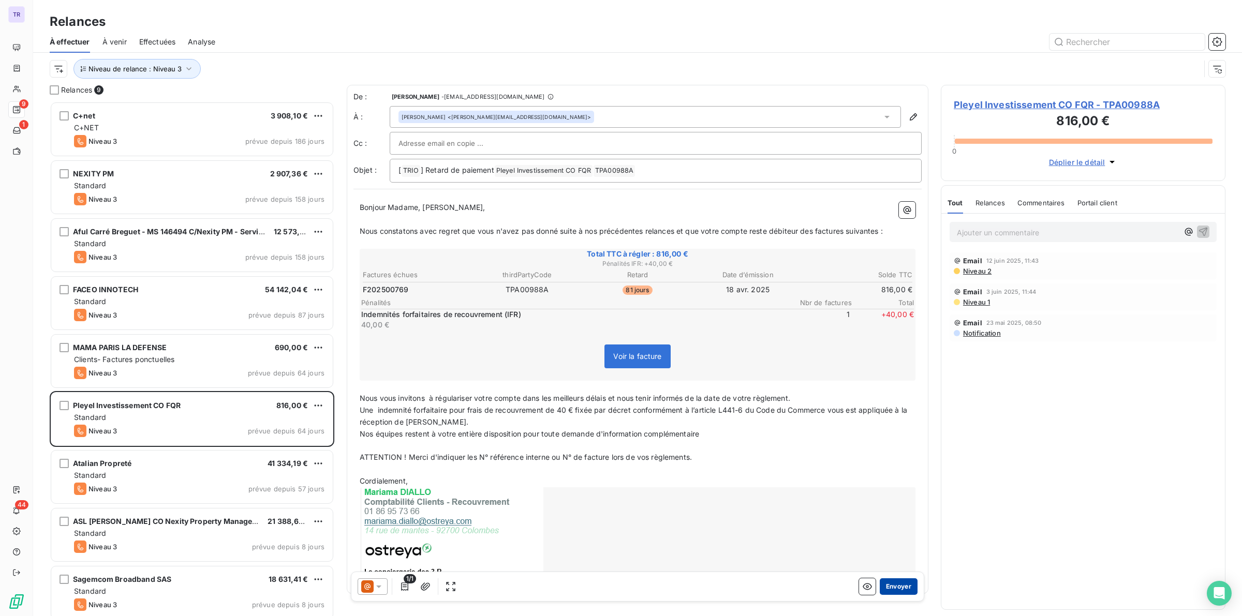
click at [885, 584] on button "Envoyer" at bounding box center [899, 587] width 38 height 17
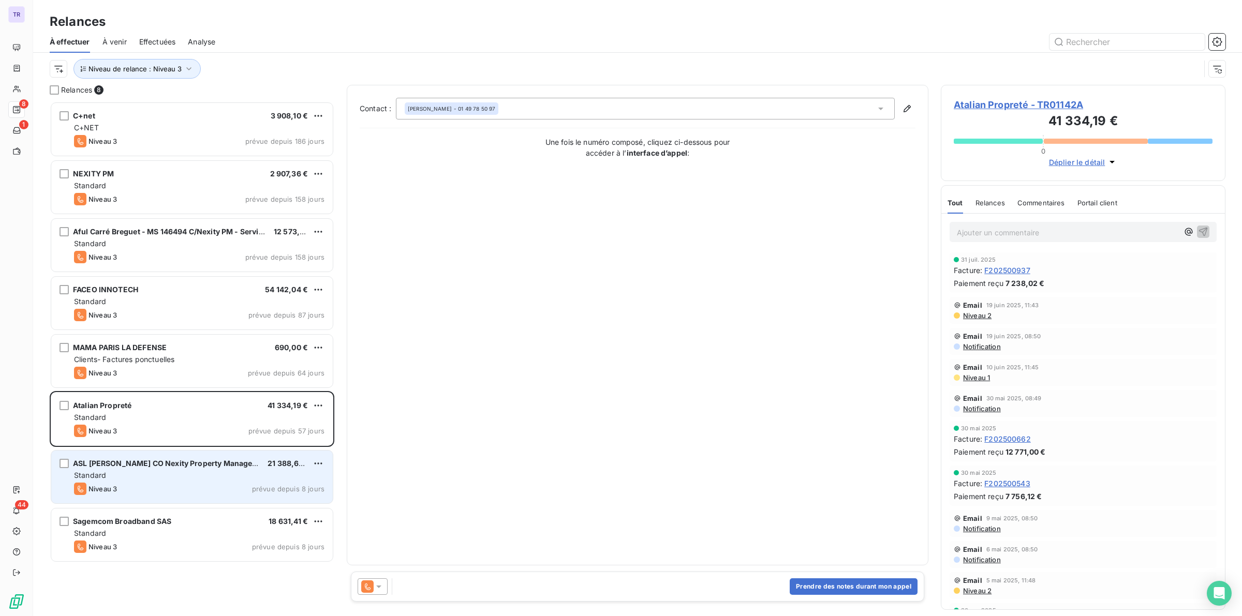
click at [196, 489] on div "Niveau 3 prévue depuis 8 jours" at bounding box center [199, 489] width 250 height 12
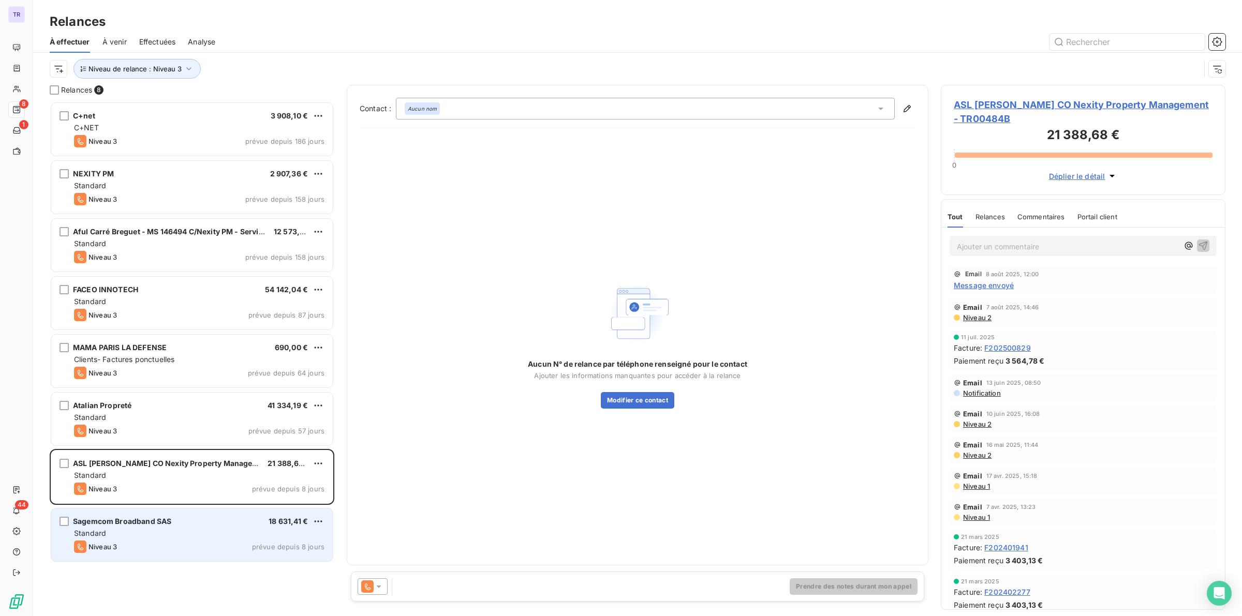
click at [226, 526] on div "Sagemcom Broadband SAS 18 631,41 €" at bounding box center [199, 521] width 250 height 9
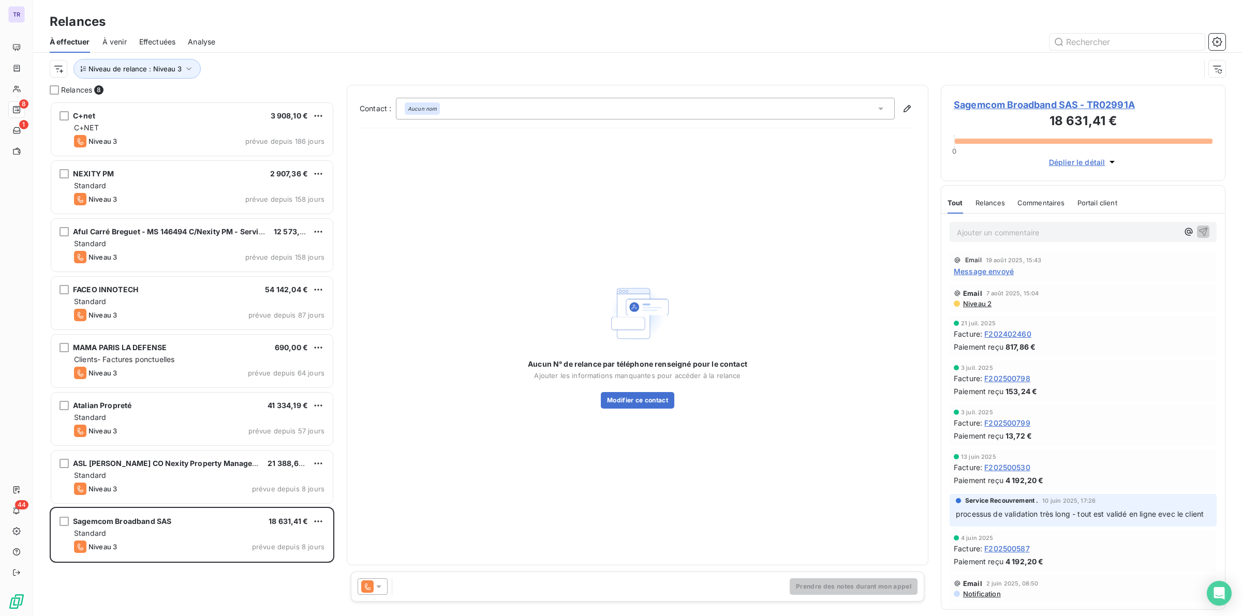
click at [380, 588] on icon at bounding box center [379, 587] width 10 height 10
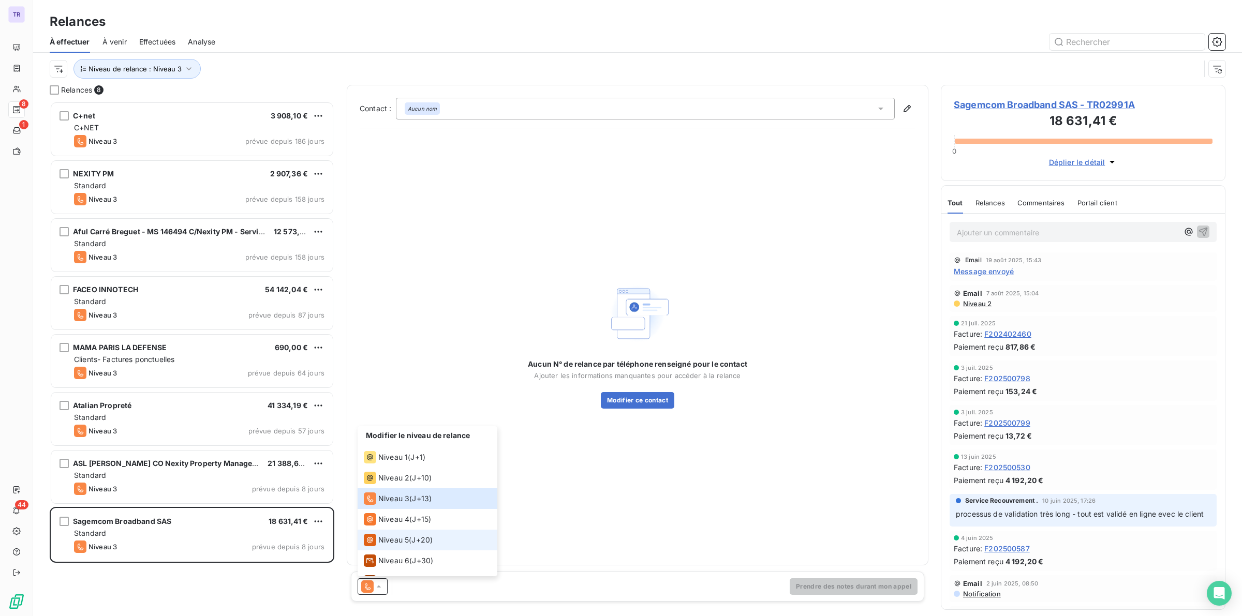
click at [415, 542] on span "J+20 )" at bounding box center [421, 540] width 21 height 10
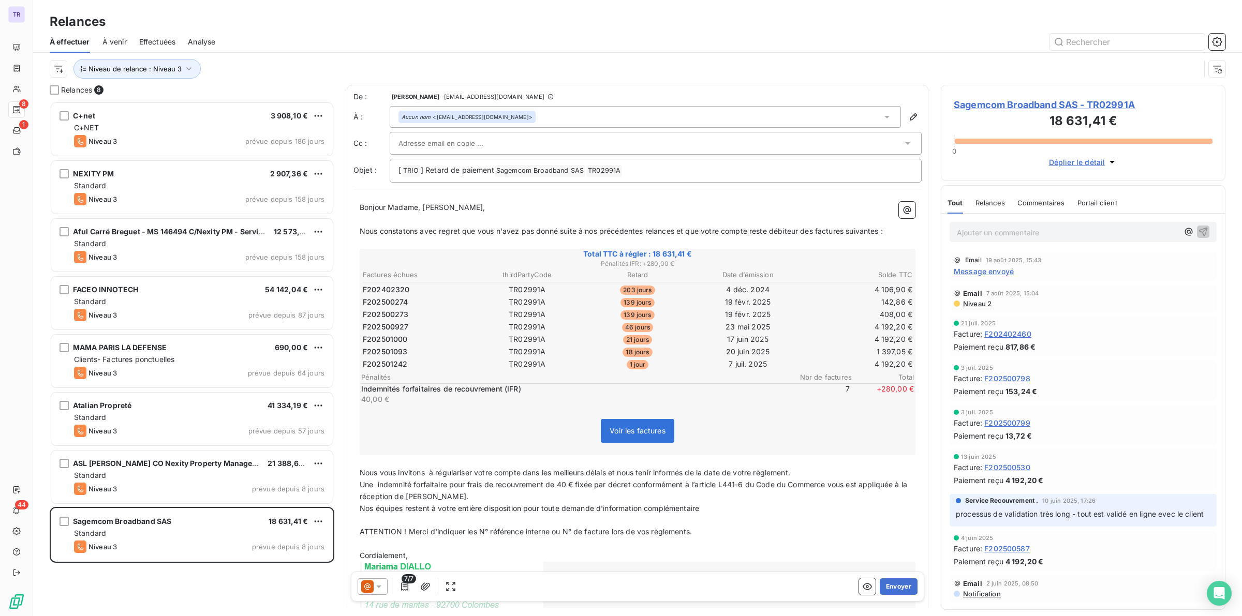
click at [985, 272] on span "Message envoyé" at bounding box center [984, 271] width 60 height 11
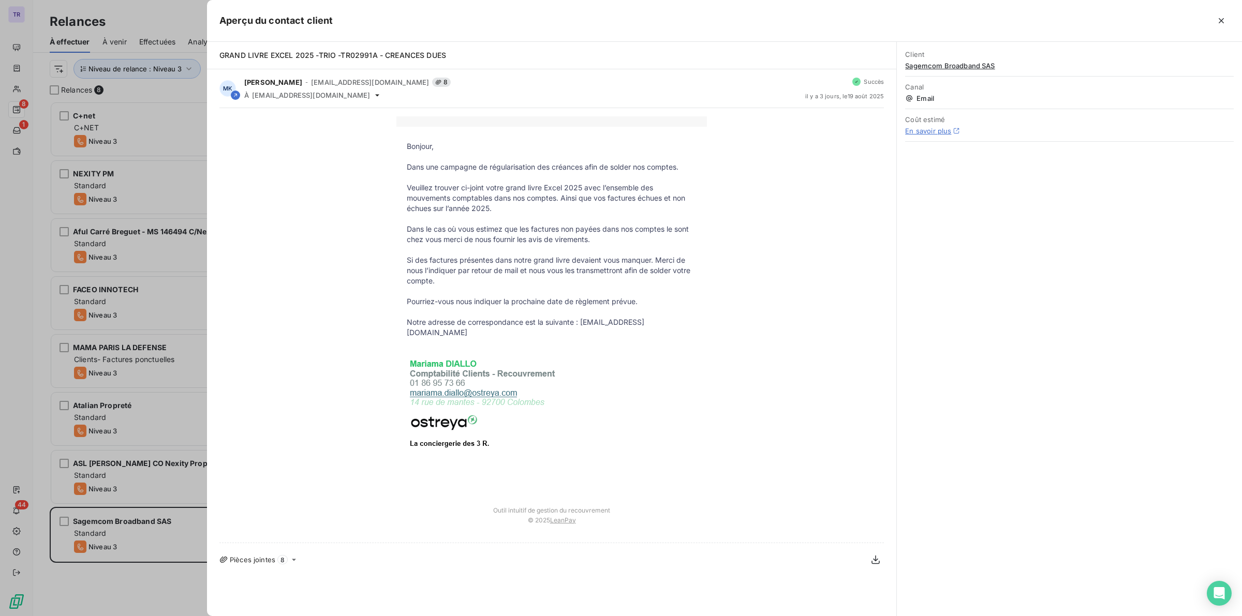
click at [14, 198] on div at bounding box center [621, 308] width 1242 height 616
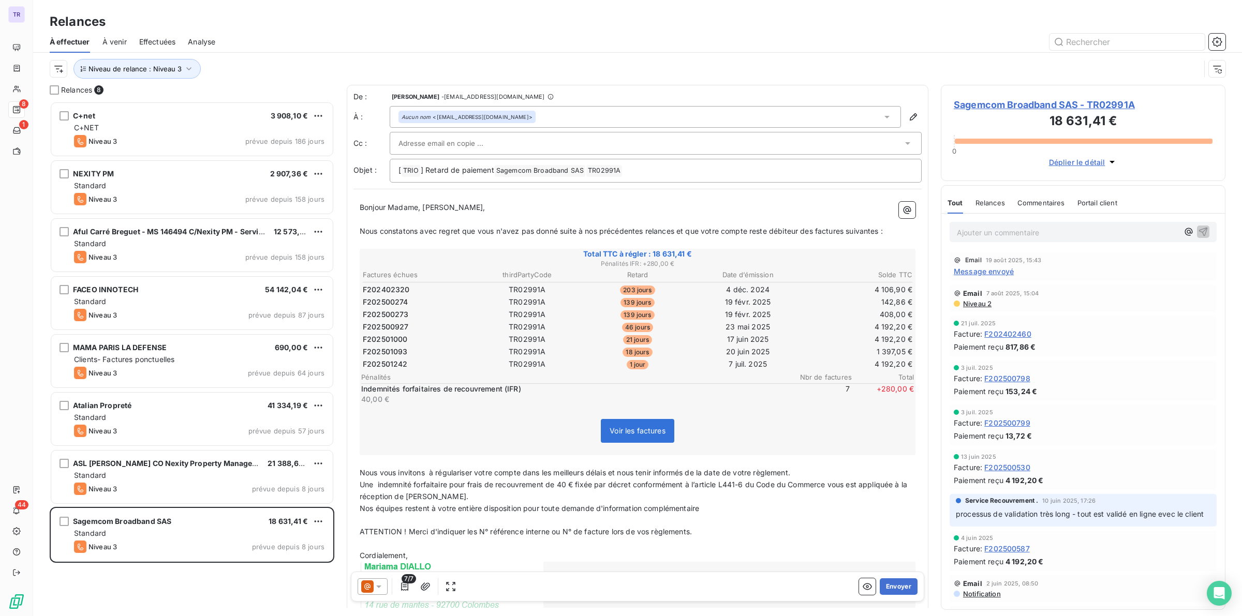
click at [153, 39] on span "Effectuées" at bounding box center [157, 42] width 37 height 10
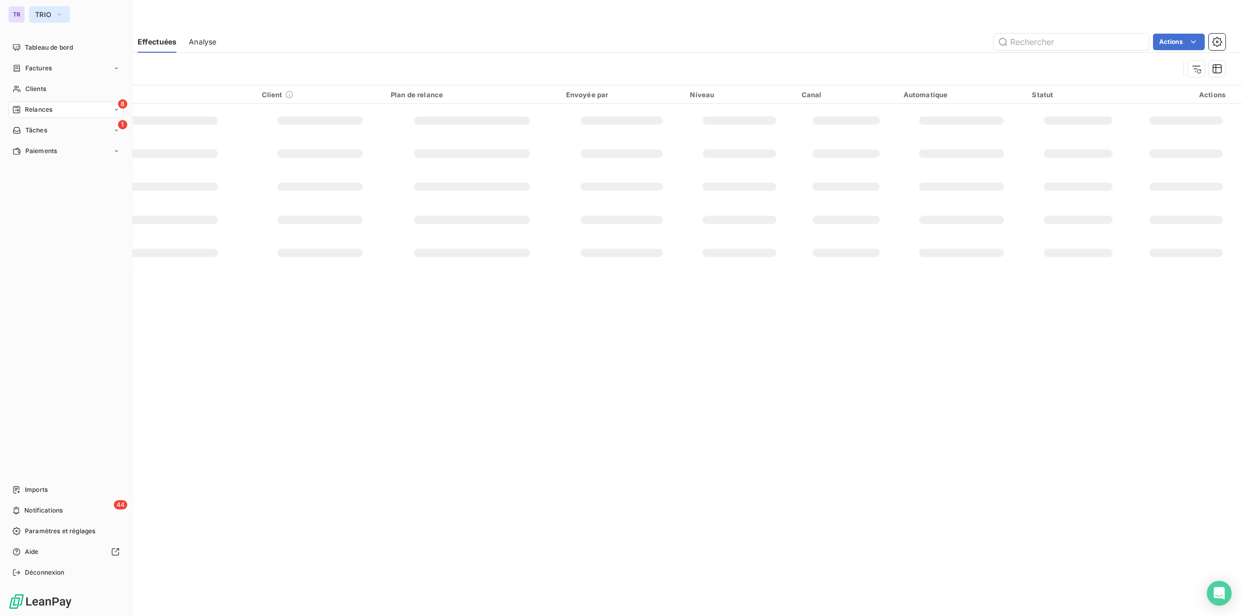
click at [42, 13] on span "TRIO" at bounding box center [43, 14] width 16 height 8
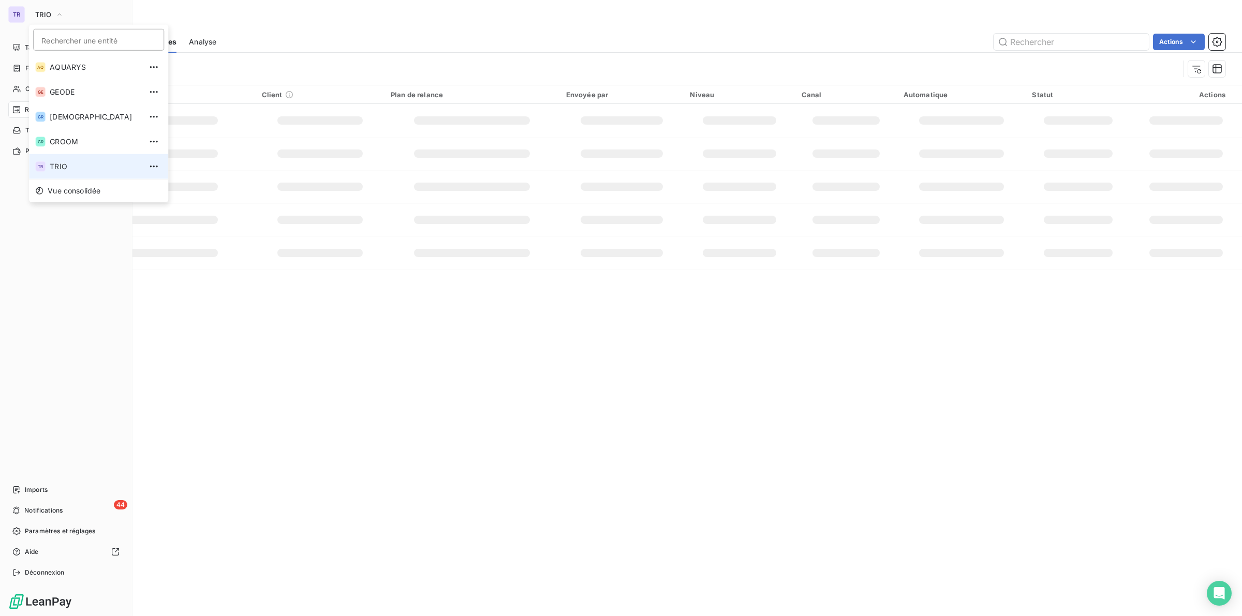
click at [70, 167] on span "TRIO" at bounding box center [96, 166] width 92 height 10
